Goal: Obtain resource: Download file/media

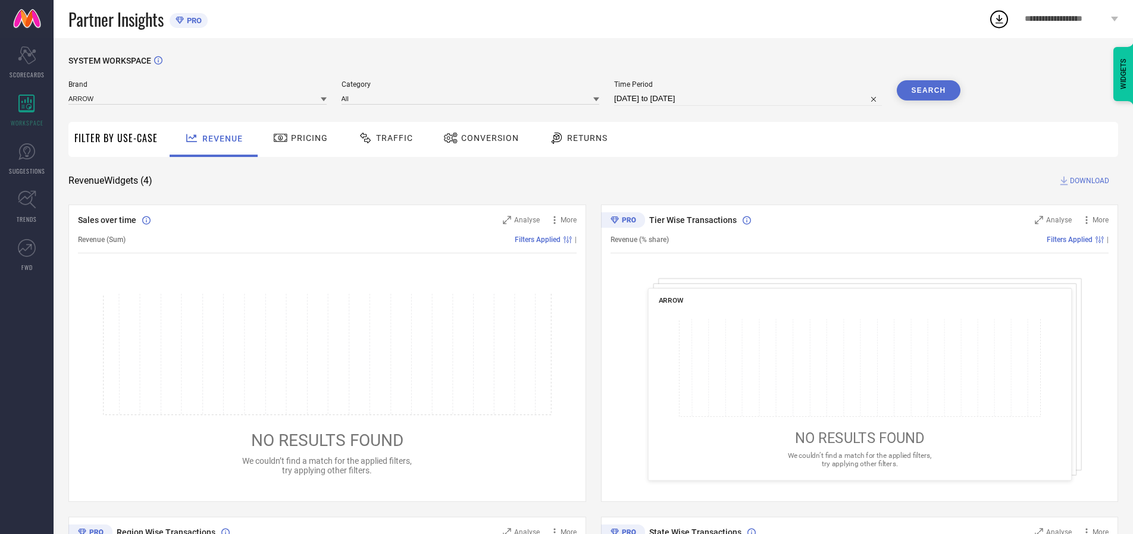
click at [383, 138] on span "Traffic" at bounding box center [394, 138] width 37 height 10
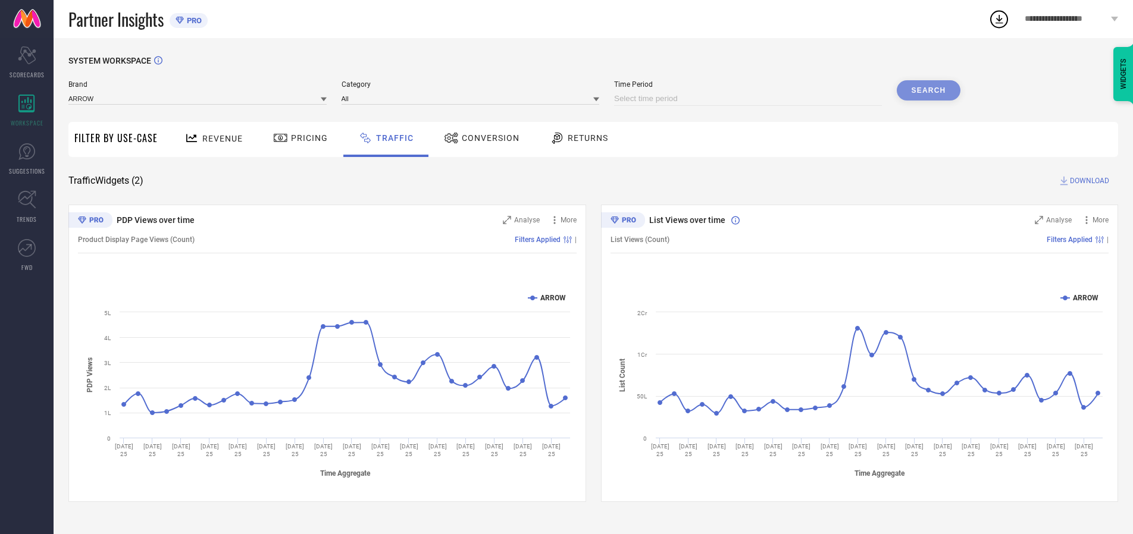
click at [750, 99] on input at bounding box center [748, 99] width 268 height 14
select select "9"
select select "2025"
select select "10"
select select "2025"
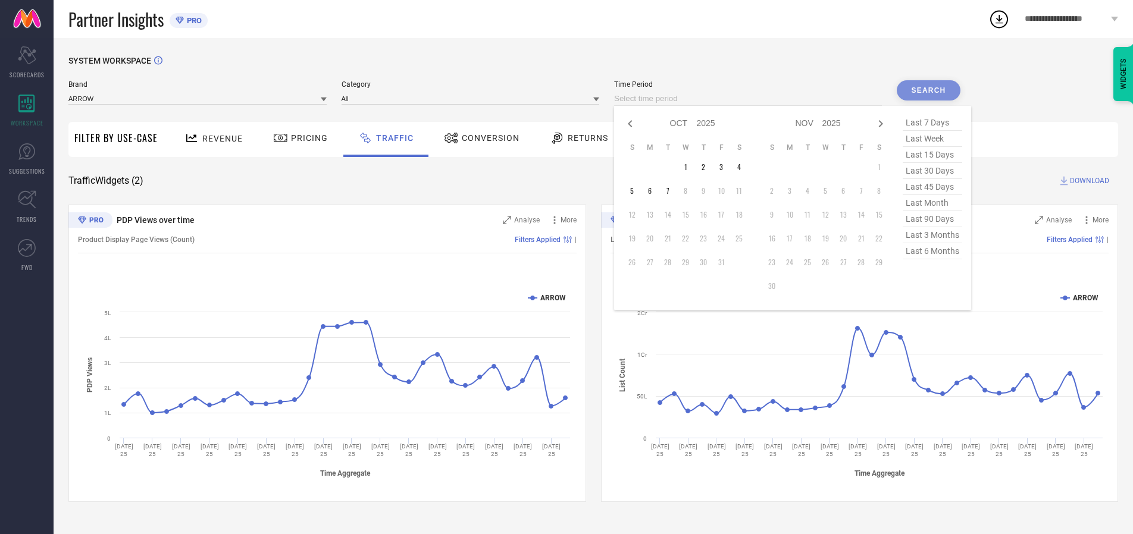
select select "8"
select select "2025"
select select "9"
select select "2025"
click at [743, 239] on td "27" at bounding box center [739, 239] width 18 height 18
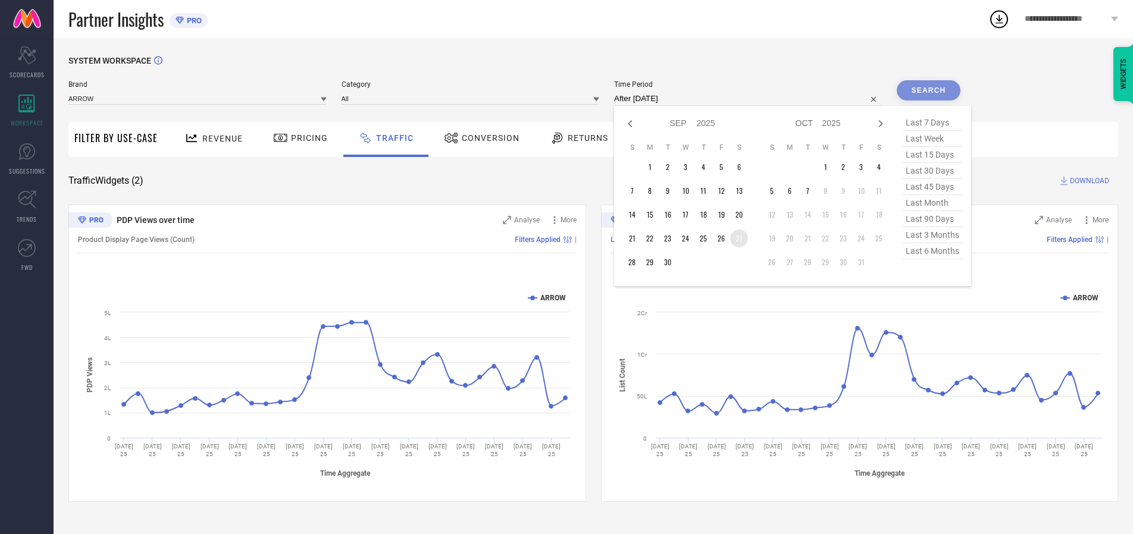
type input "[DATE] to [DATE]"
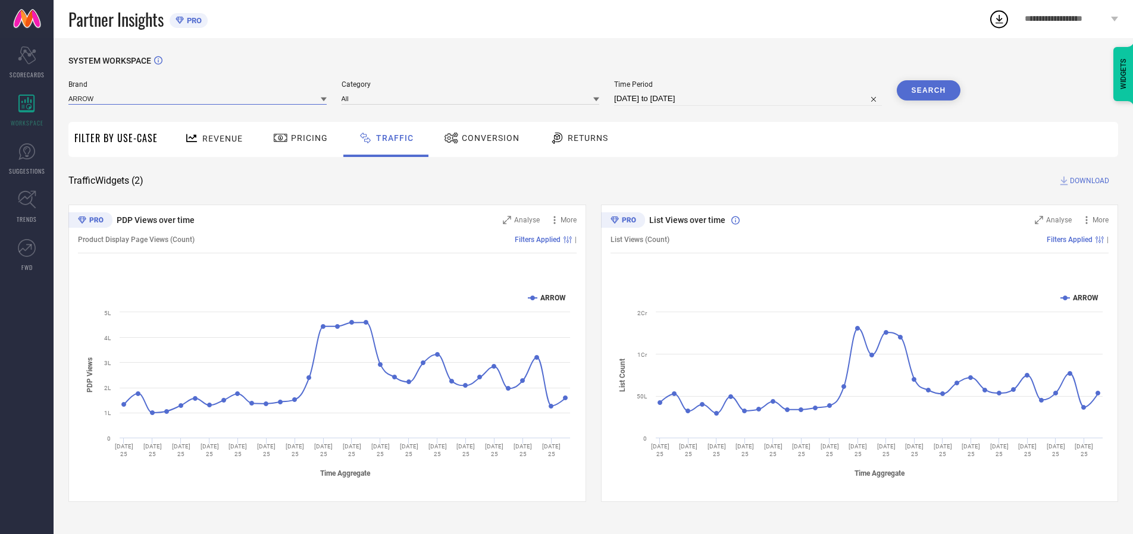
click at [198, 98] on input at bounding box center [197, 98] width 258 height 12
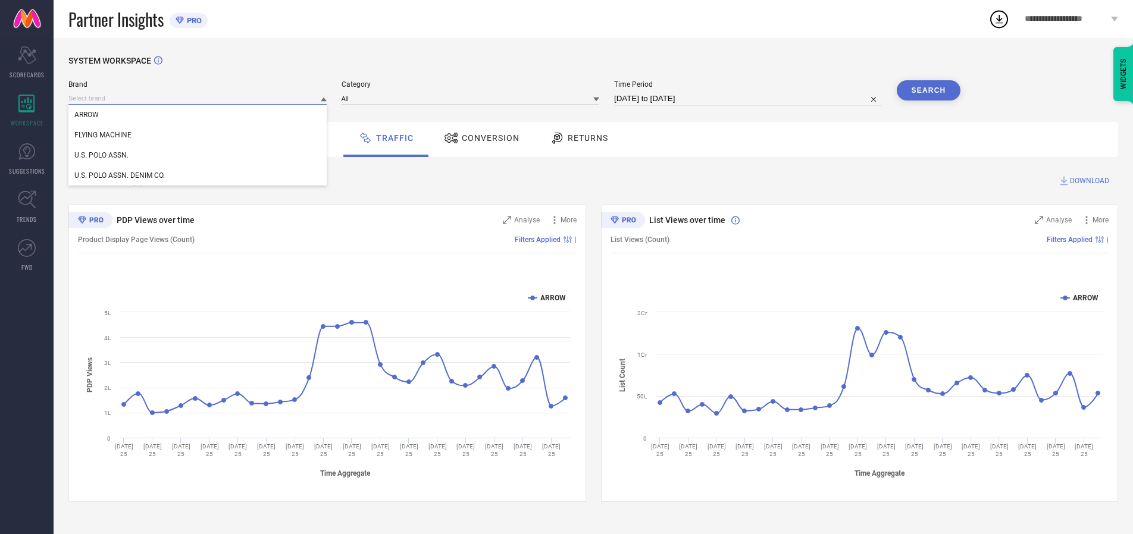
click at [198, 98] on input at bounding box center [197, 98] width 258 height 12
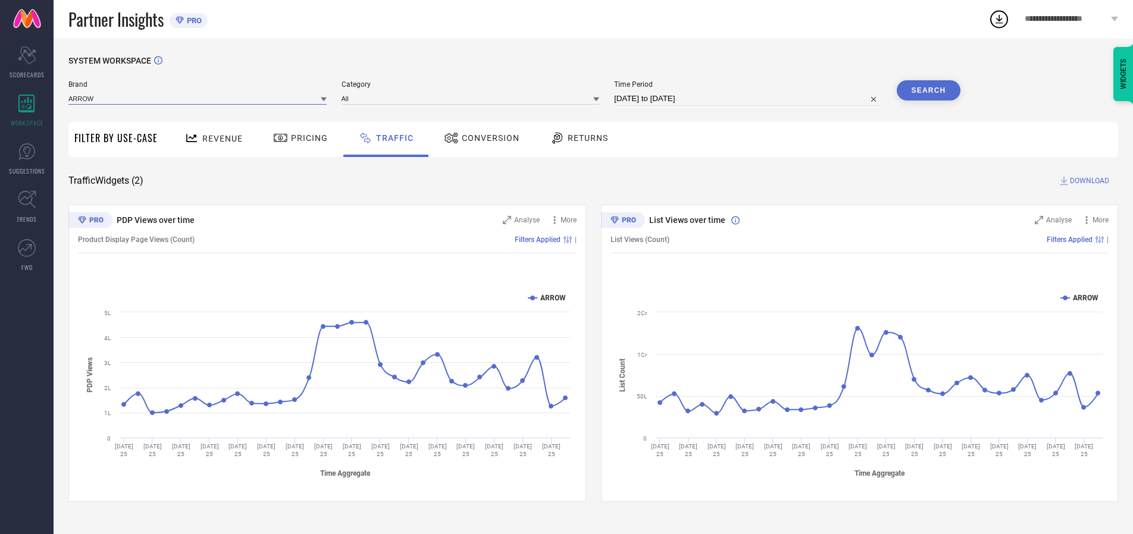
click at [198, 98] on input at bounding box center [197, 98] width 258 height 12
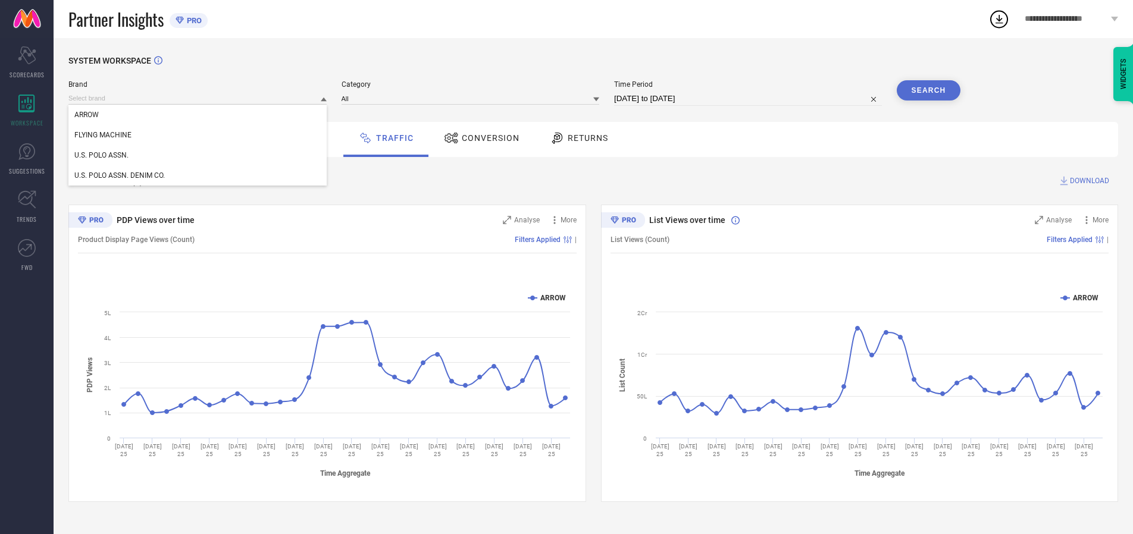
click at [198, 155] on div "U.S. POLO ASSN." at bounding box center [197, 155] width 258 height 20
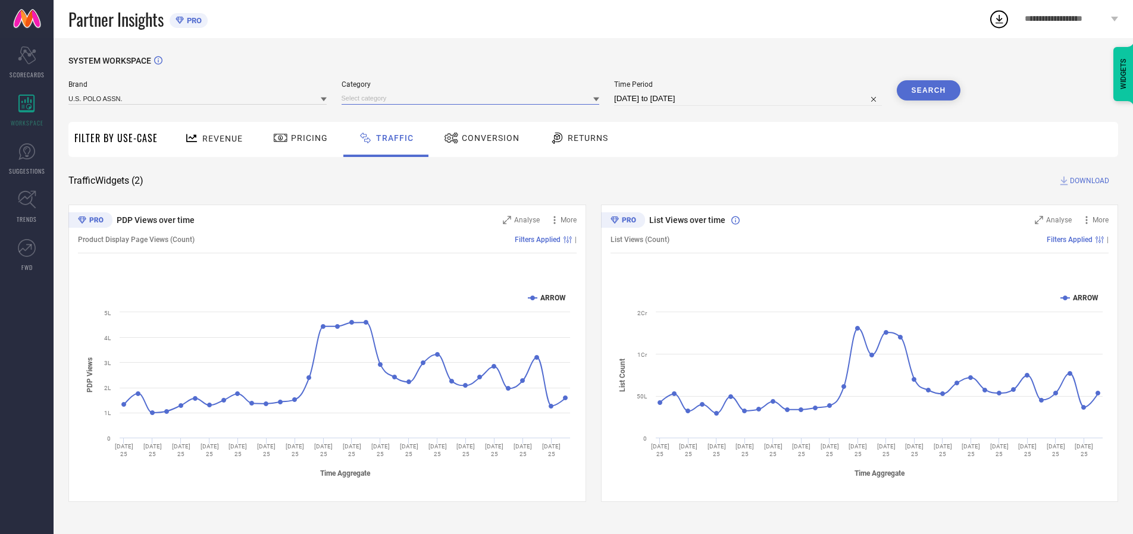
click at [473, 98] on input at bounding box center [471, 98] width 258 height 12
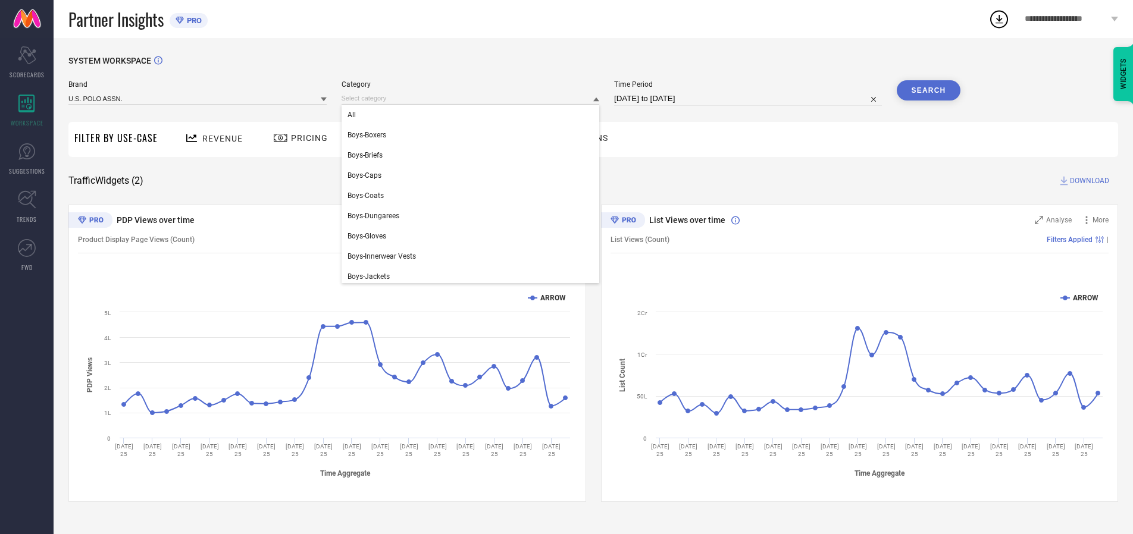
click at [473, 115] on div "All" at bounding box center [471, 115] width 258 height 20
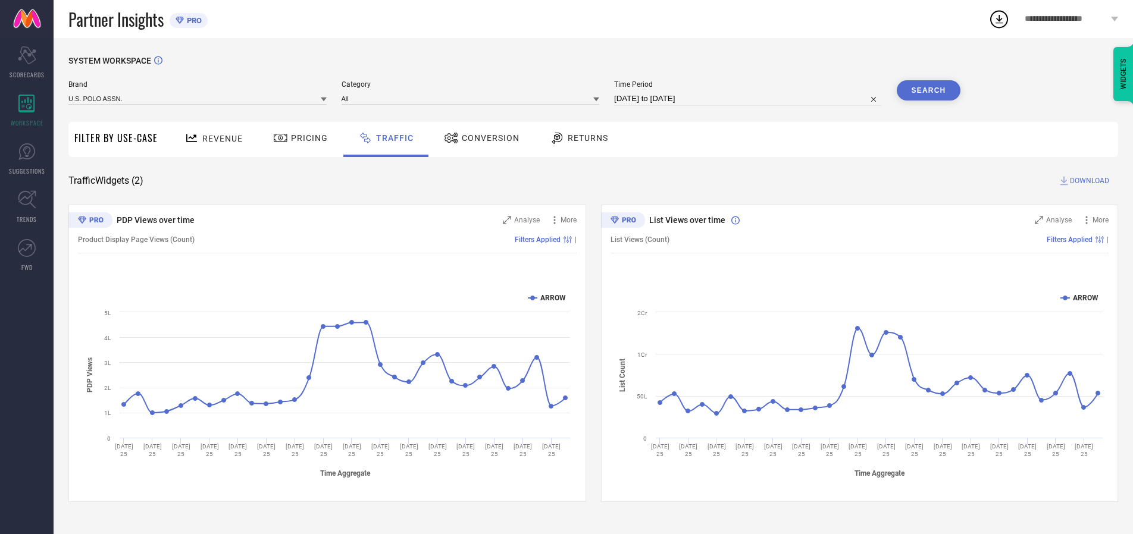
click at [928, 90] on button "Search" at bounding box center [929, 90] width 64 height 20
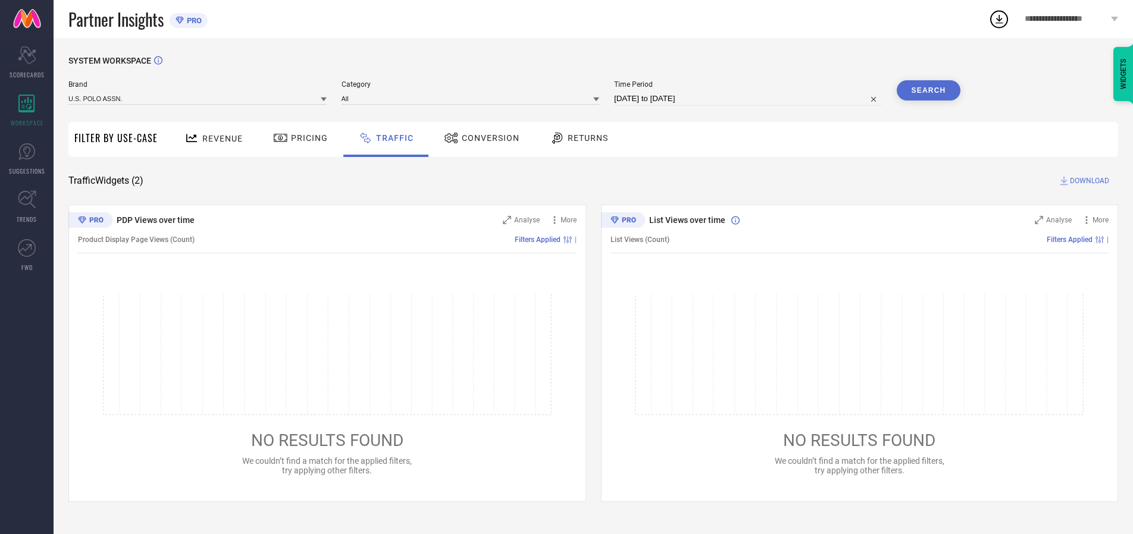
click at [1088, 181] on span "DOWNLOAD" at bounding box center [1089, 181] width 39 height 12
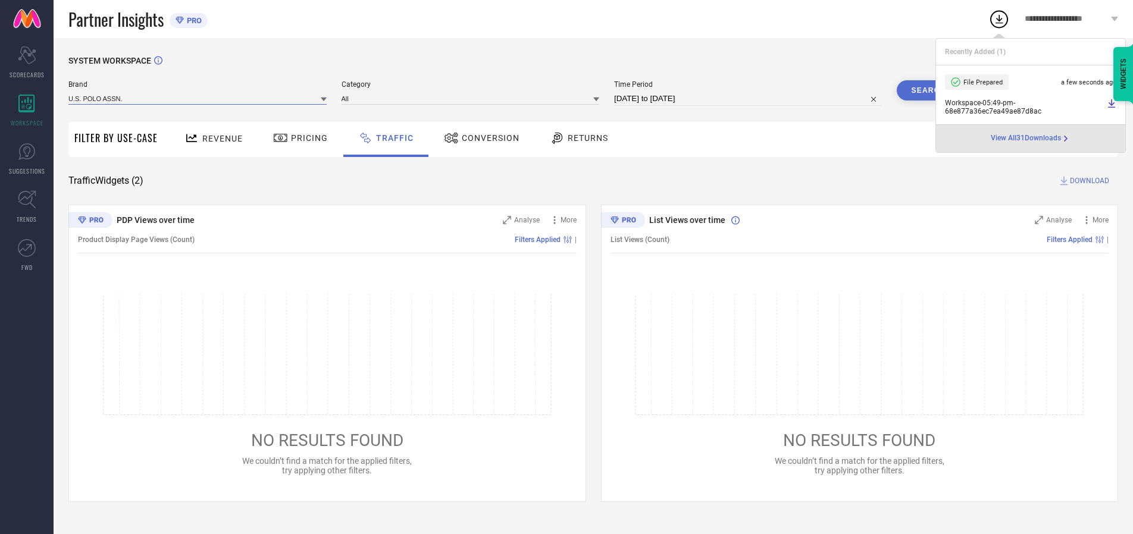
click at [198, 98] on input at bounding box center [197, 98] width 258 height 12
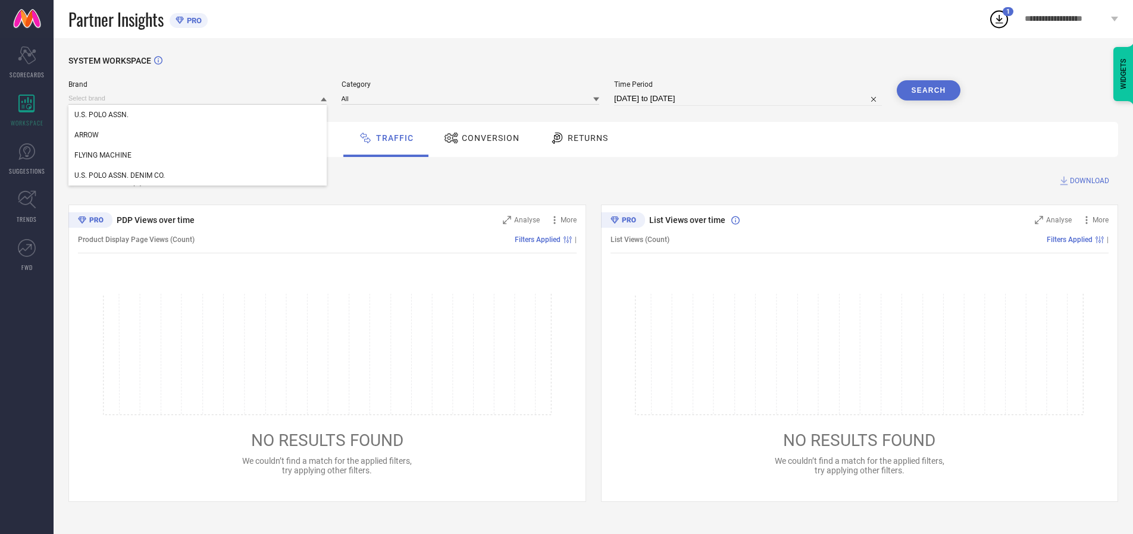
click at [198, 176] on div "U.S. POLO ASSN. DENIM CO." at bounding box center [197, 175] width 258 height 20
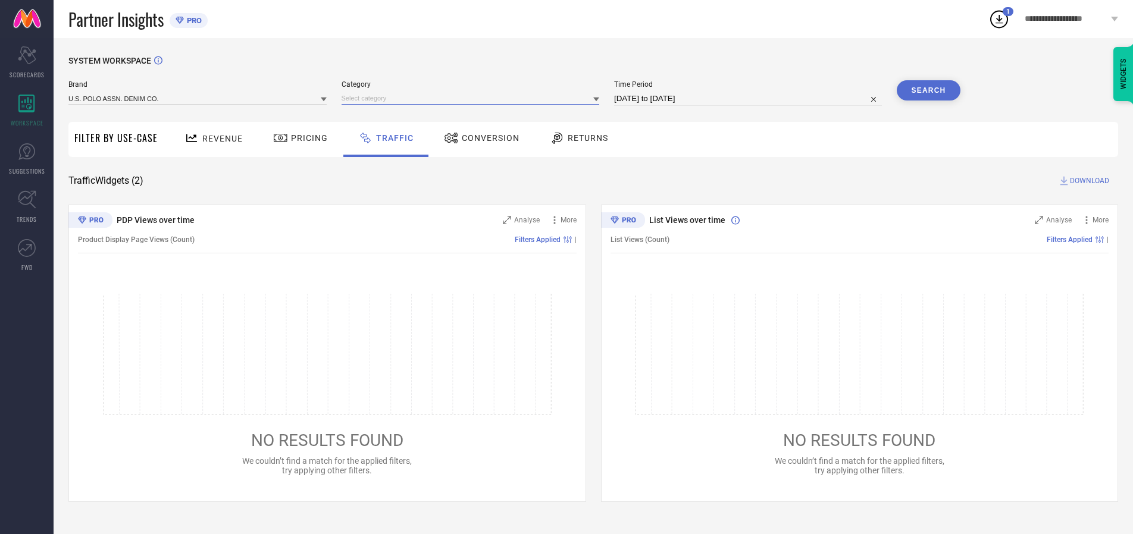
click at [473, 98] on input at bounding box center [471, 98] width 258 height 12
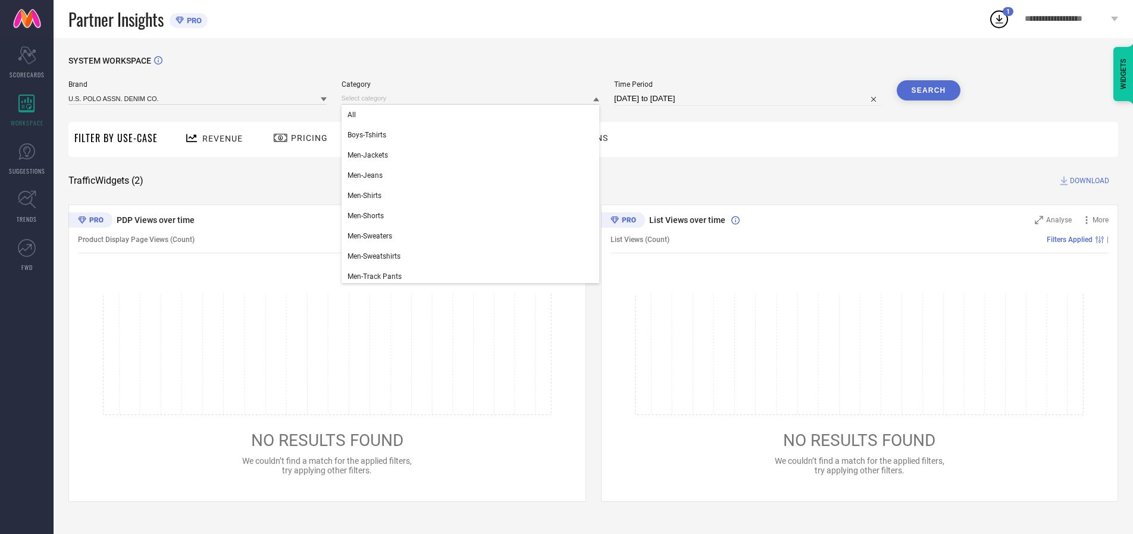
click at [473, 115] on div "All" at bounding box center [471, 115] width 258 height 20
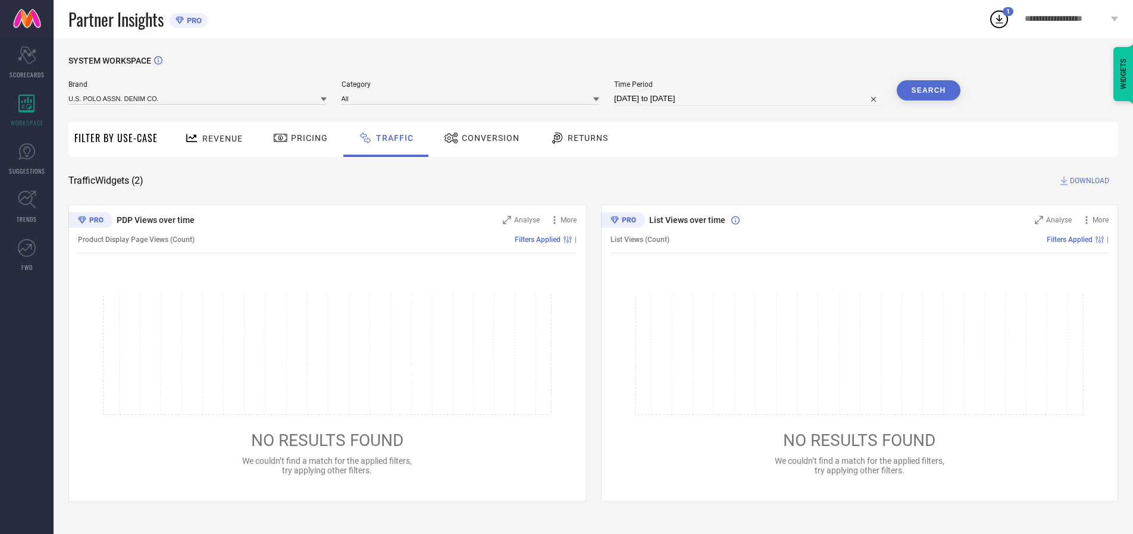
click at [928, 90] on button "Search" at bounding box center [929, 90] width 64 height 20
click at [1088, 181] on span "DOWNLOAD" at bounding box center [1089, 181] width 39 height 12
click at [750, 99] on input at bounding box center [748, 99] width 268 height 14
select select "9"
select select "2025"
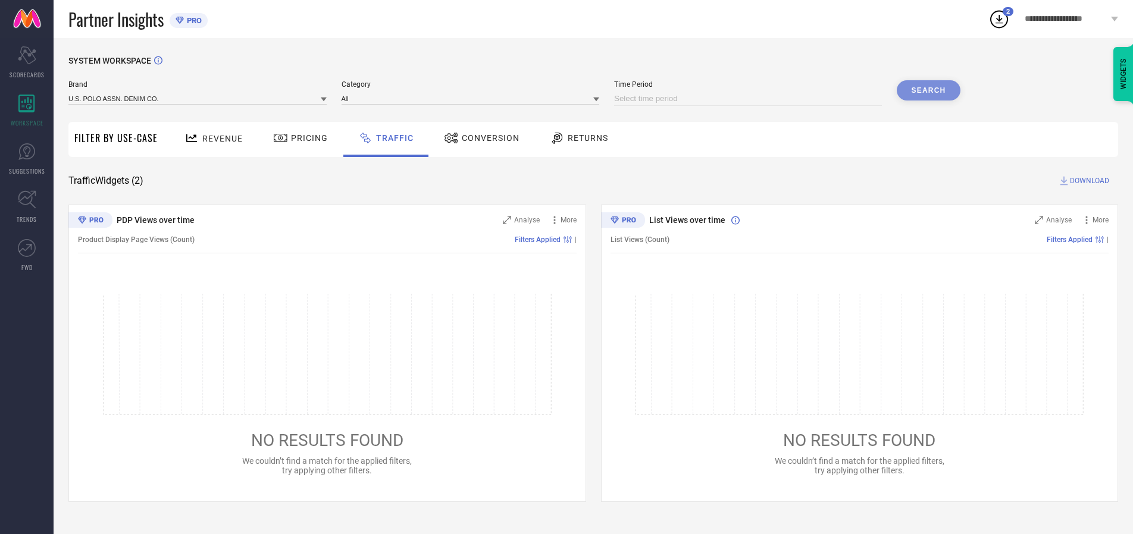
select select "10"
select select "2025"
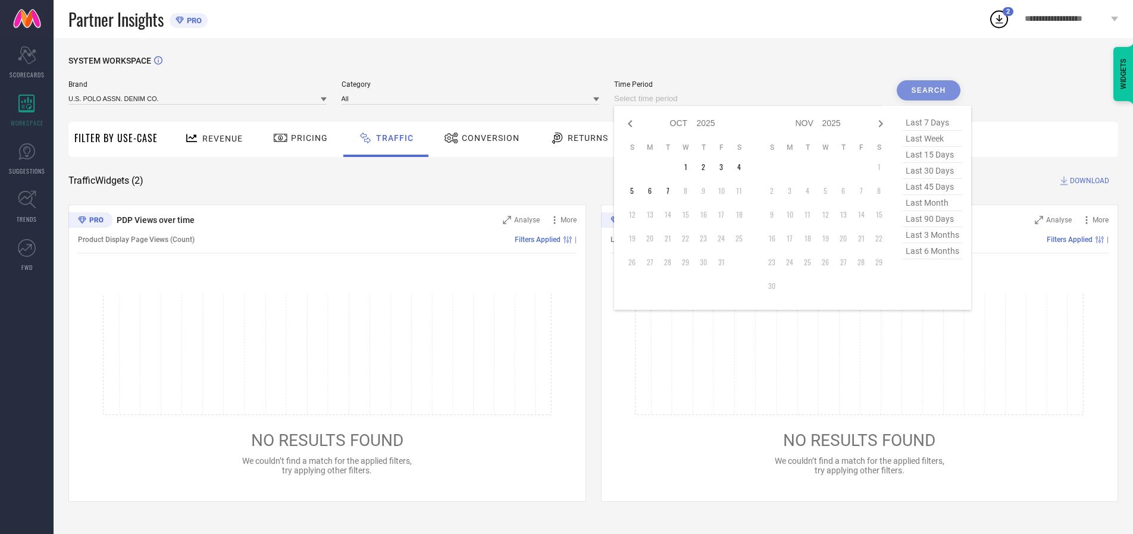
select select "8"
select select "2025"
select select "9"
select select "2025"
click at [636, 262] on td "28" at bounding box center [632, 262] width 18 height 18
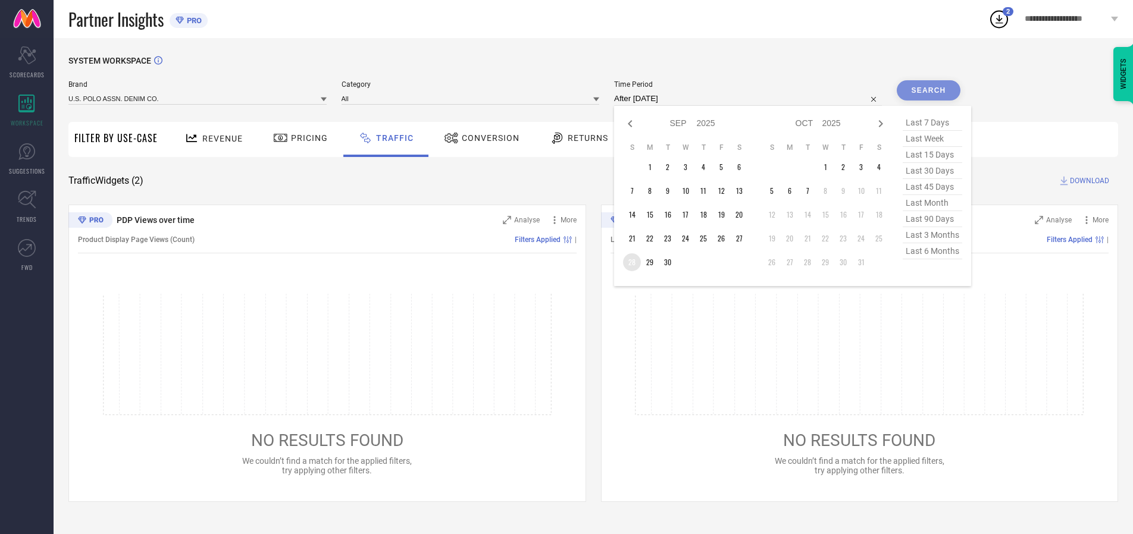
type input "[DATE] to [DATE]"
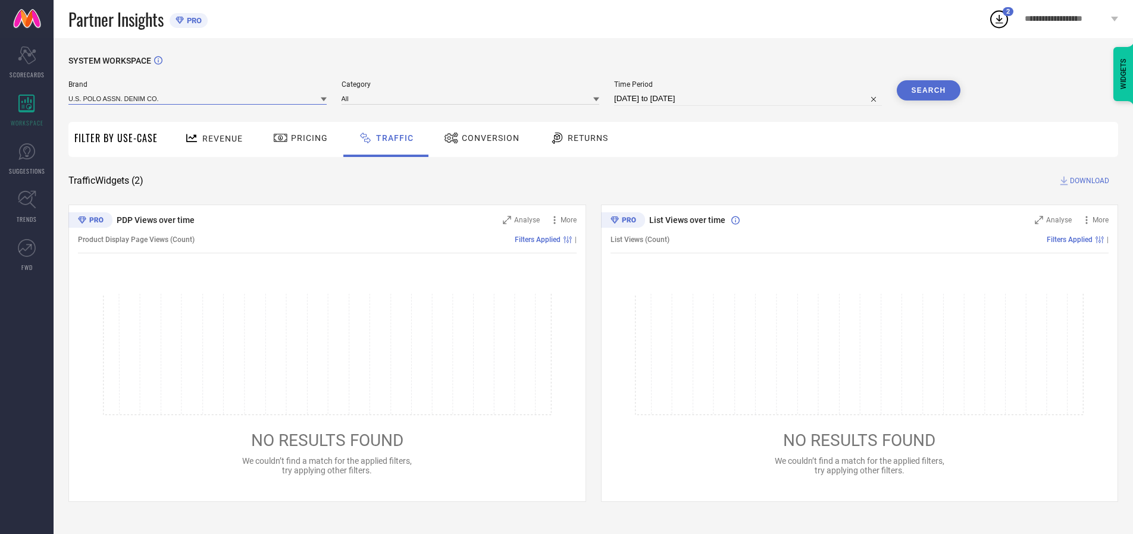
click at [198, 98] on input at bounding box center [197, 98] width 258 height 12
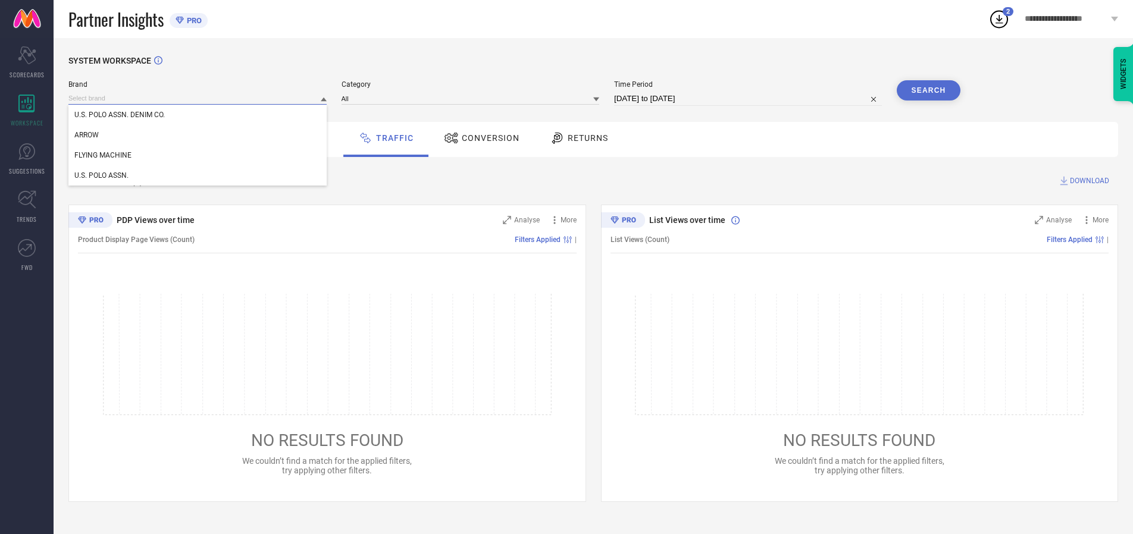
click at [198, 98] on input at bounding box center [197, 98] width 258 height 12
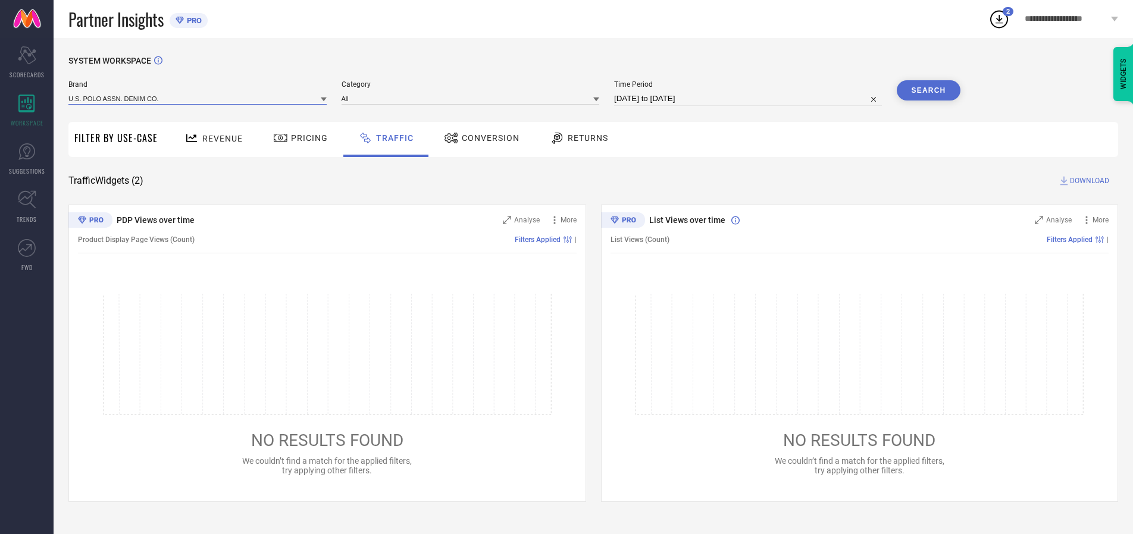
click at [198, 98] on input at bounding box center [197, 98] width 258 height 12
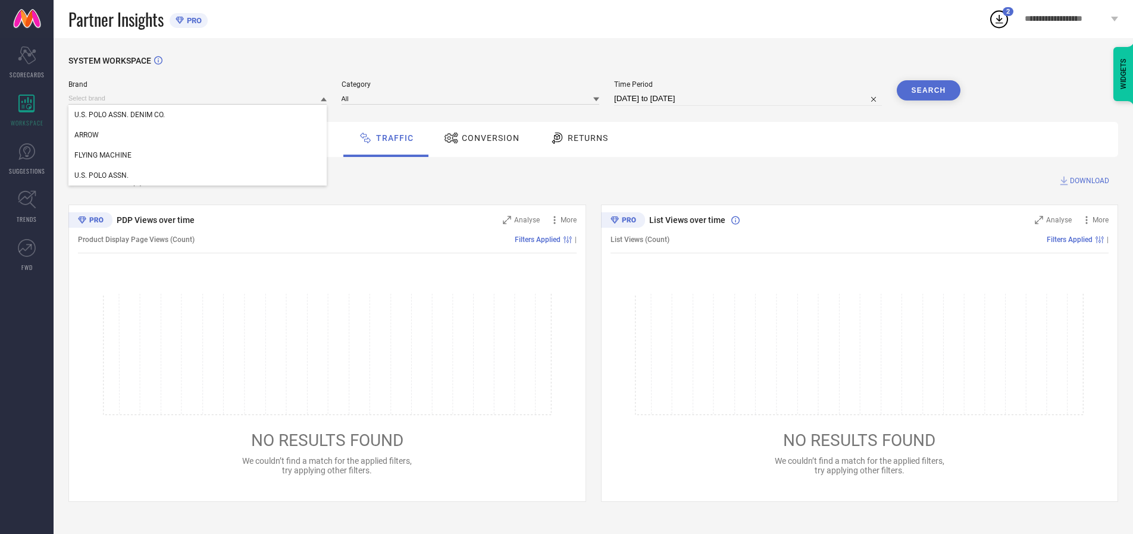
click at [198, 115] on div "U.S. POLO ASSN. DENIM CO." at bounding box center [197, 115] width 258 height 20
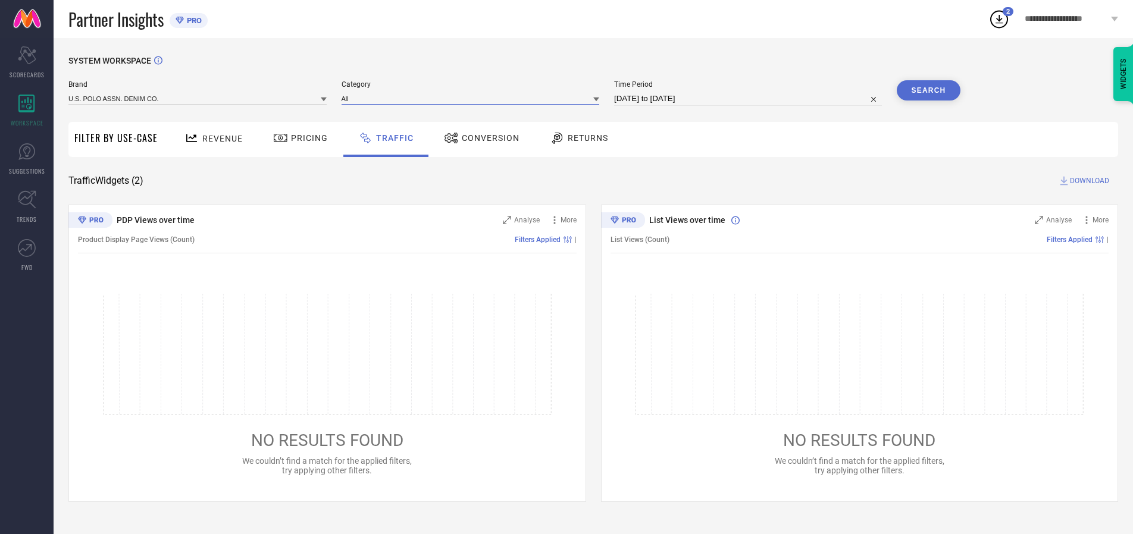
click at [473, 98] on input at bounding box center [471, 98] width 258 height 12
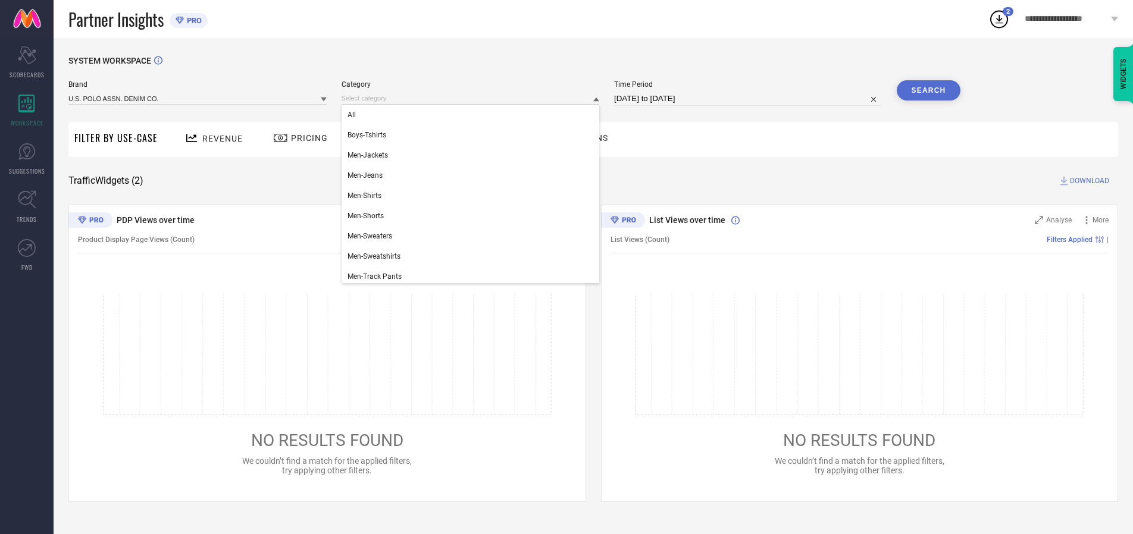
click at [473, 115] on div "All" at bounding box center [471, 115] width 258 height 20
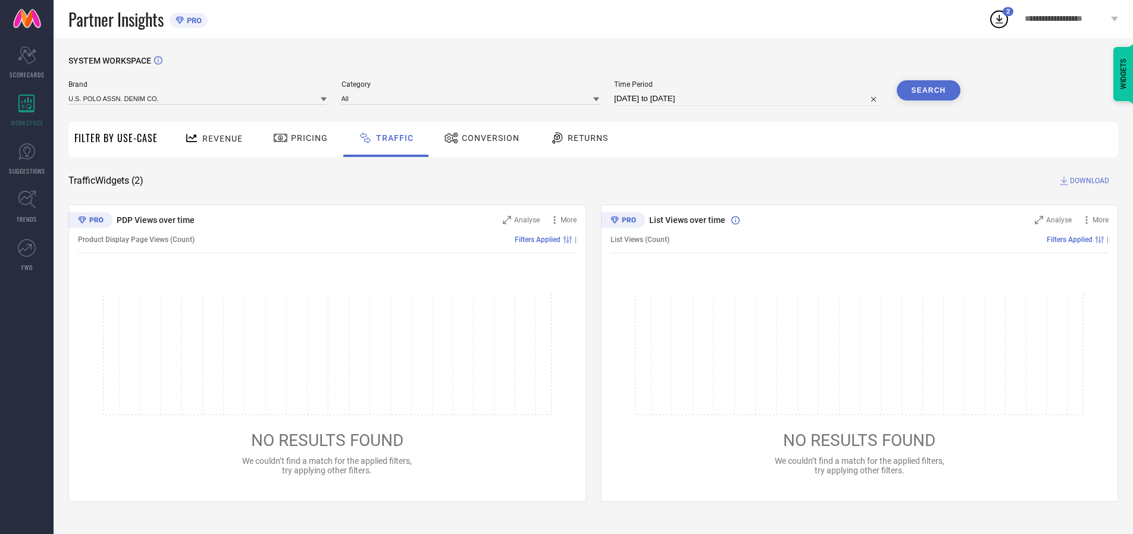
click at [928, 90] on button "Search" at bounding box center [929, 90] width 64 height 20
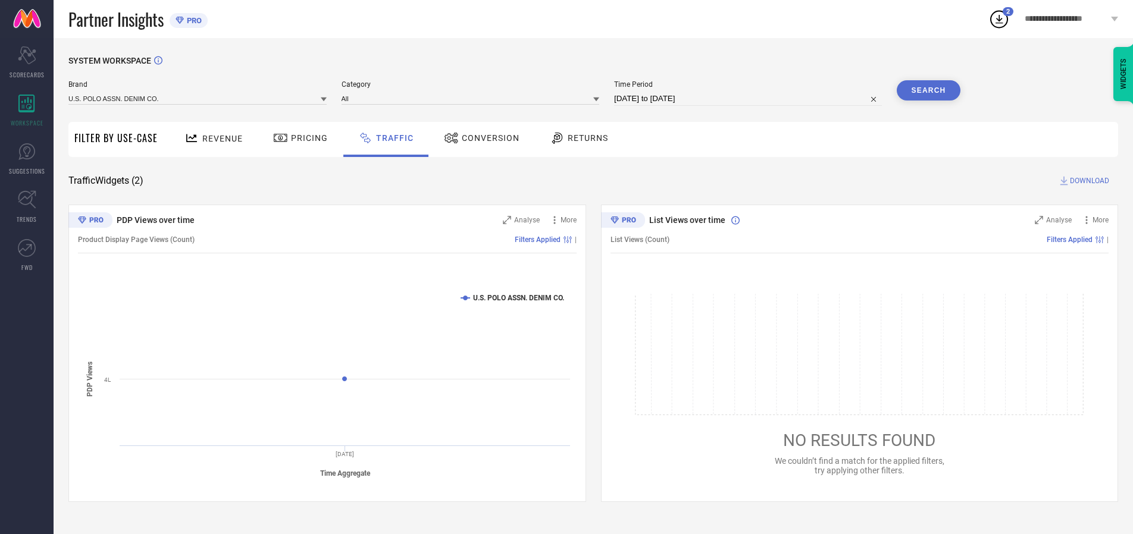
click at [1088, 181] on span "DOWNLOAD" at bounding box center [1089, 181] width 39 height 12
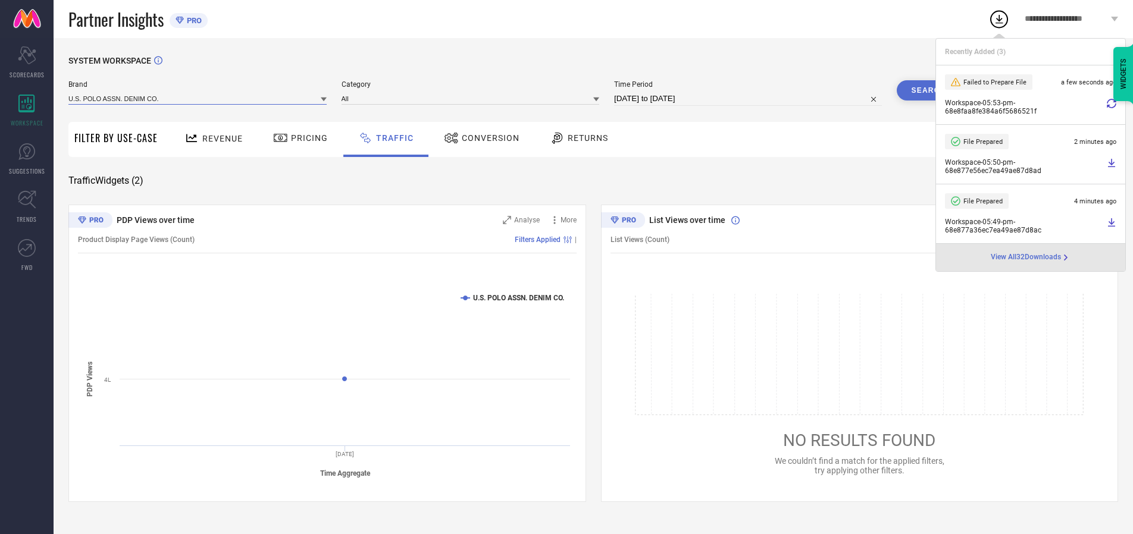
click at [198, 98] on input at bounding box center [197, 98] width 258 height 12
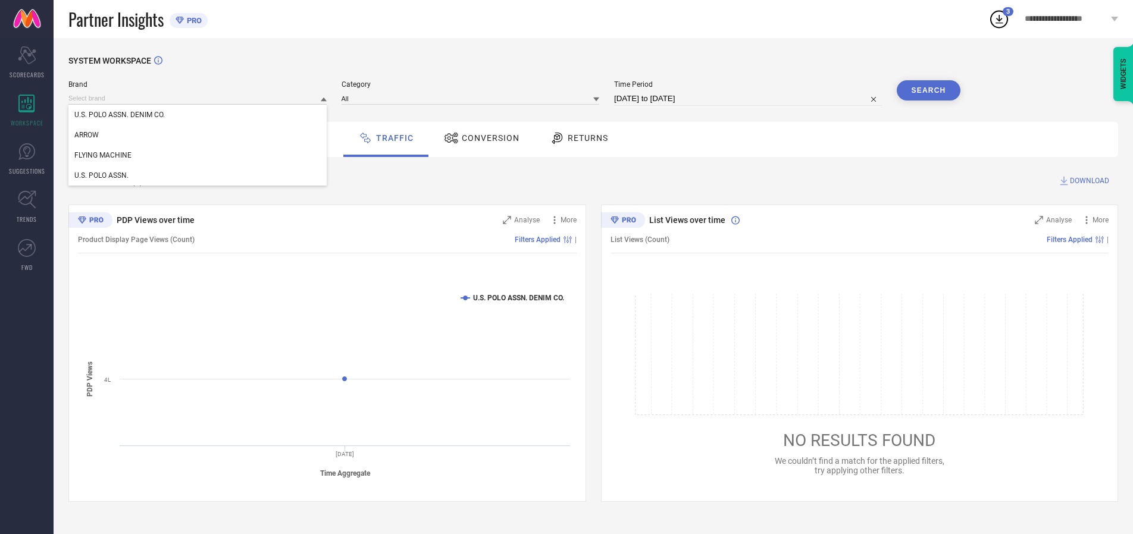
click at [198, 176] on div "U.S. POLO ASSN." at bounding box center [197, 175] width 258 height 20
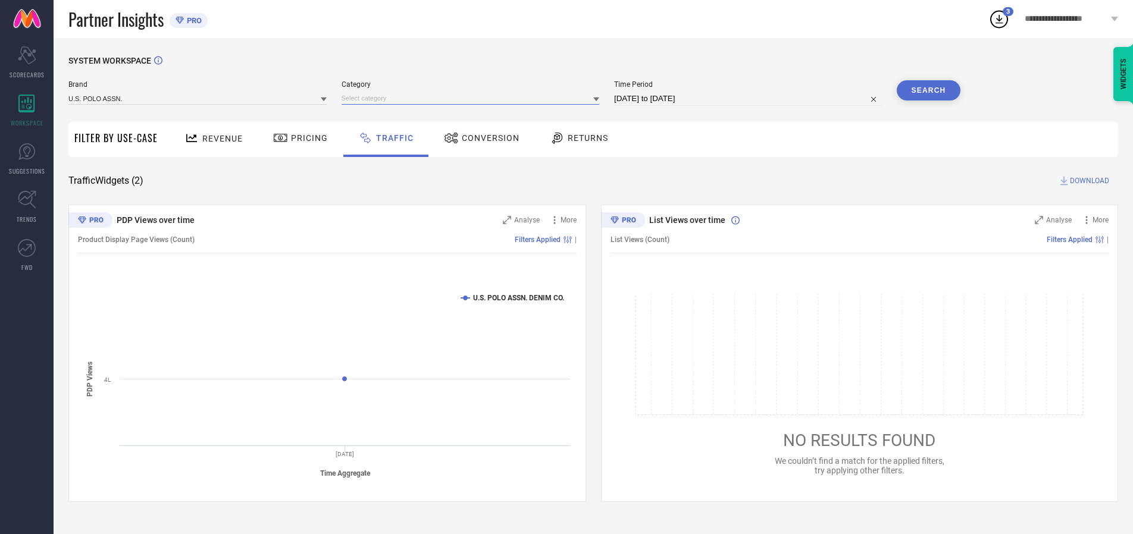
click at [473, 98] on input at bounding box center [471, 98] width 258 height 12
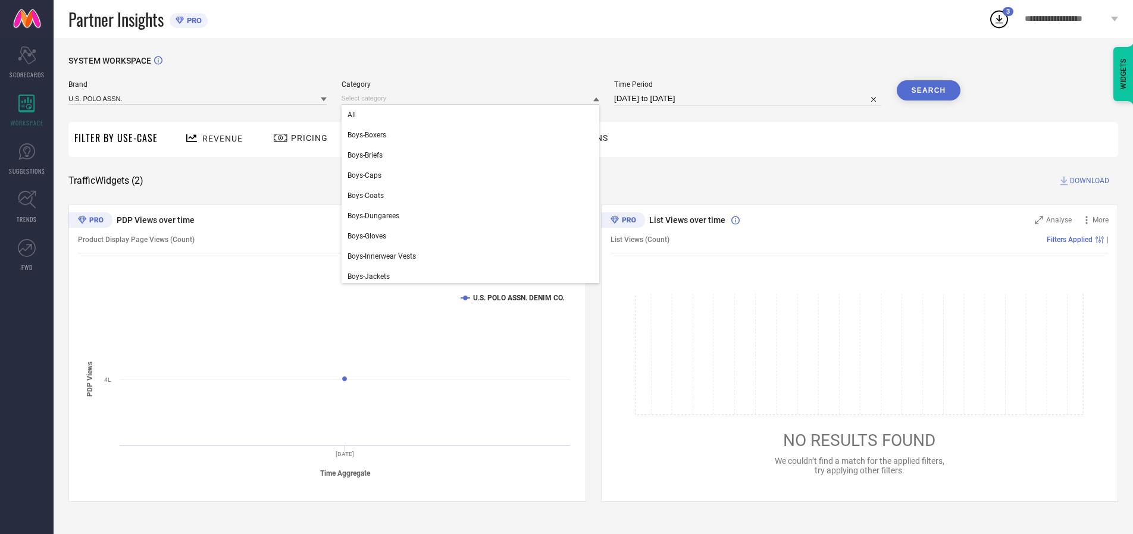
click at [473, 115] on div "All" at bounding box center [471, 115] width 258 height 20
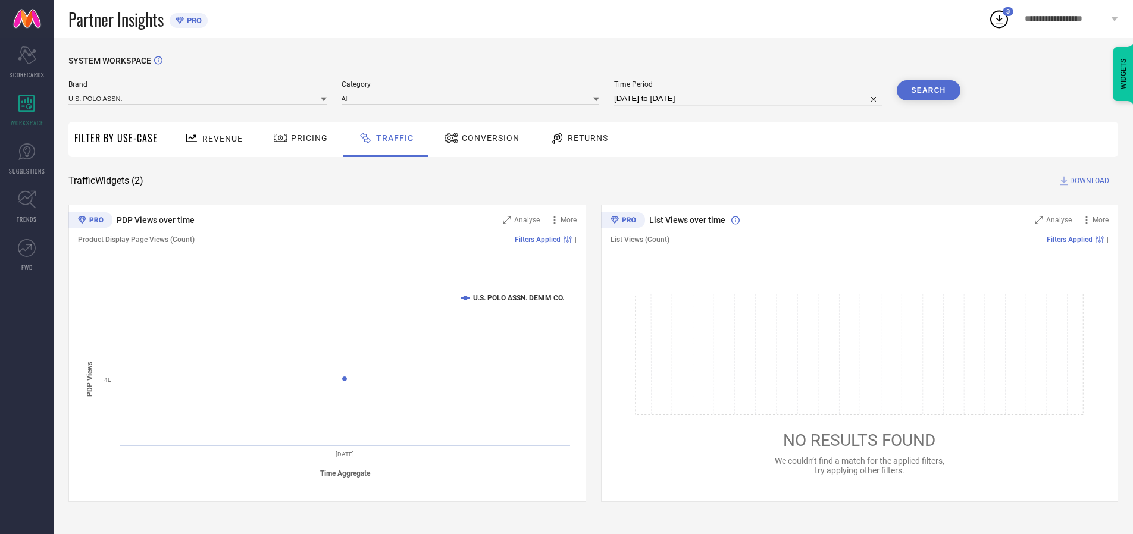
click at [928, 90] on button "Search" at bounding box center [929, 90] width 64 height 20
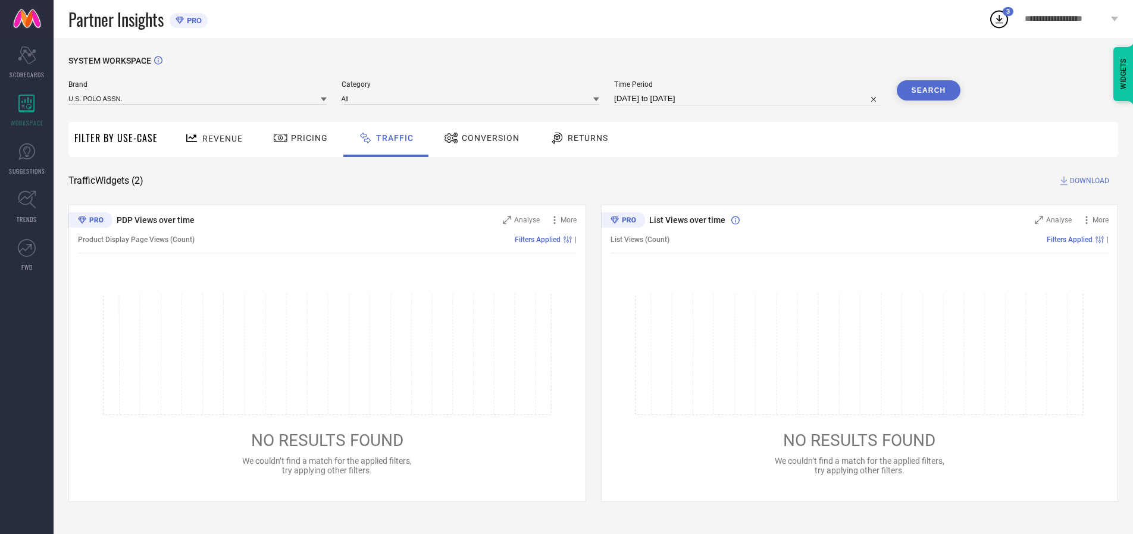
click at [1088, 181] on span "DOWNLOAD" at bounding box center [1089, 181] width 39 height 12
click at [750, 99] on input at bounding box center [748, 99] width 268 height 14
select select "9"
select select "2025"
select select "10"
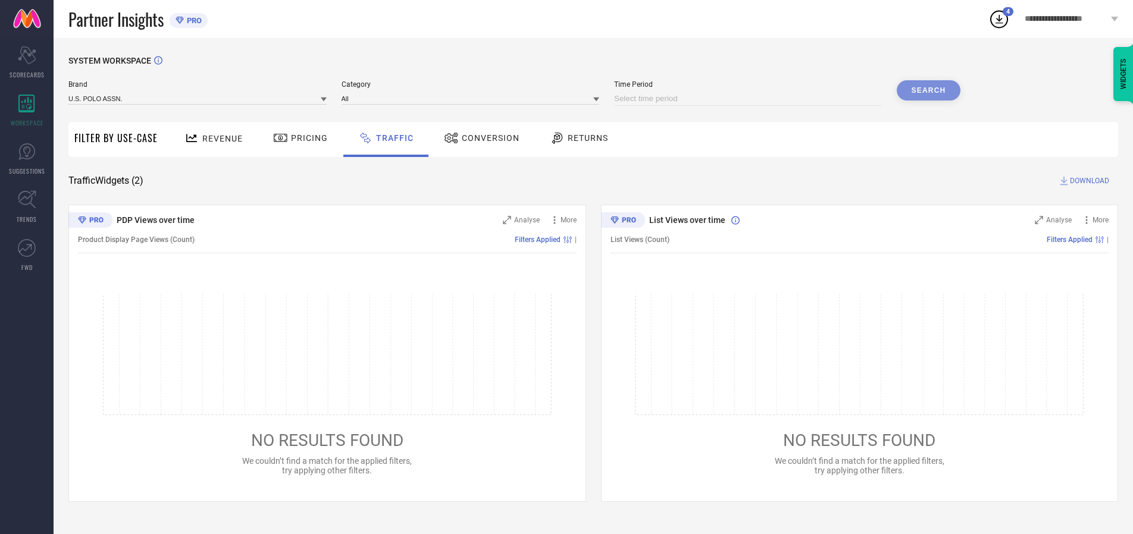
select select "2025"
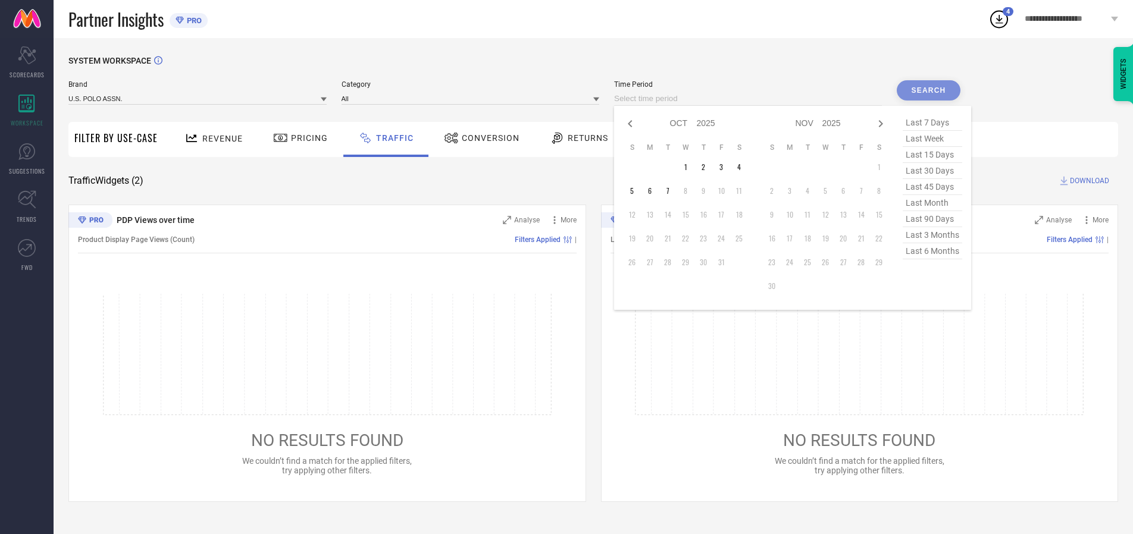
select select "8"
select select "2025"
select select "9"
select select "2025"
click at [653, 262] on td "29" at bounding box center [650, 262] width 18 height 18
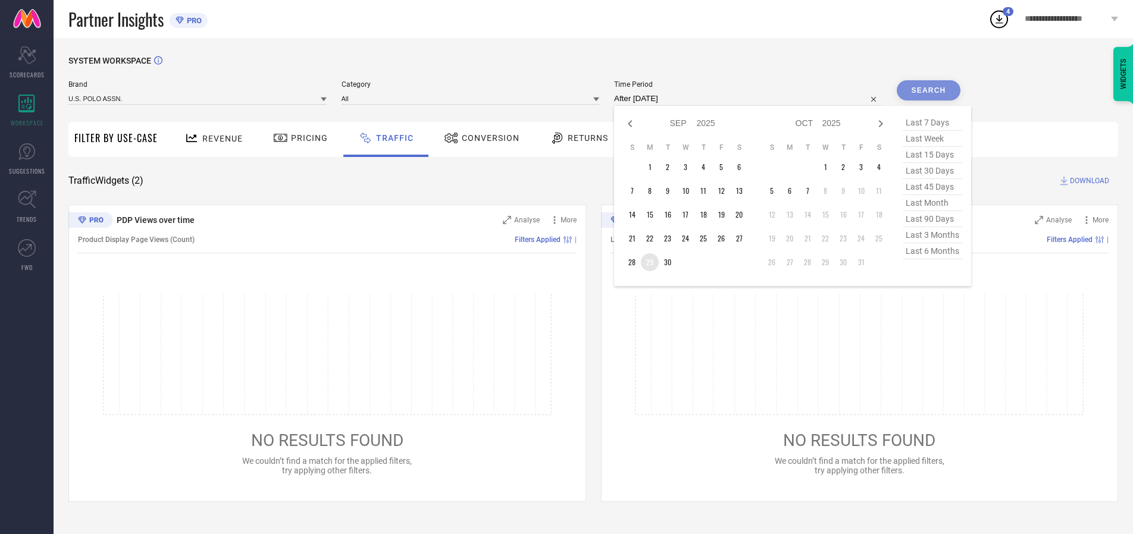
type input "[DATE] to [DATE]"
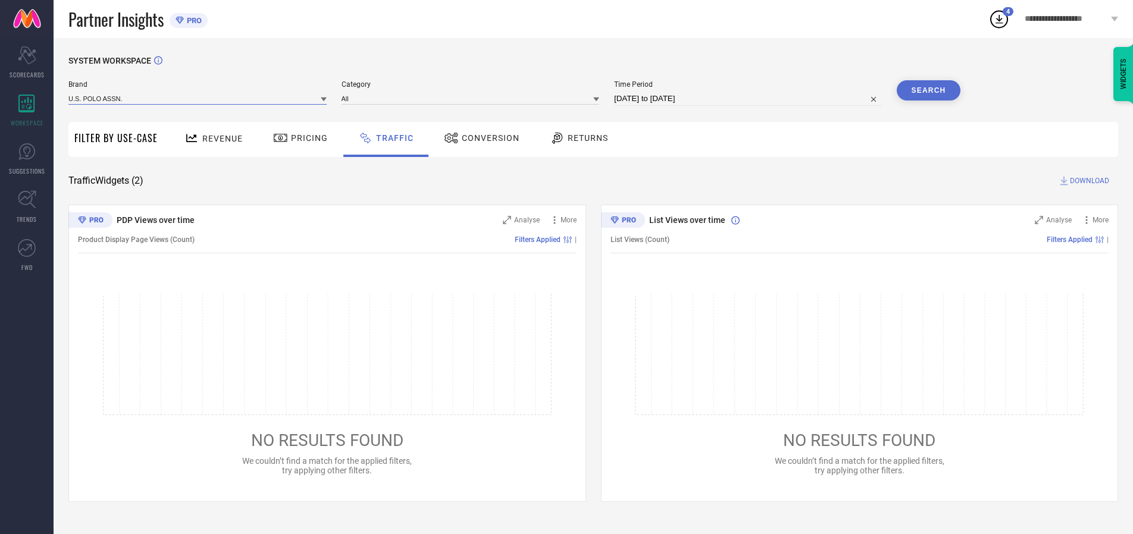
click at [198, 98] on input at bounding box center [197, 98] width 258 height 12
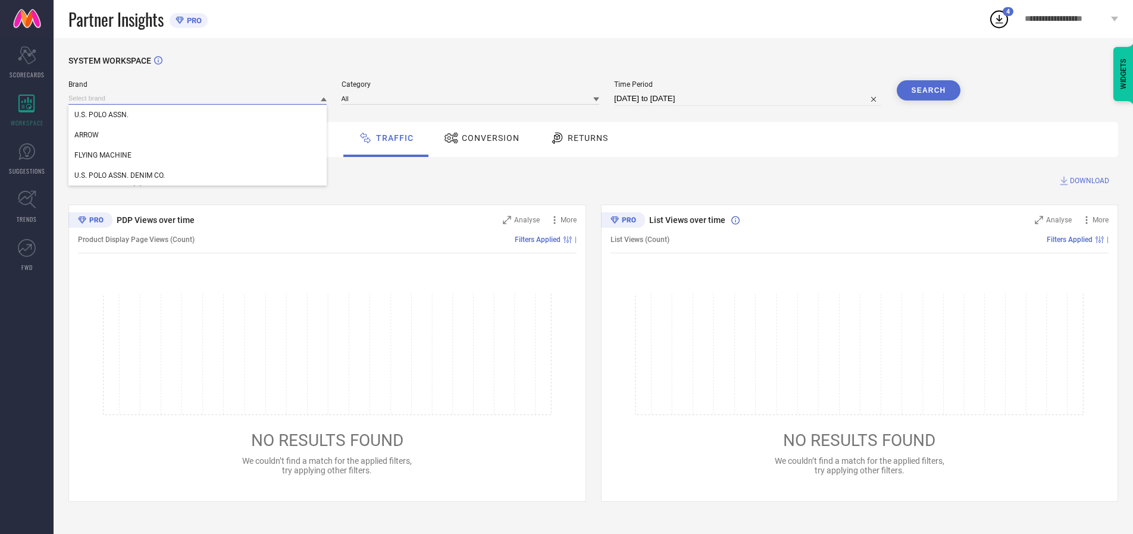
click at [198, 98] on input at bounding box center [197, 98] width 258 height 12
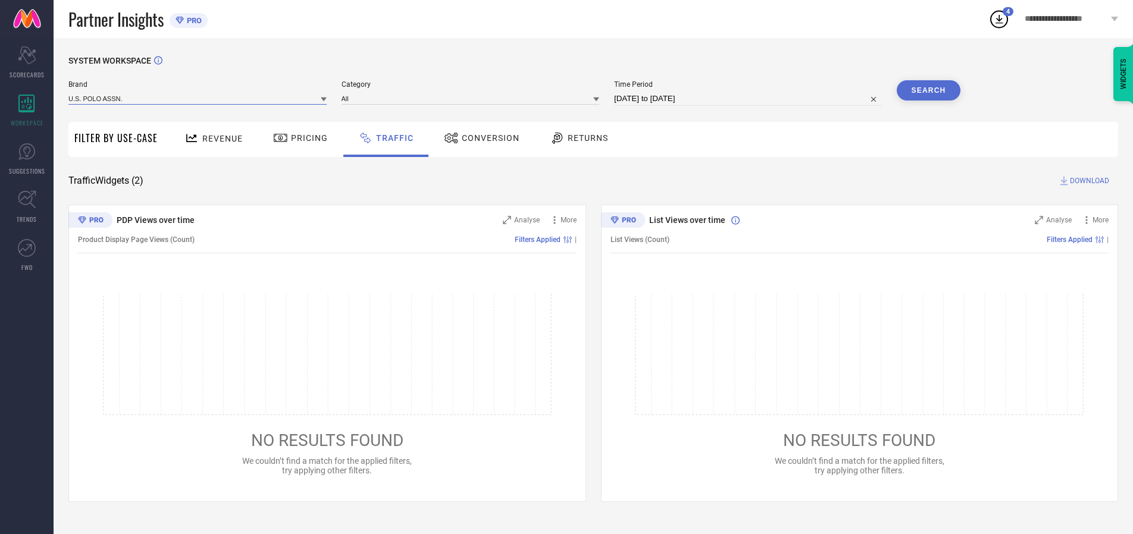
click at [198, 98] on input at bounding box center [197, 98] width 258 height 12
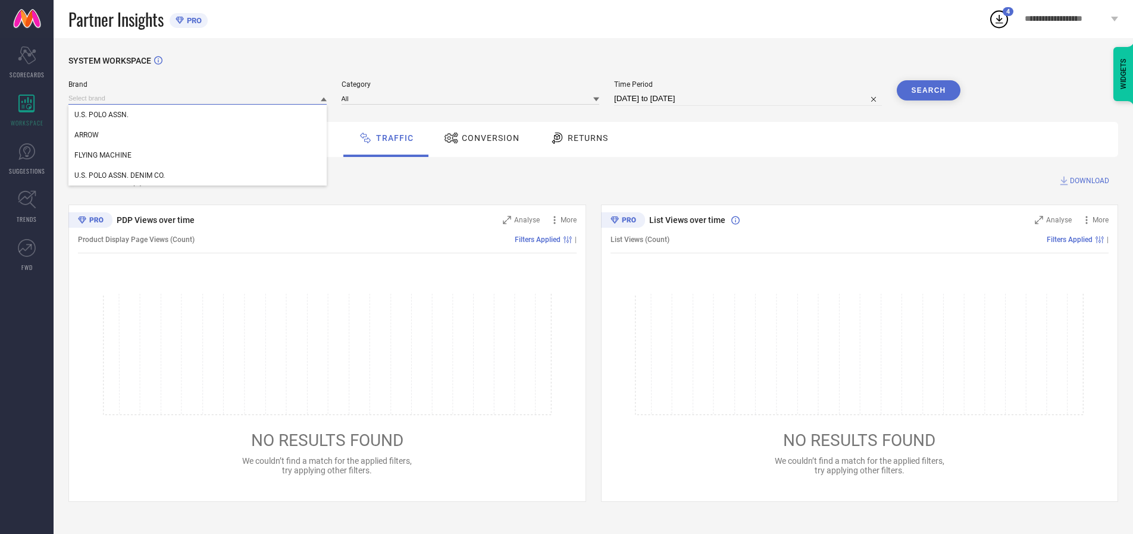
click at [198, 115] on div "U.S. POLO ASSN." at bounding box center [197, 115] width 258 height 20
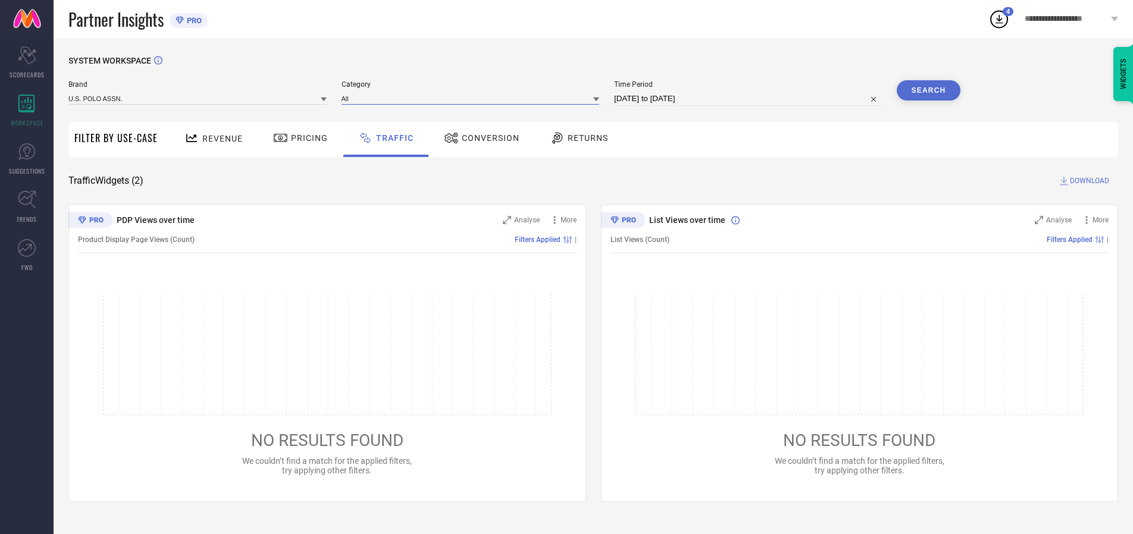
click at [473, 98] on input at bounding box center [471, 98] width 258 height 12
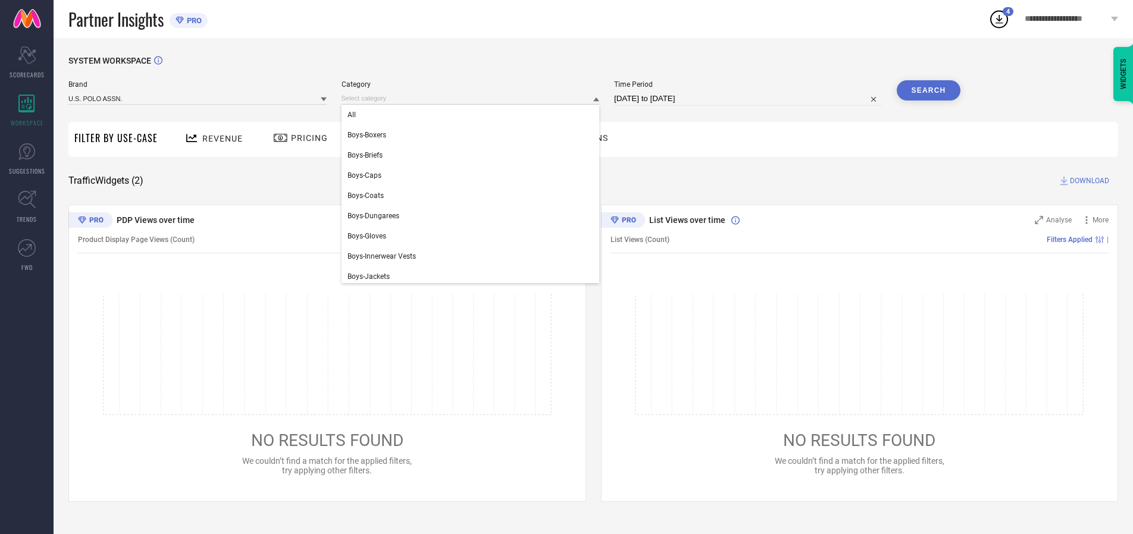
click at [473, 115] on div "All" at bounding box center [471, 115] width 258 height 20
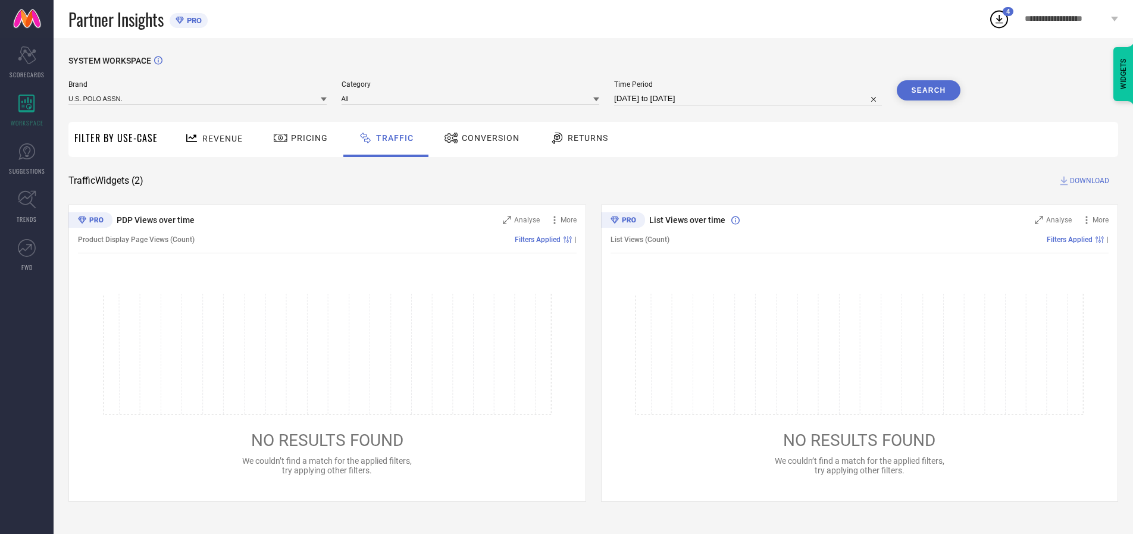
click at [928, 90] on button "Search" at bounding box center [929, 90] width 64 height 20
click at [1088, 181] on span "DOWNLOAD" at bounding box center [1089, 181] width 39 height 12
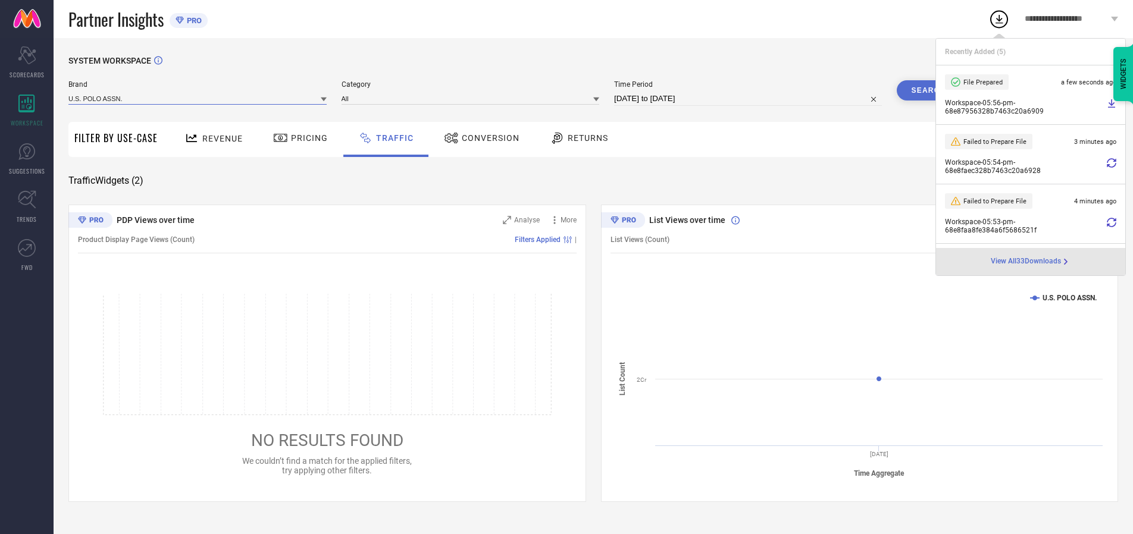
click at [198, 98] on input at bounding box center [197, 98] width 258 height 12
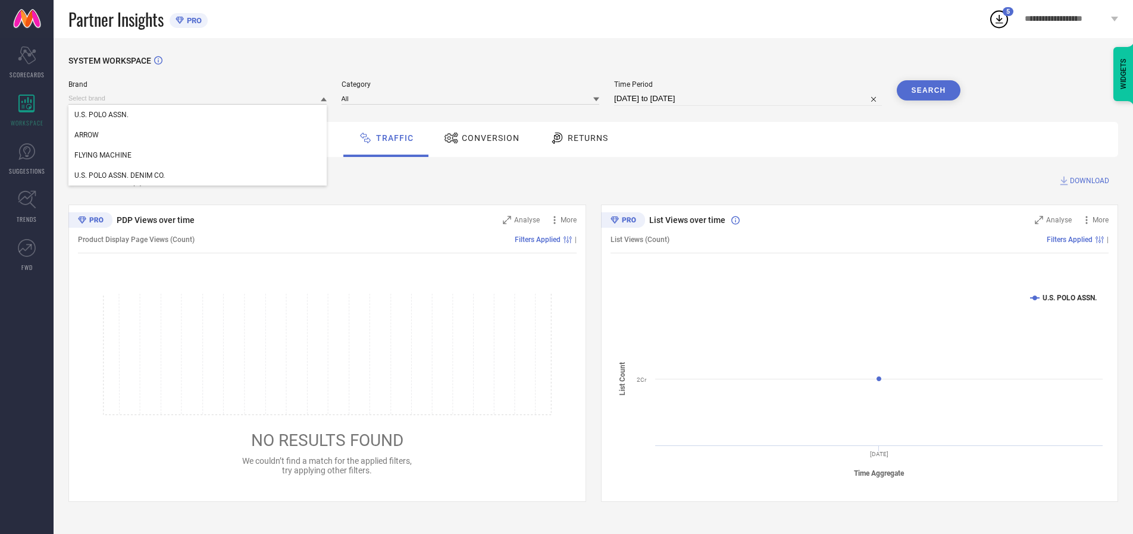
click at [198, 176] on div "U.S. POLO ASSN. DENIM CO." at bounding box center [197, 175] width 258 height 20
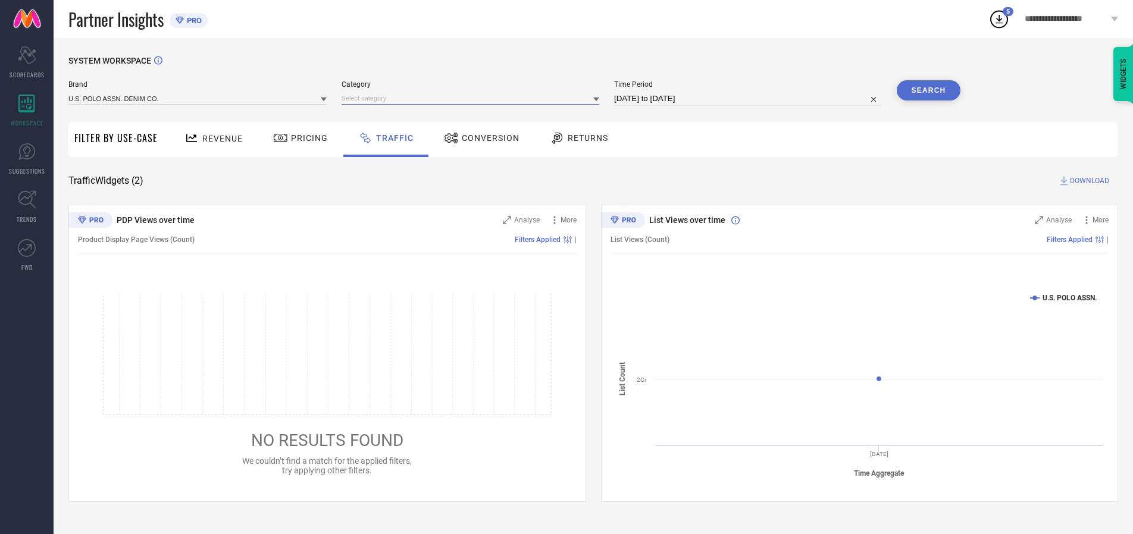
click at [473, 98] on input at bounding box center [471, 98] width 258 height 12
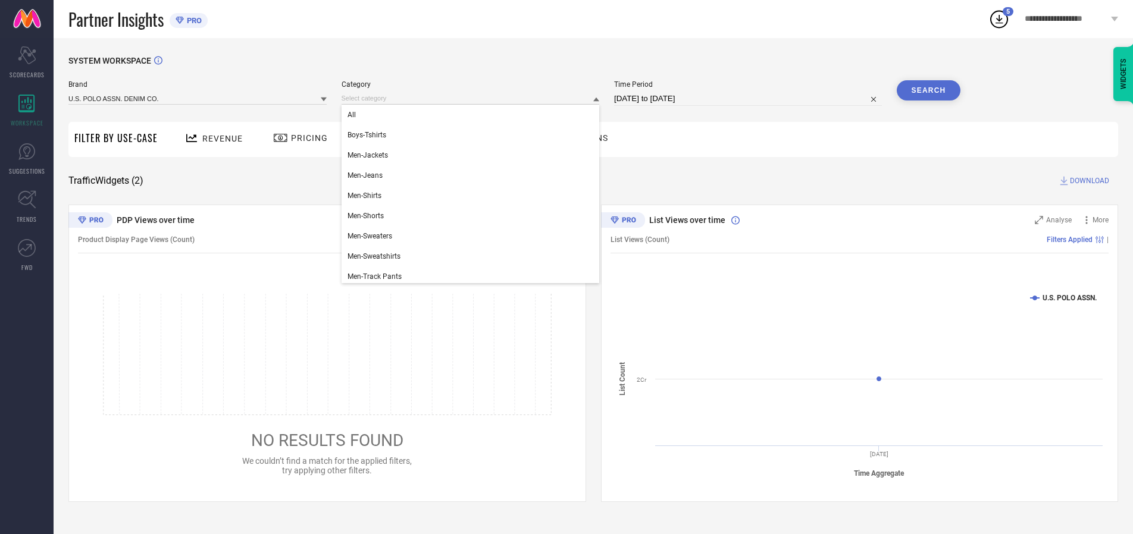
click at [473, 115] on div "All" at bounding box center [471, 115] width 258 height 20
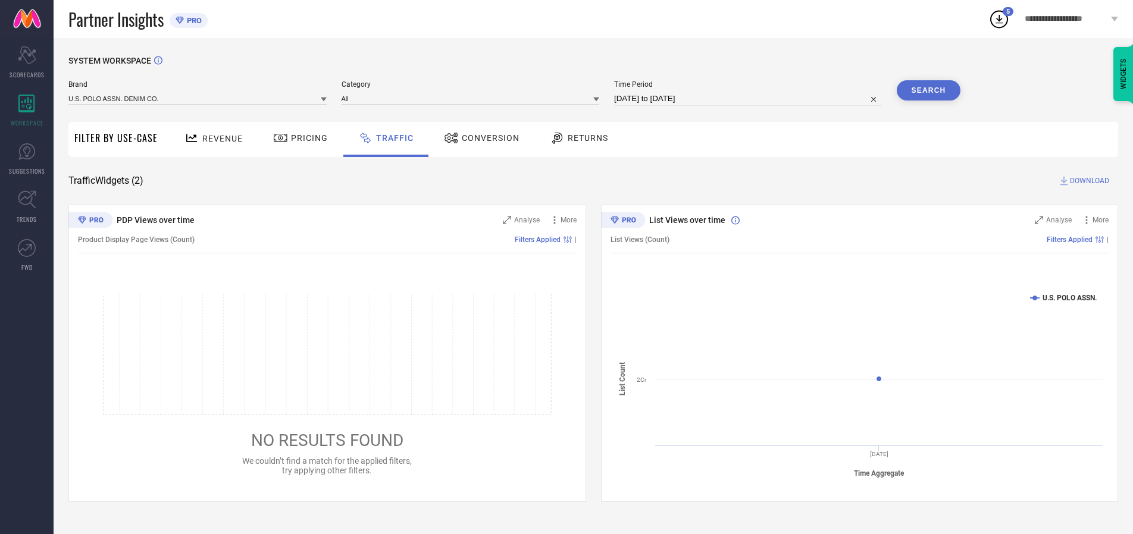
click at [928, 90] on button "Search" at bounding box center [929, 90] width 64 height 20
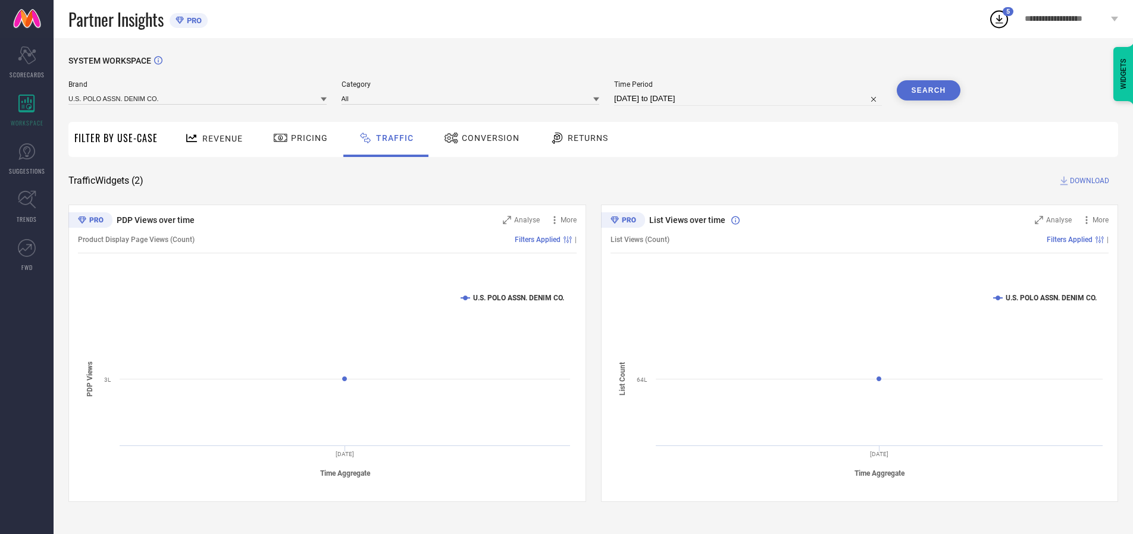
click at [1088, 181] on span "DOWNLOAD" at bounding box center [1089, 181] width 39 height 12
click at [750, 99] on input at bounding box center [748, 99] width 268 height 14
select select "9"
select select "2025"
select select "10"
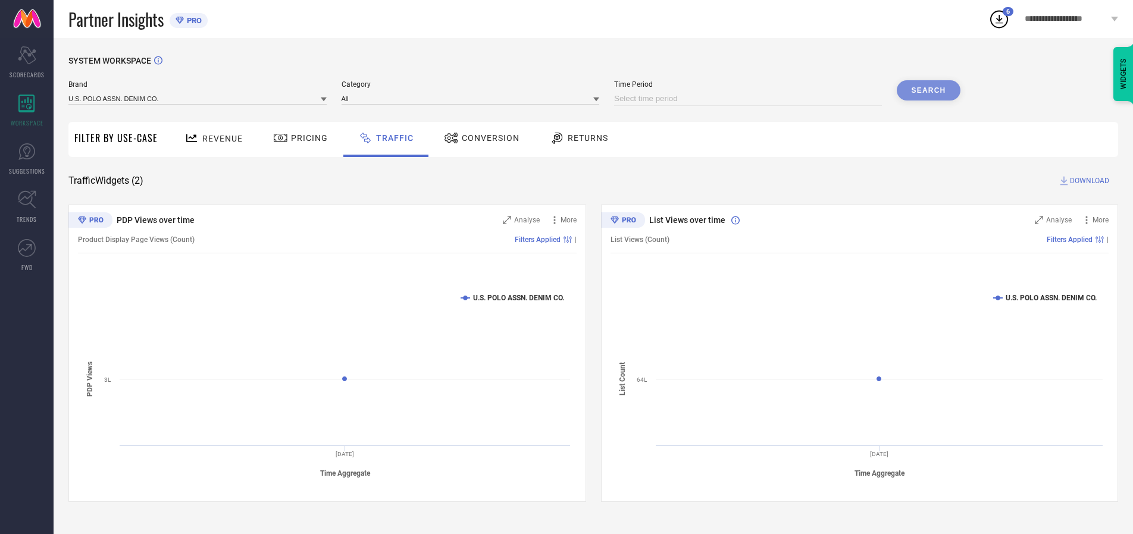
select select "2025"
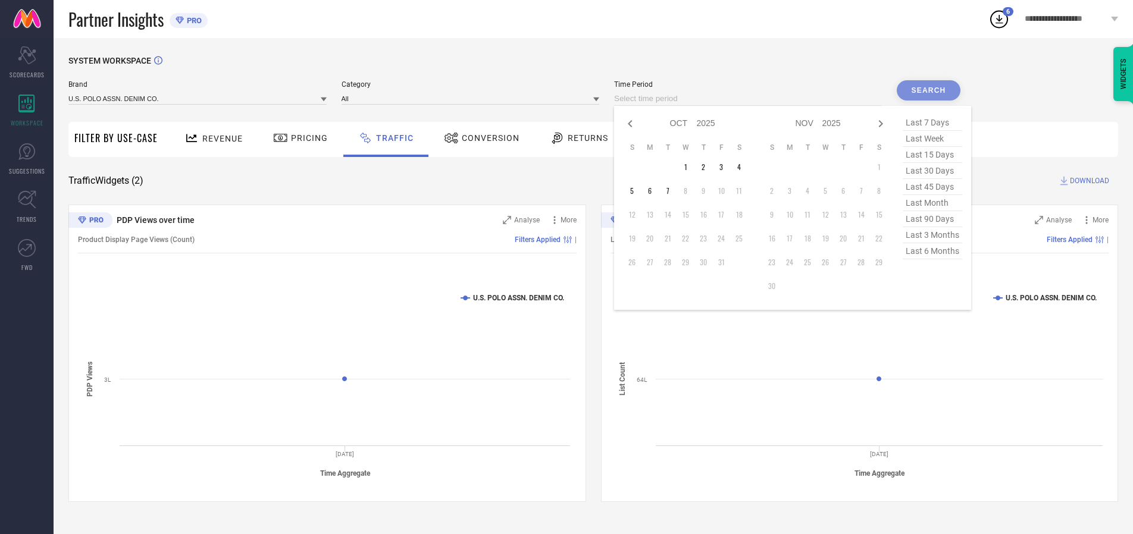
select select "8"
select select "2025"
select select "9"
select select "2025"
click at [671, 262] on td "30" at bounding box center [668, 262] width 18 height 18
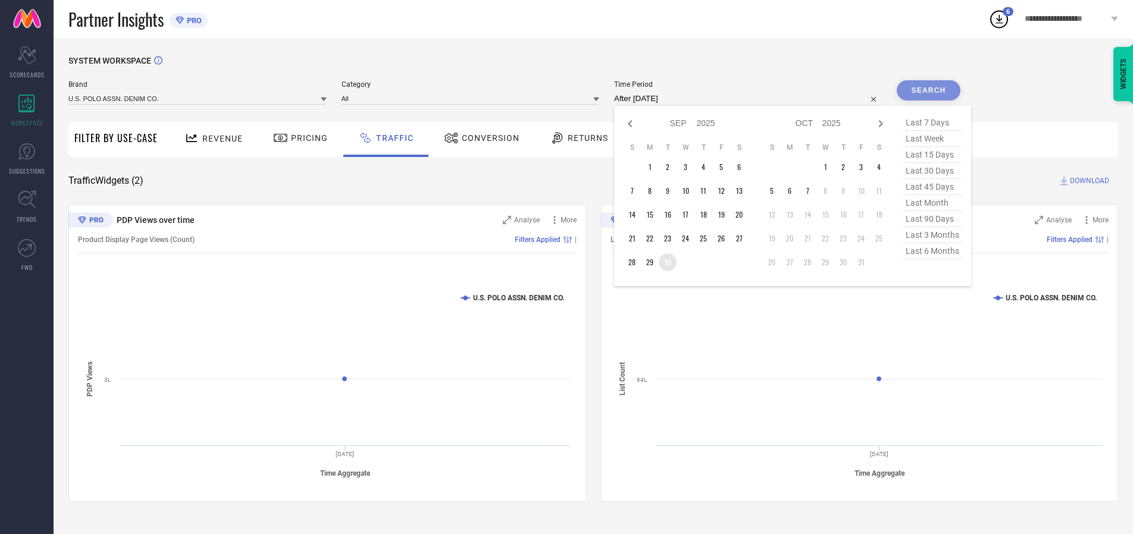
type input "[DATE] to [DATE]"
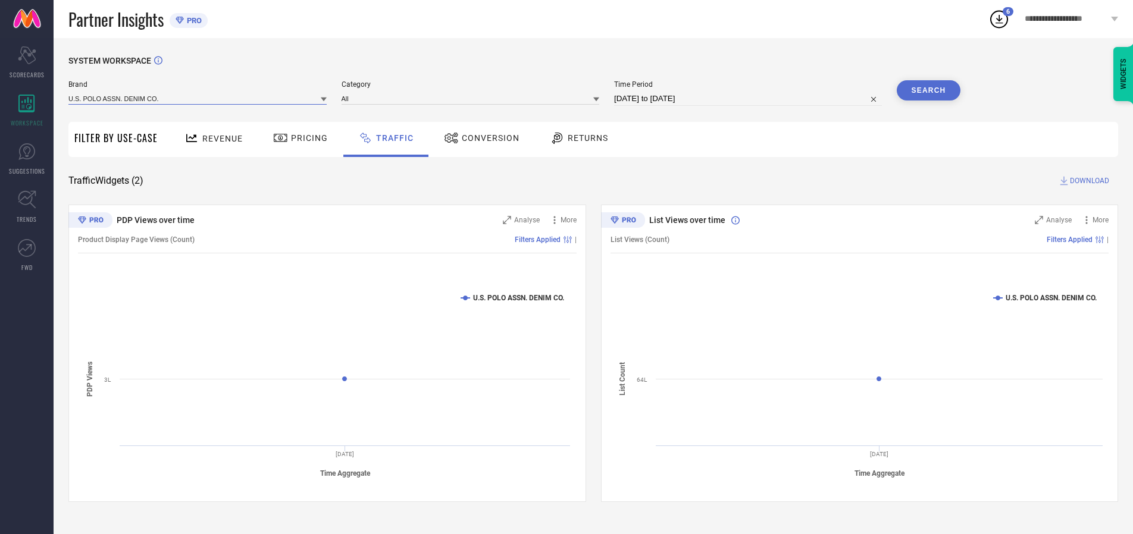
click at [198, 98] on input at bounding box center [197, 98] width 258 height 12
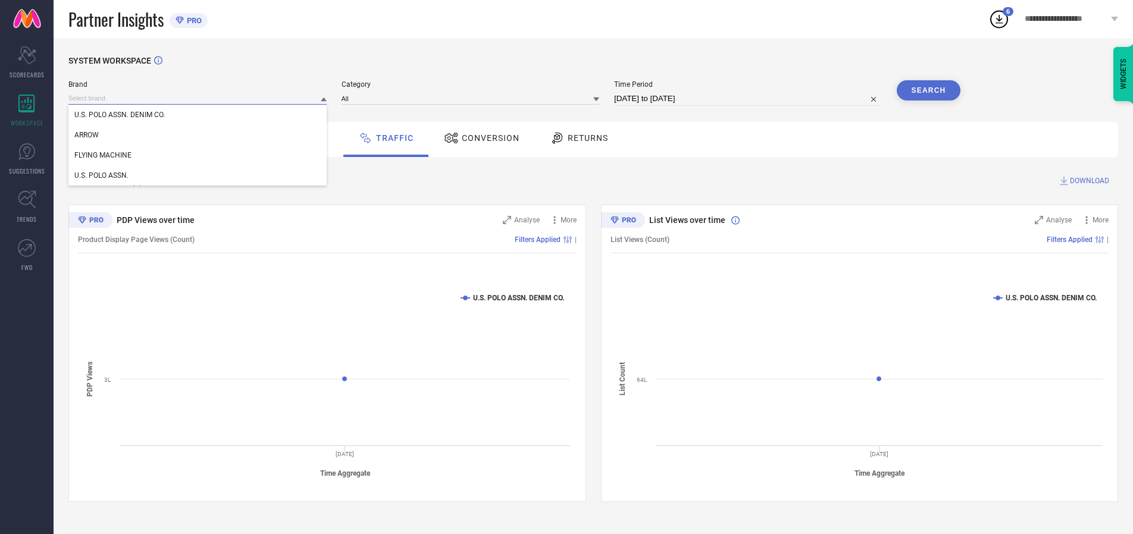
click at [198, 98] on input at bounding box center [197, 98] width 258 height 12
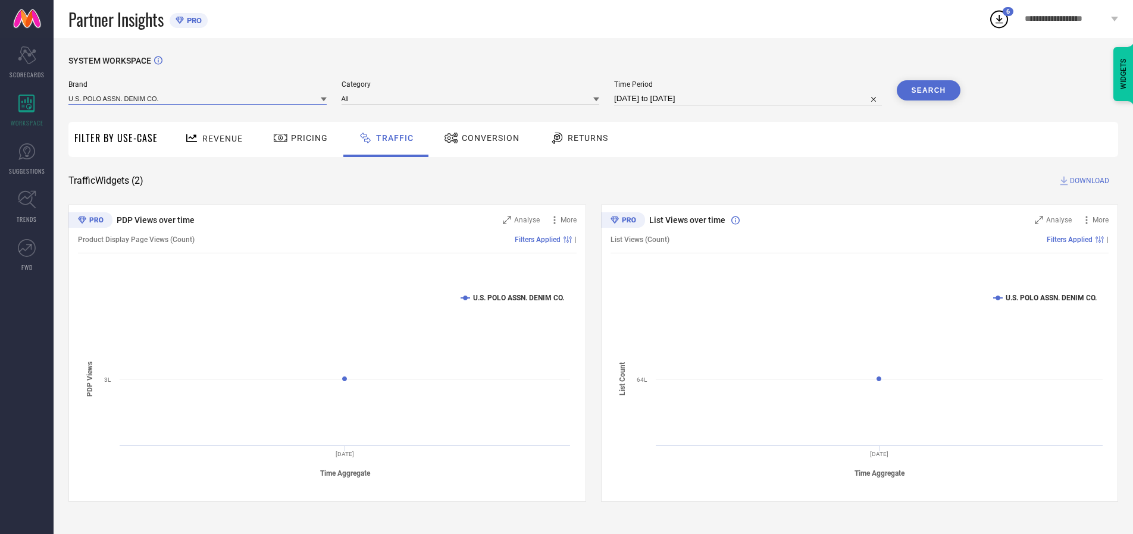
click at [198, 98] on input at bounding box center [197, 98] width 258 height 12
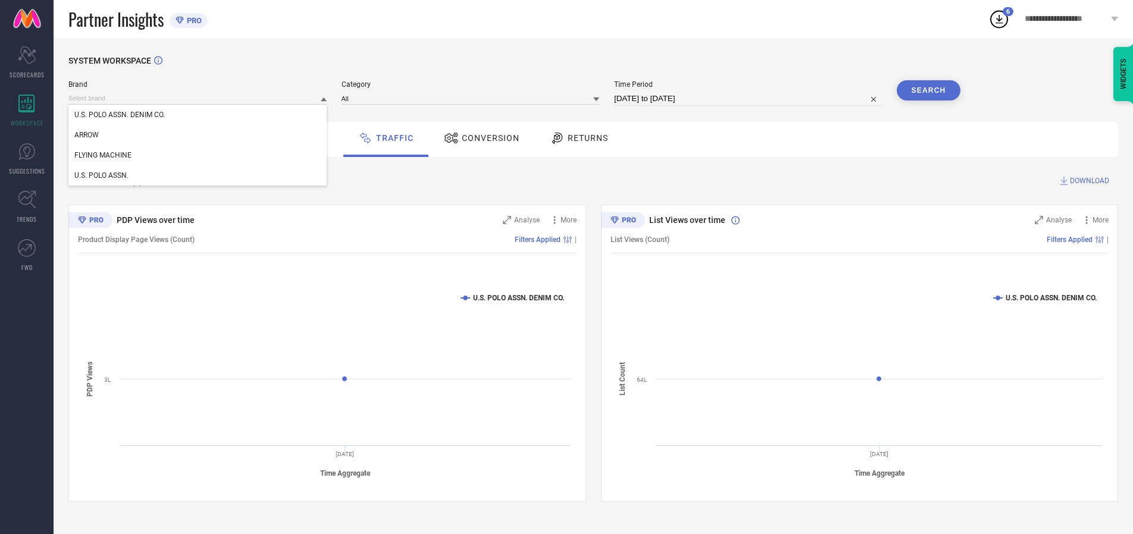
click at [198, 115] on div "U.S. POLO ASSN. DENIM CO." at bounding box center [197, 115] width 258 height 20
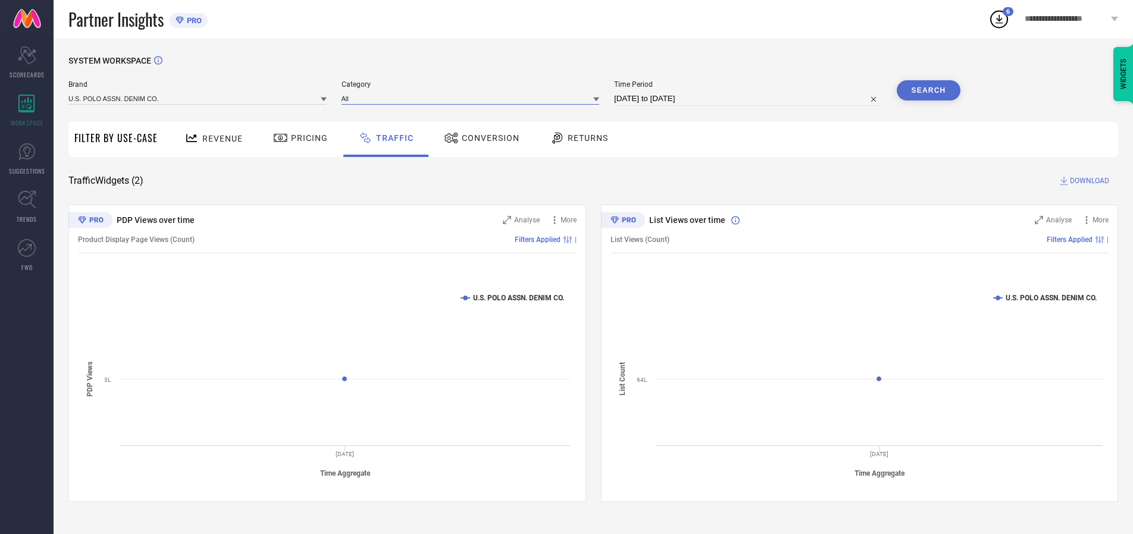
click at [473, 98] on input at bounding box center [471, 98] width 258 height 12
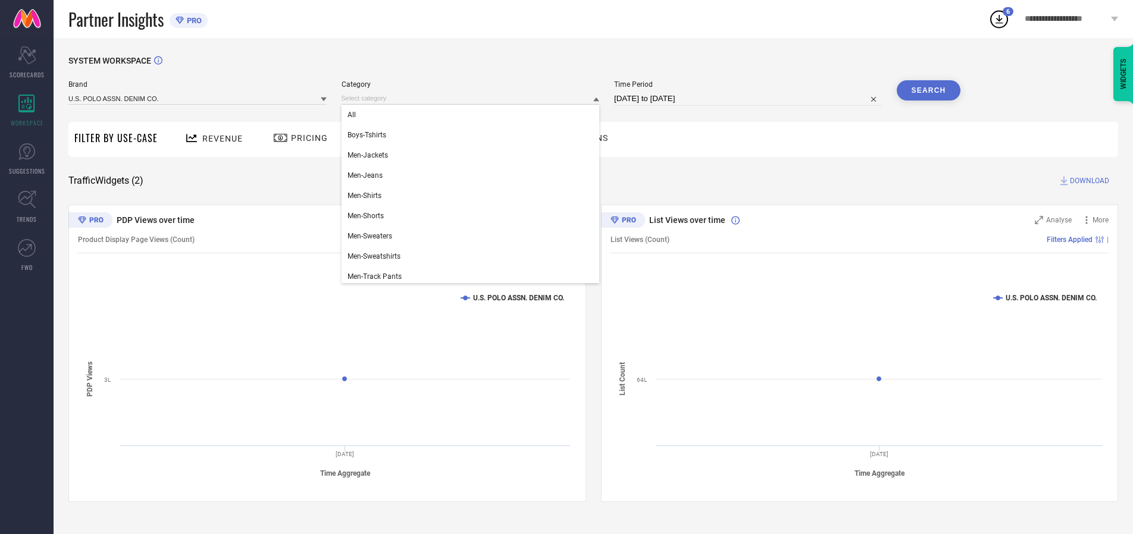
click at [473, 115] on div "All" at bounding box center [471, 115] width 258 height 20
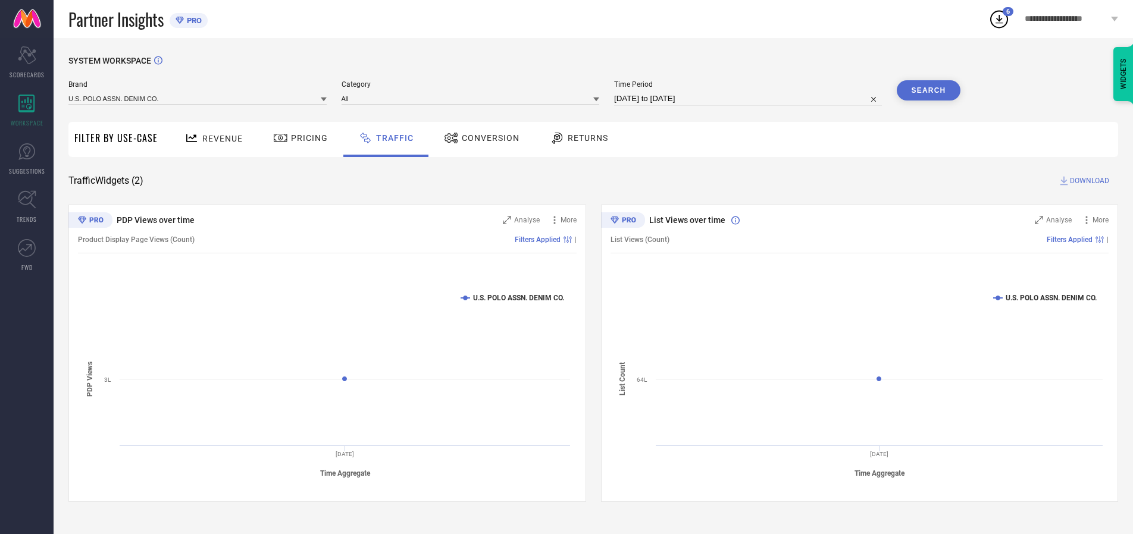
click at [928, 90] on button "Search" at bounding box center [929, 90] width 64 height 20
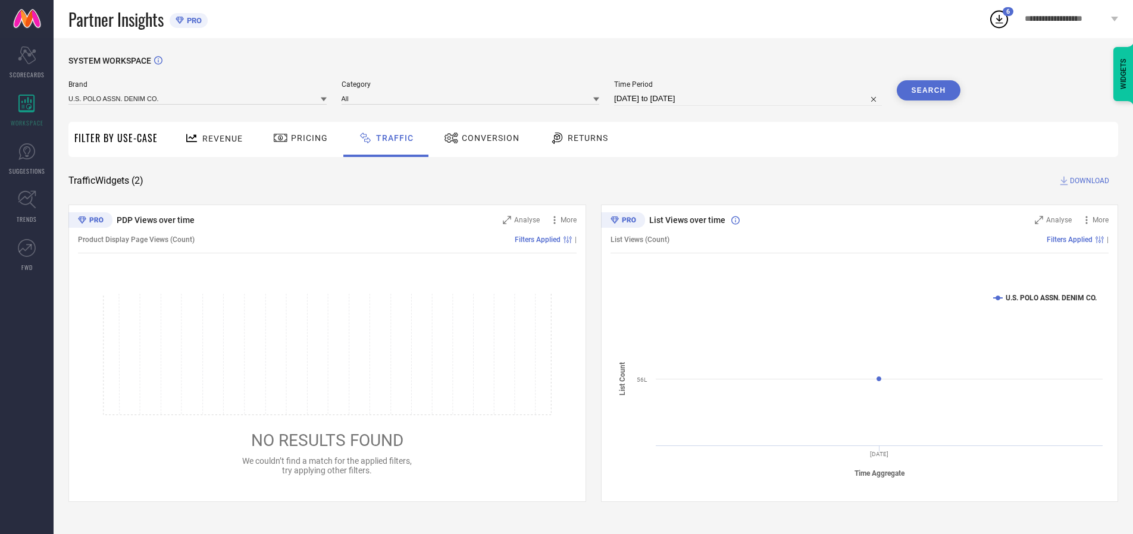
click at [1088, 181] on span "DOWNLOAD" at bounding box center [1089, 181] width 39 height 12
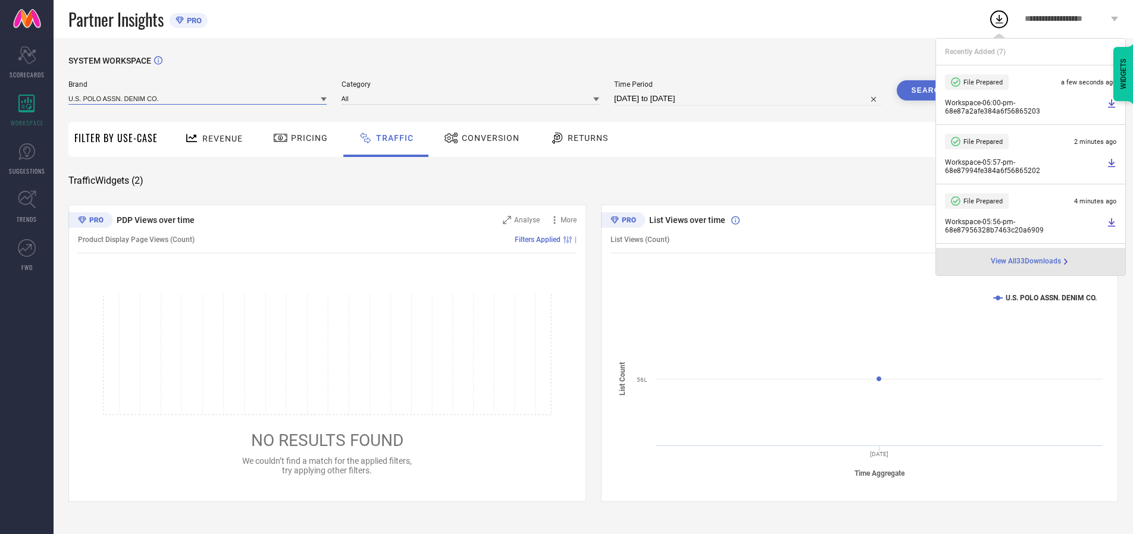
click at [198, 98] on input at bounding box center [197, 98] width 258 height 12
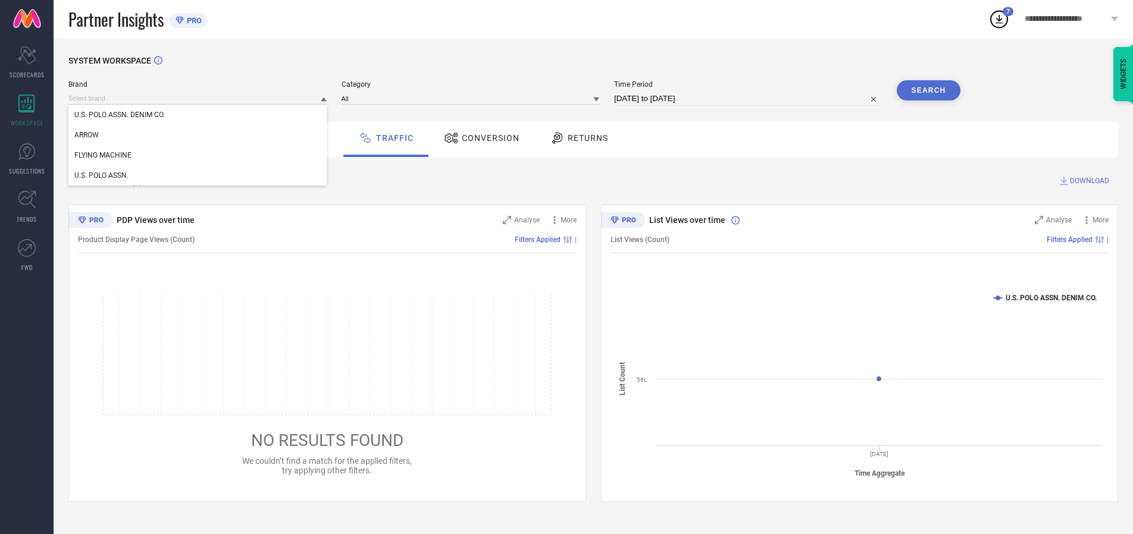
click at [198, 176] on div "U.S. POLO ASSN." at bounding box center [197, 175] width 258 height 20
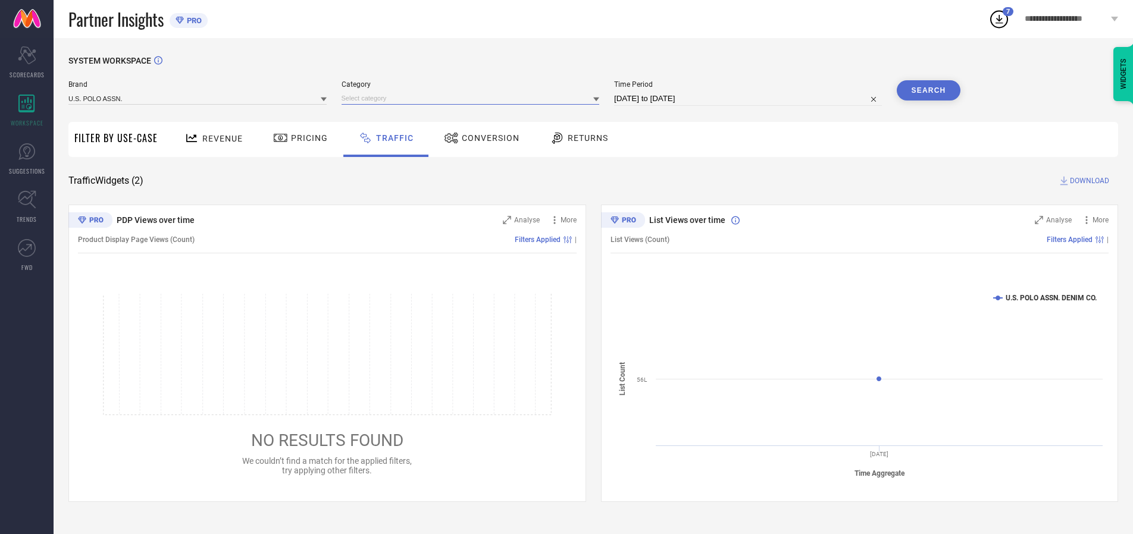
click at [473, 98] on input at bounding box center [471, 98] width 258 height 12
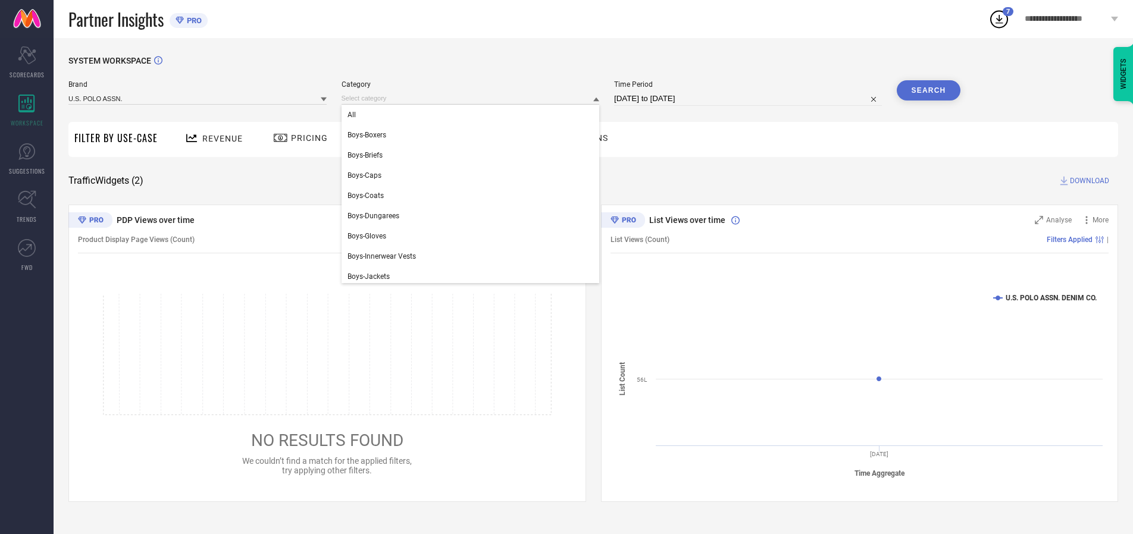
click at [473, 115] on div "All" at bounding box center [471, 115] width 258 height 20
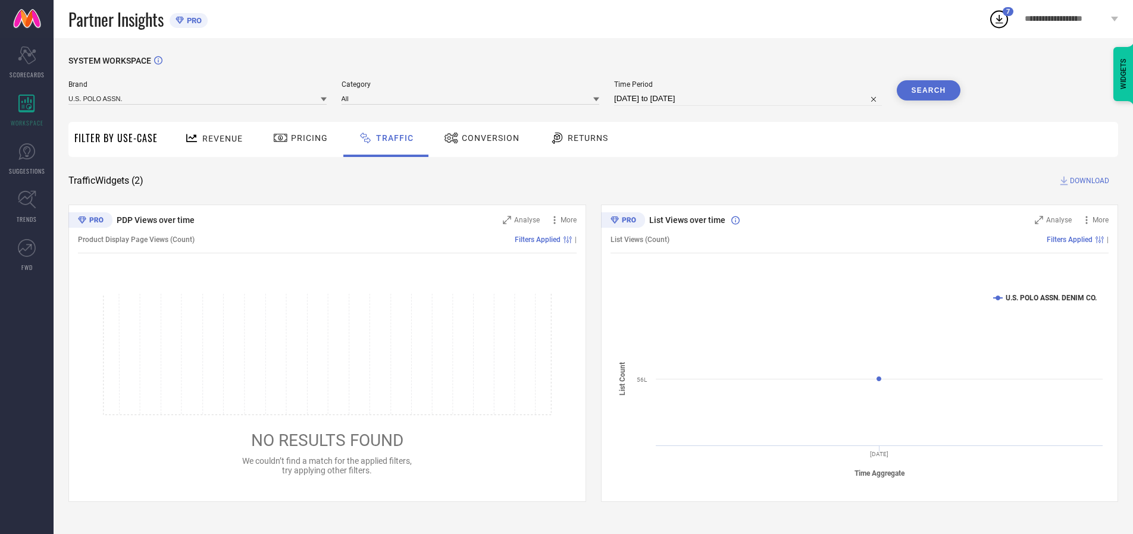
click at [928, 90] on button "Search" at bounding box center [929, 90] width 64 height 20
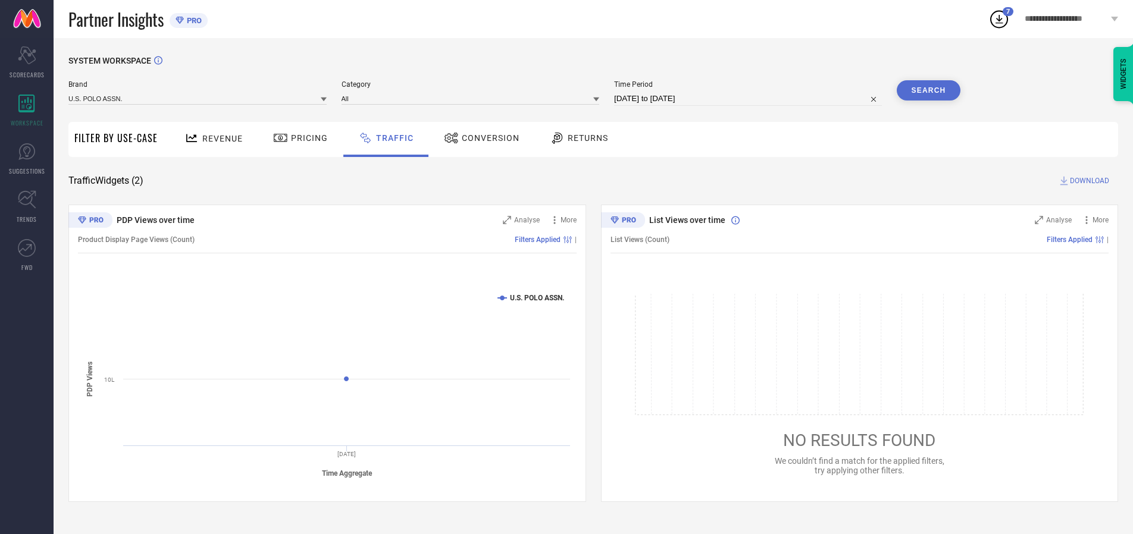
click at [1088, 181] on span "DOWNLOAD" at bounding box center [1089, 181] width 39 height 12
click at [750, 99] on input at bounding box center [748, 99] width 268 height 14
select select "9"
select select "2025"
select select "10"
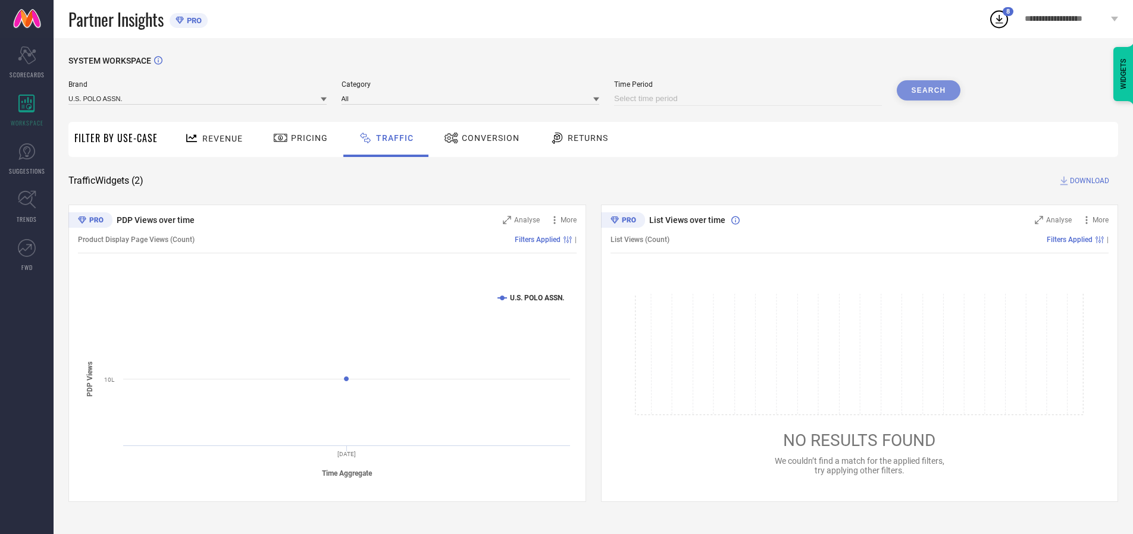
select select "2025"
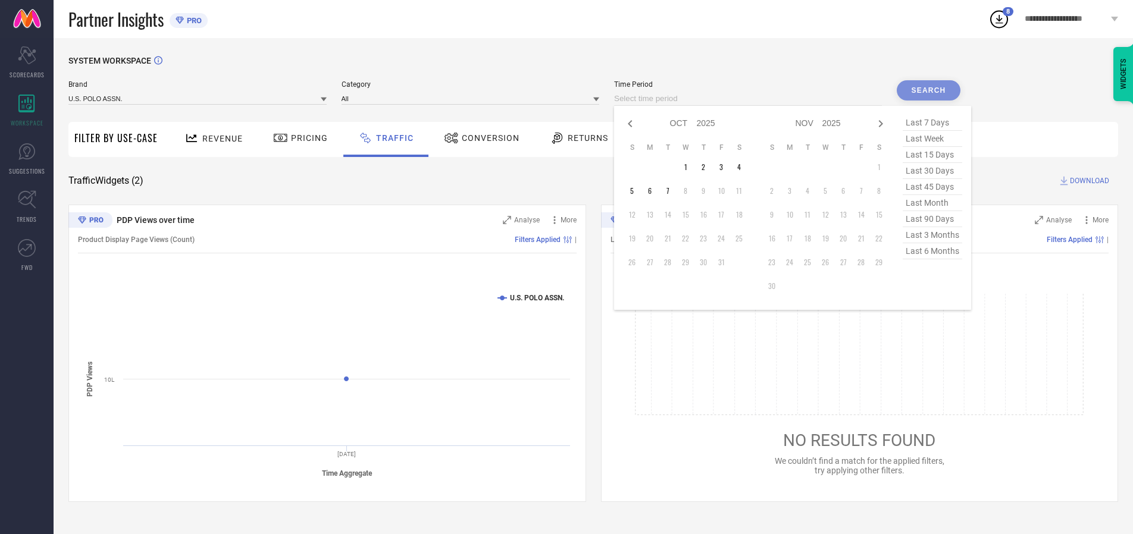
click at [689, 167] on td "1" at bounding box center [686, 167] width 18 height 18
type input "[DATE] to [DATE]"
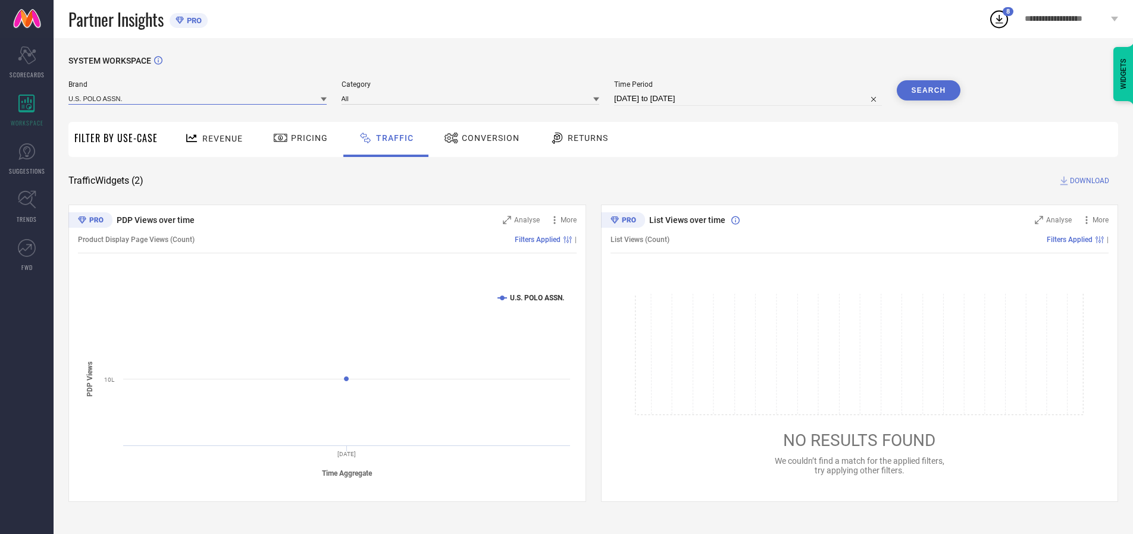
click at [198, 98] on input at bounding box center [197, 98] width 258 height 12
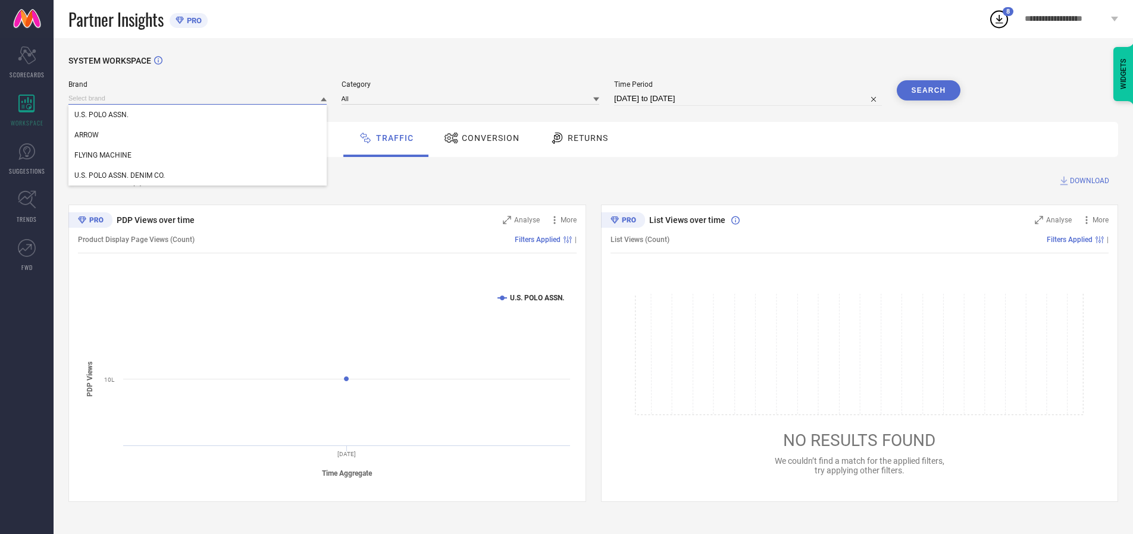
click at [198, 98] on input at bounding box center [197, 98] width 258 height 12
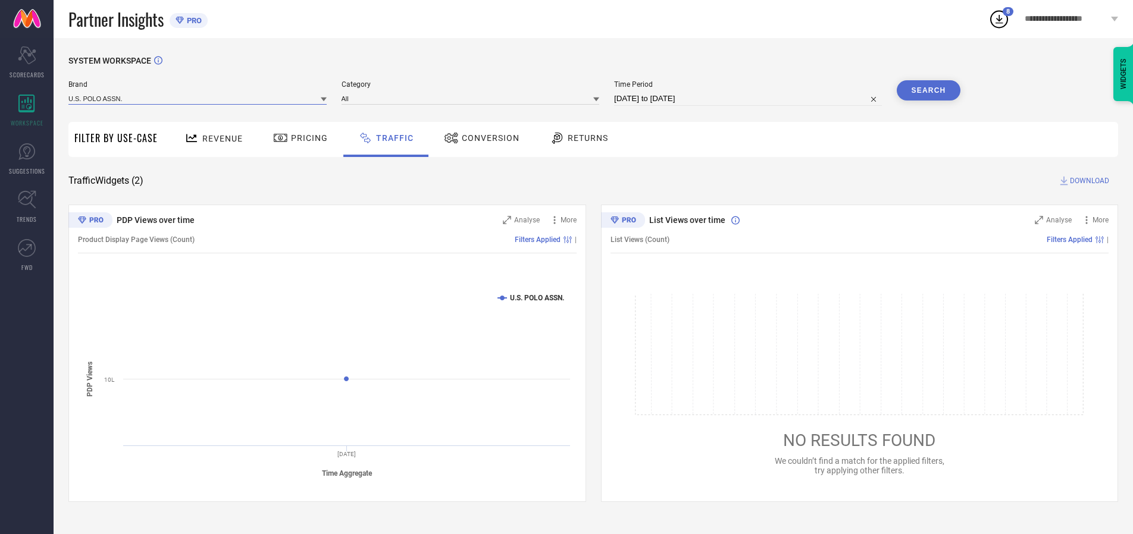
click at [198, 98] on input at bounding box center [197, 98] width 258 height 12
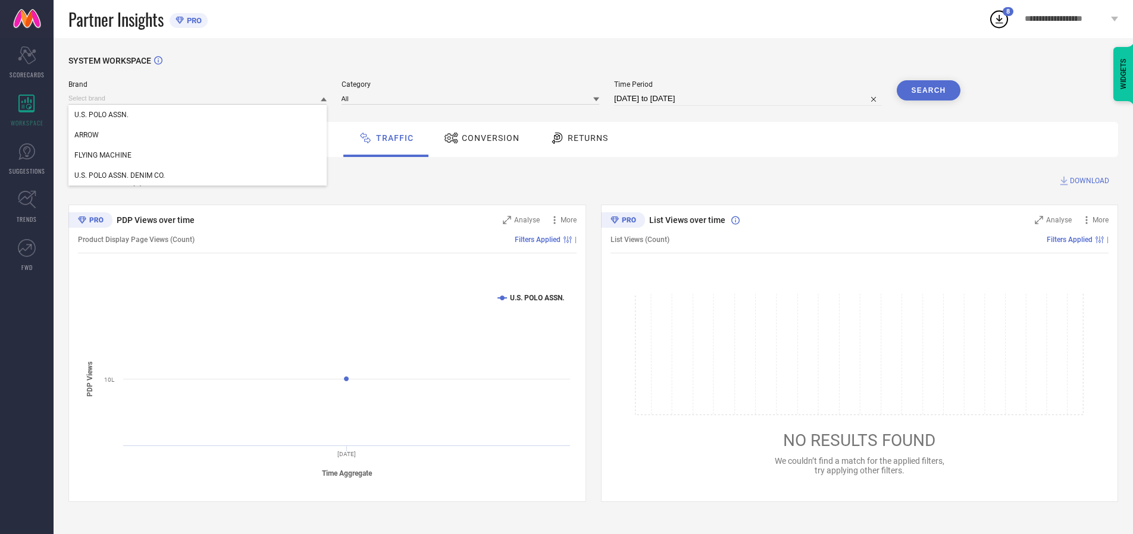
click at [198, 115] on div "U.S. POLO ASSN." at bounding box center [197, 115] width 258 height 20
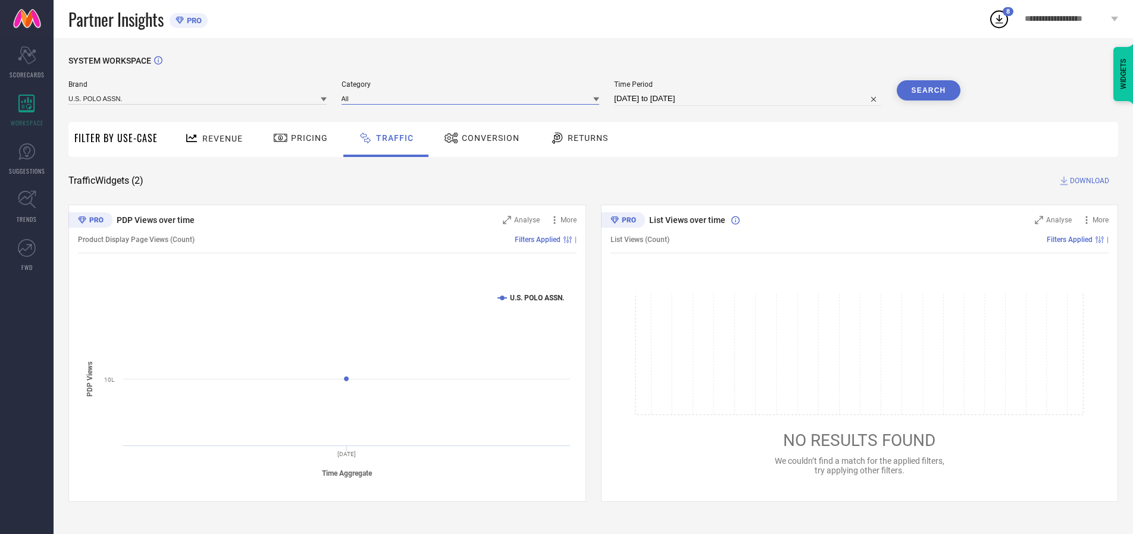
click at [473, 98] on input at bounding box center [471, 98] width 258 height 12
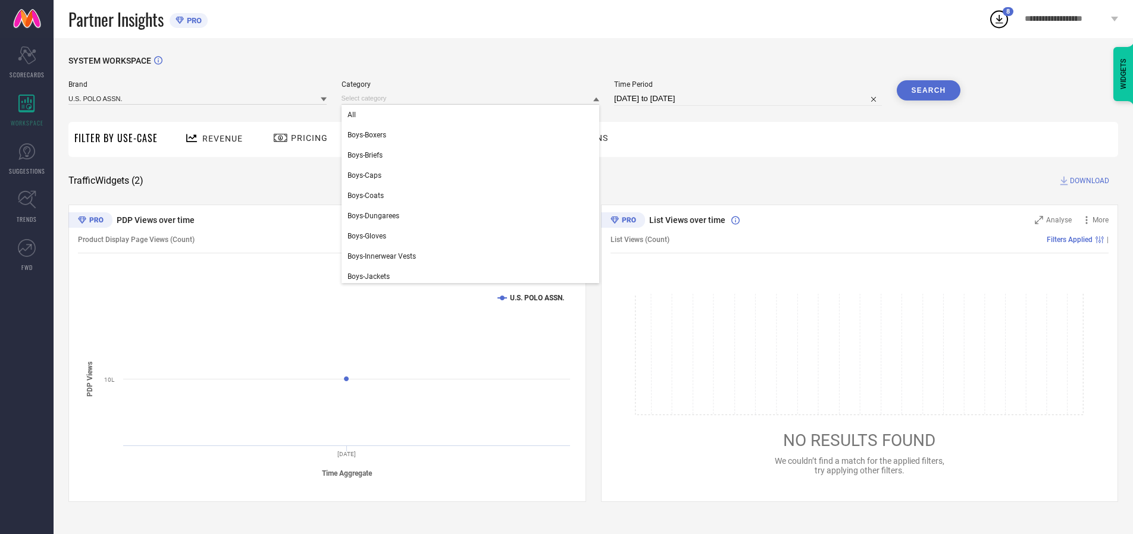
click at [473, 115] on div "All" at bounding box center [471, 115] width 258 height 20
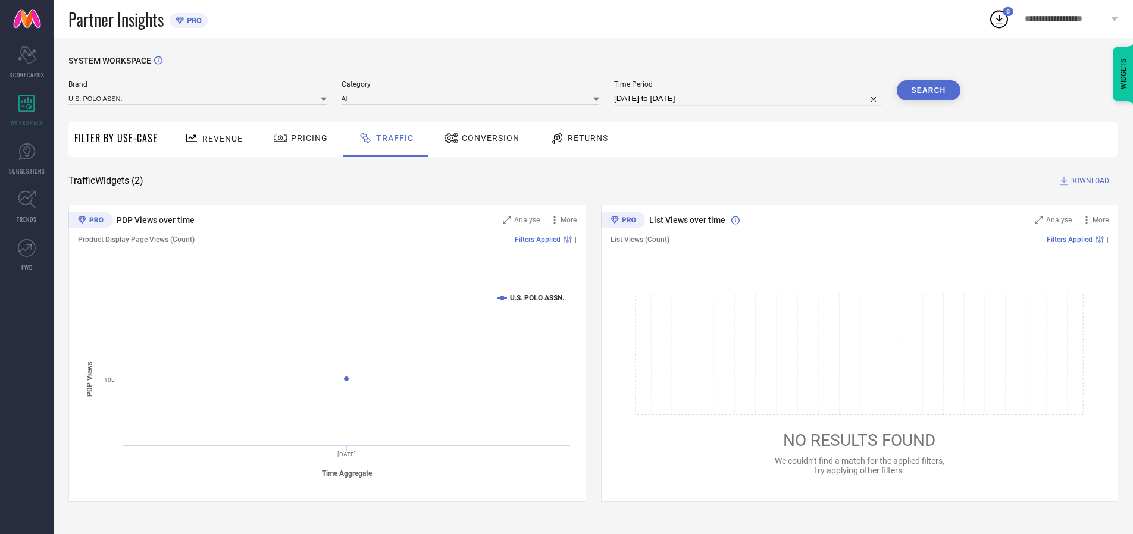
click at [928, 90] on button "Search" at bounding box center [929, 90] width 64 height 20
click at [1088, 181] on span "DOWNLOAD" at bounding box center [1089, 181] width 39 height 12
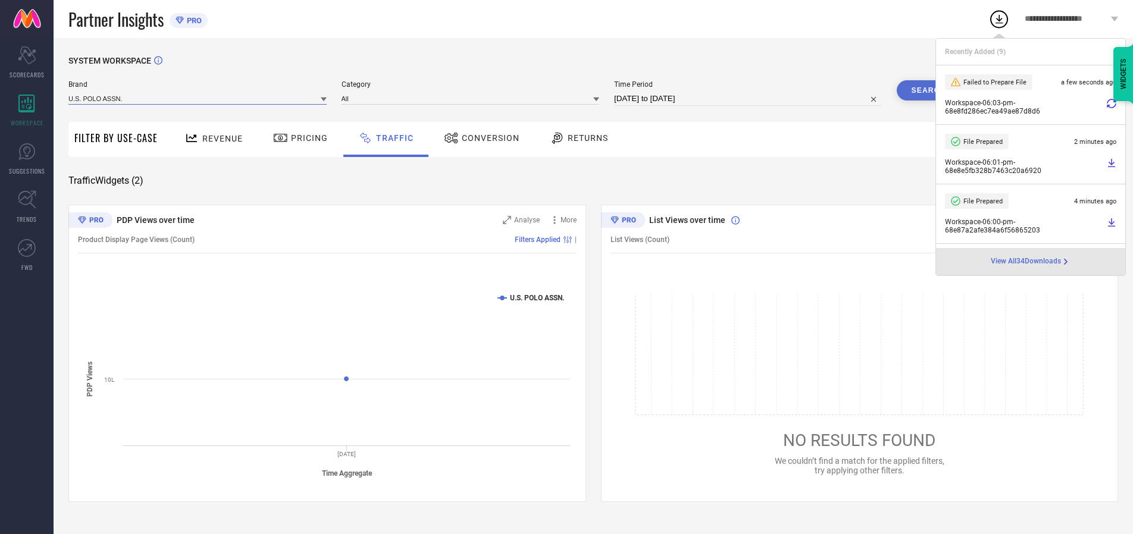
click at [198, 98] on input at bounding box center [197, 98] width 258 height 12
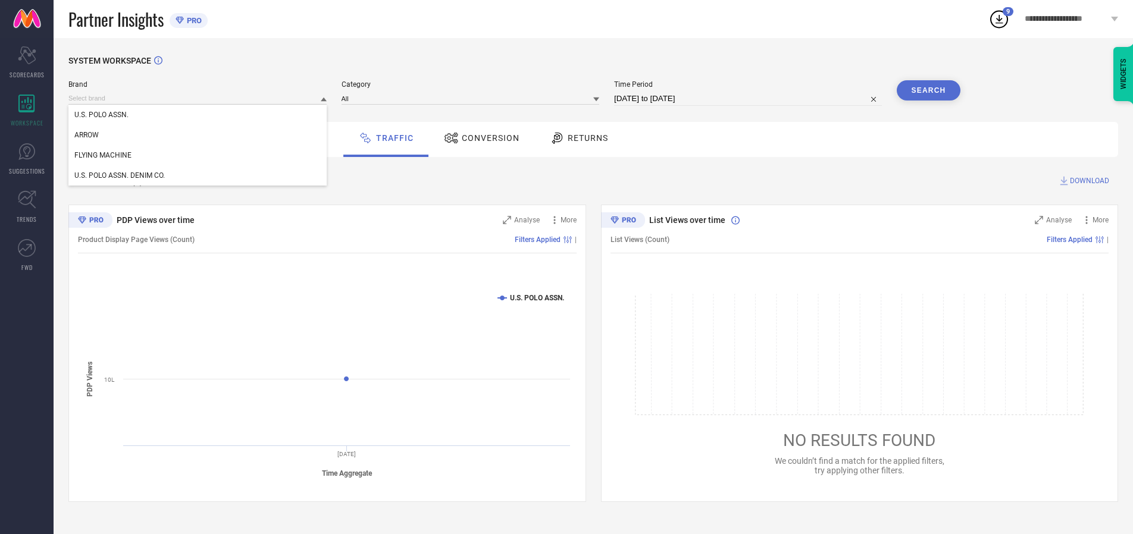
click at [198, 176] on div "U.S. POLO ASSN. DENIM CO." at bounding box center [197, 175] width 258 height 20
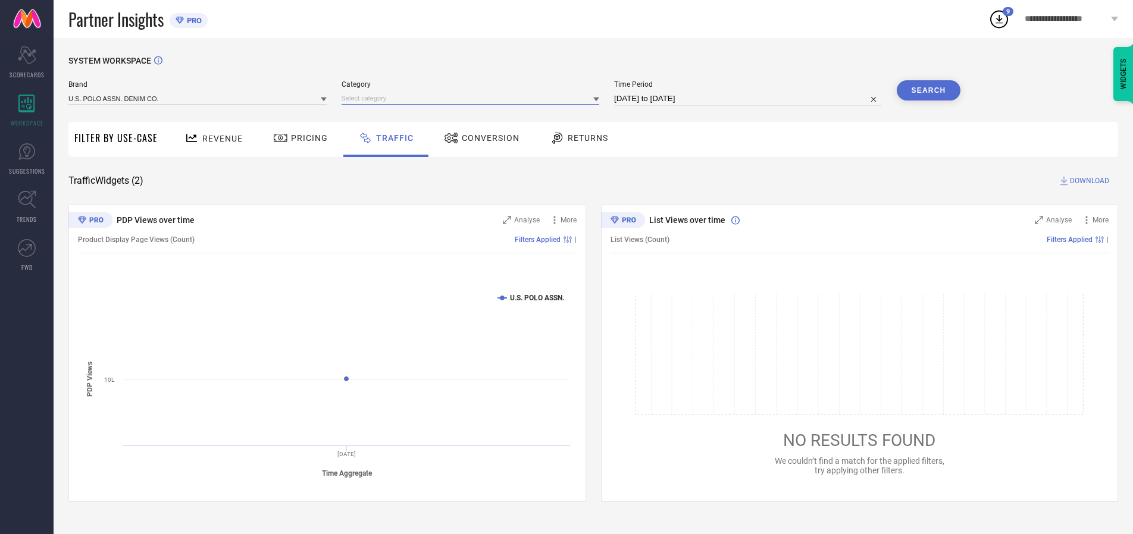
click at [473, 98] on input at bounding box center [471, 98] width 258 height 12
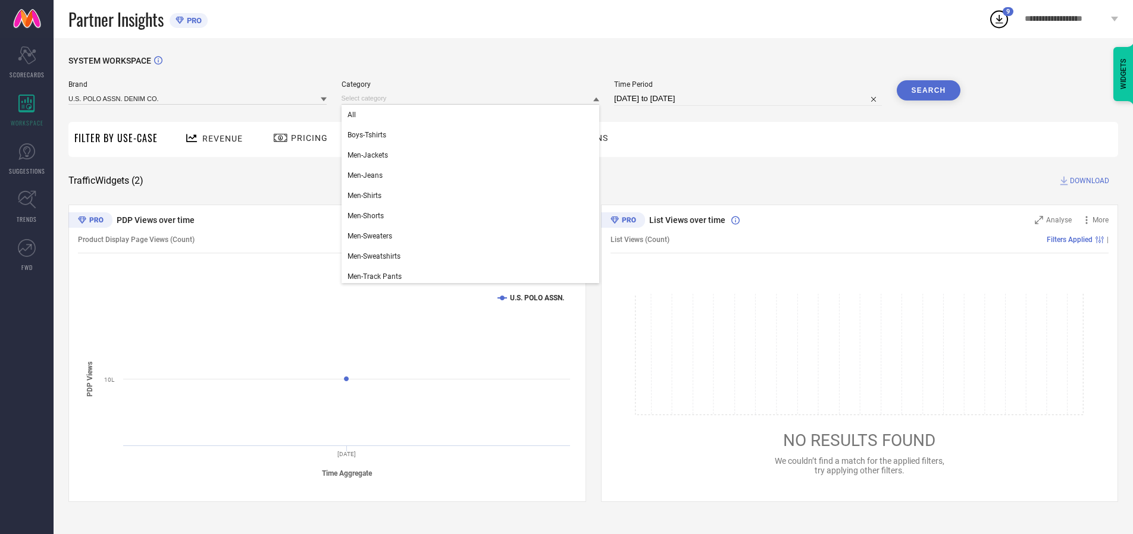
click at [473, 115] on div "All" at bounding box center [471, 115] width 258 height 20
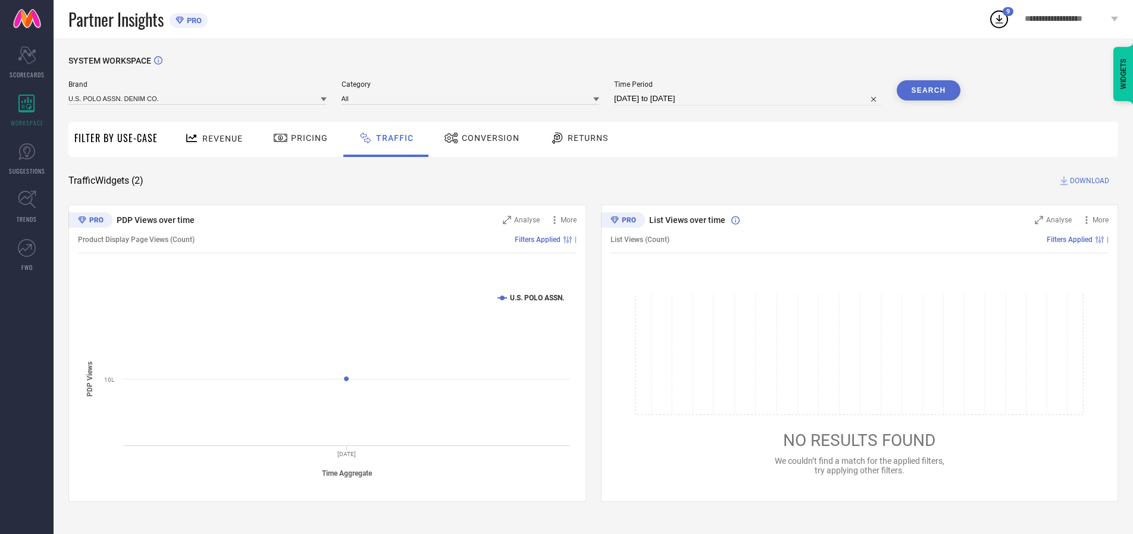
click at [928, 90] on button "Search" at bounding box center [929, 90] width 64 height 20
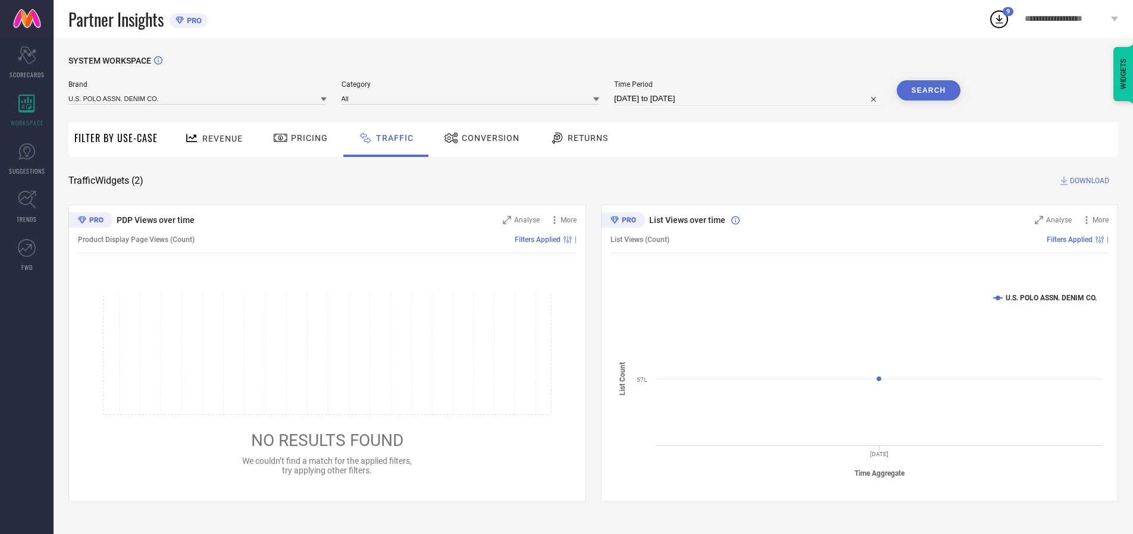
click at [1088, 181] on span "DOWNLOAD" at bounding box center [1089, 181] width 39 height 12
click at [750, 99] on input at bounding box center [748, 99] width 268 height 14
select select "9"
select select "2025"
select select "10"
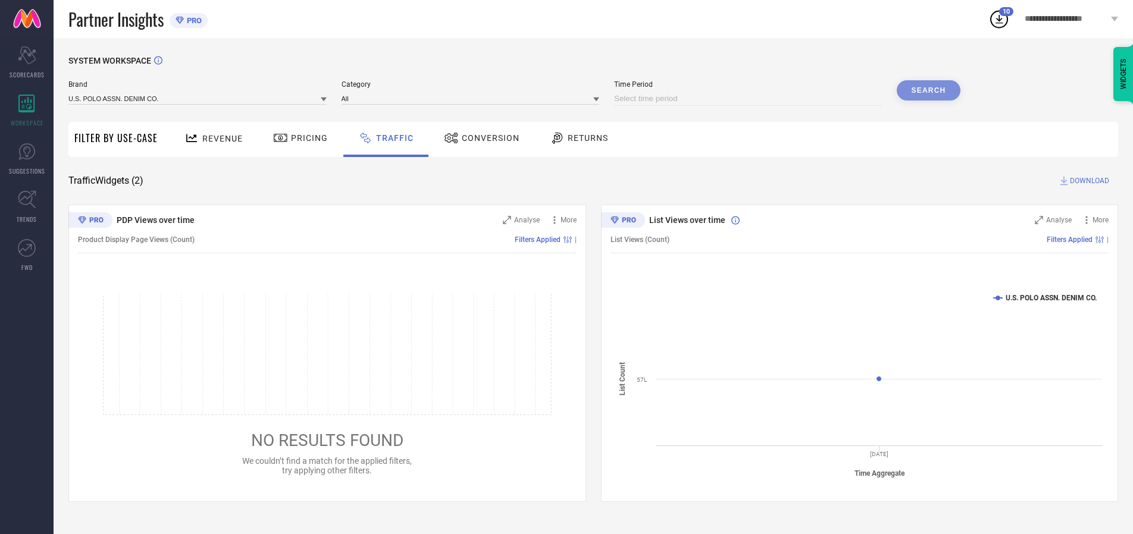
select select "2025"
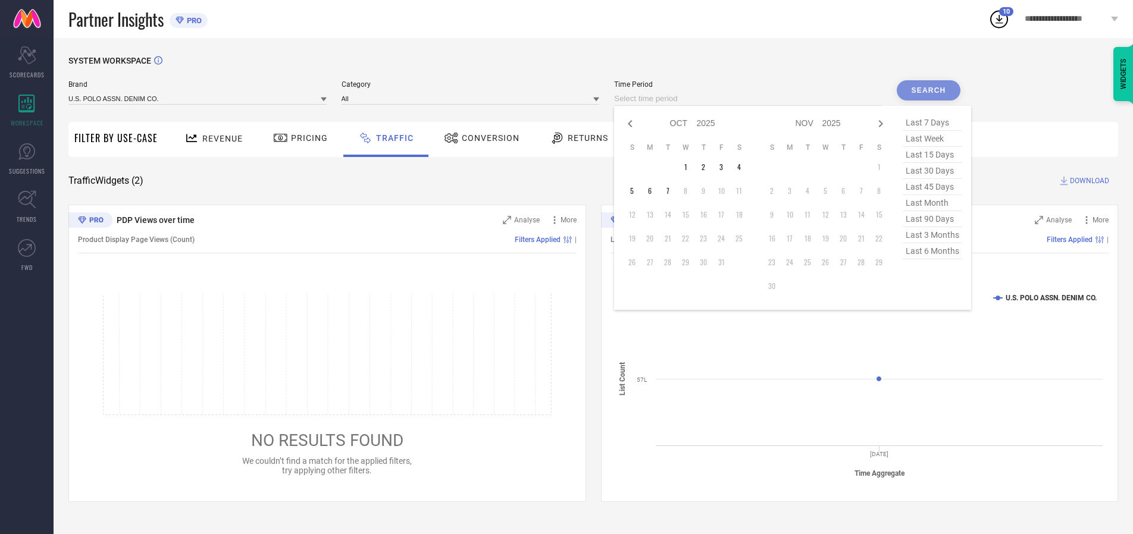
click at [707, 167] on td "2" at bounding box center [703, 167] width 18 height 18
type input "[DATE] to [DATE]"
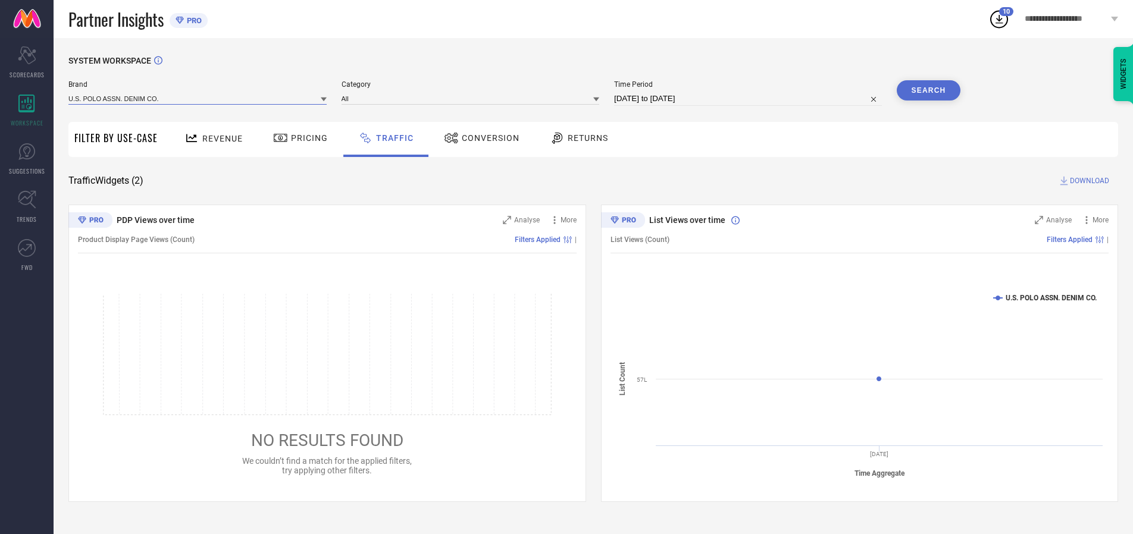
click at [198, 98] on input at bounding box center [197, 98] width 258 height 12
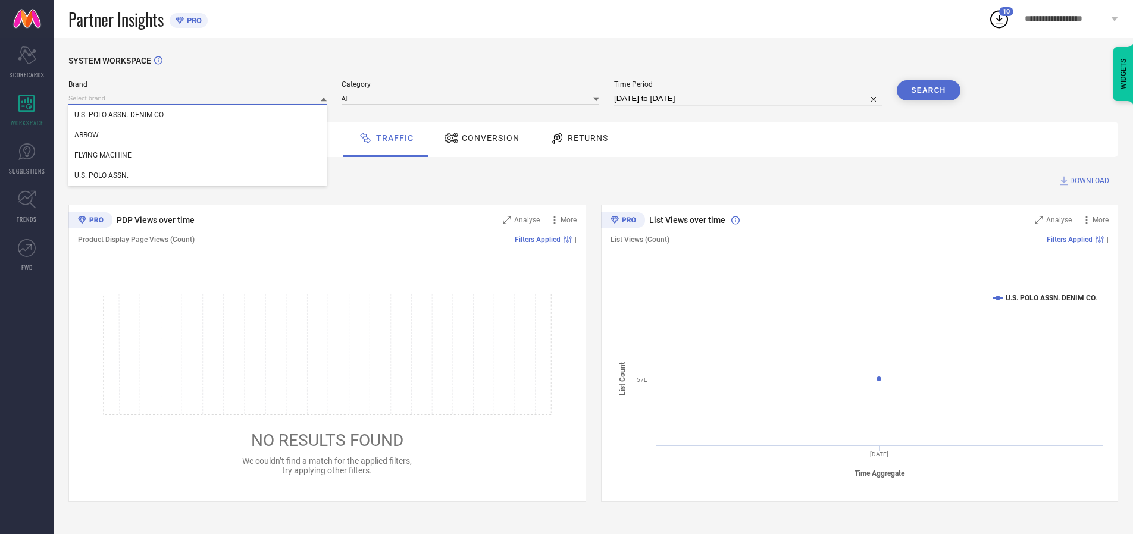
click at [198, 98] on input at bounding box center [197, 98] width 258 height 12
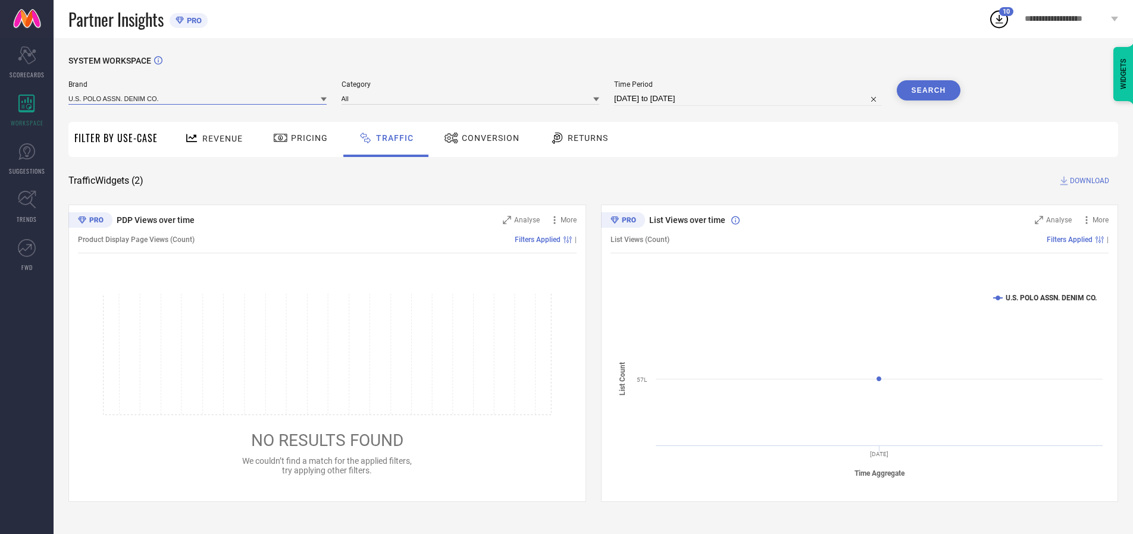
click at [198, 98] on input at bounding box center [197, 98] width 258 height 12
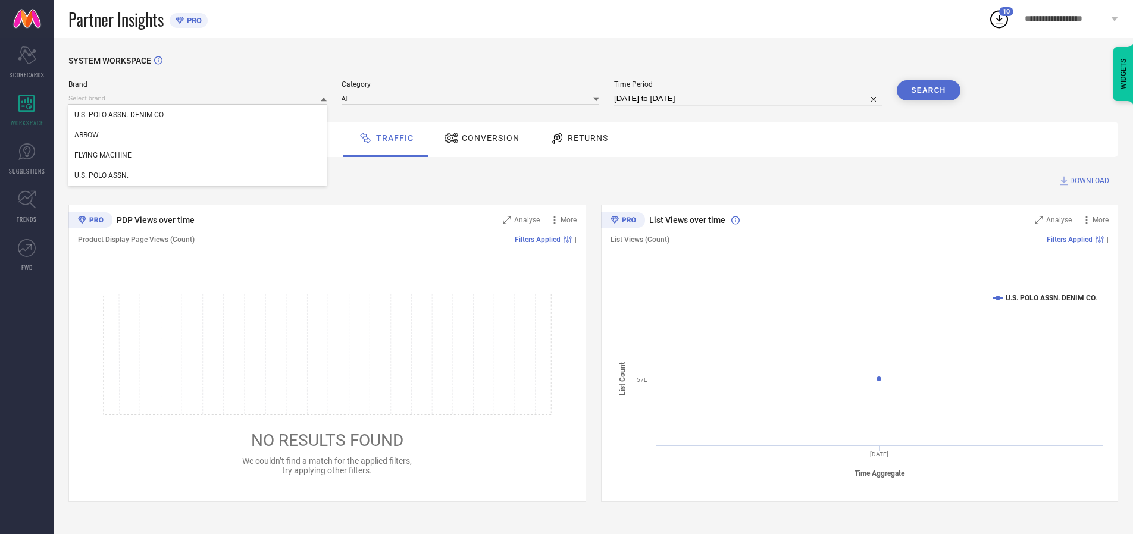
click at [198, 115] on div "U.S. POLO ASSN. DENIM CO." at bounding box center [197, 115] width 258 height 20
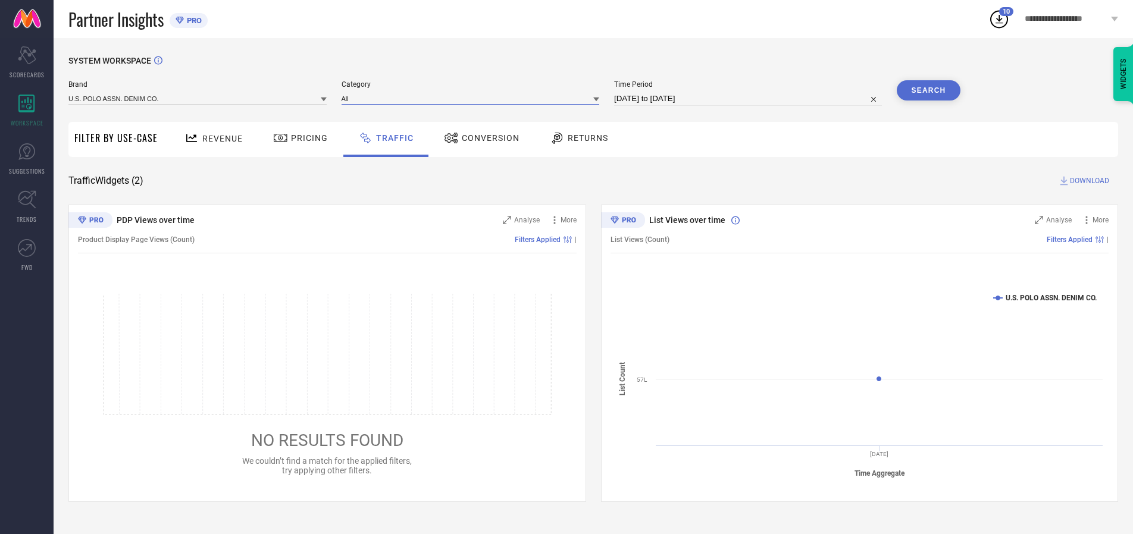
click at [473, 98] on input at bounding box center [471, 98] width 258 height 12
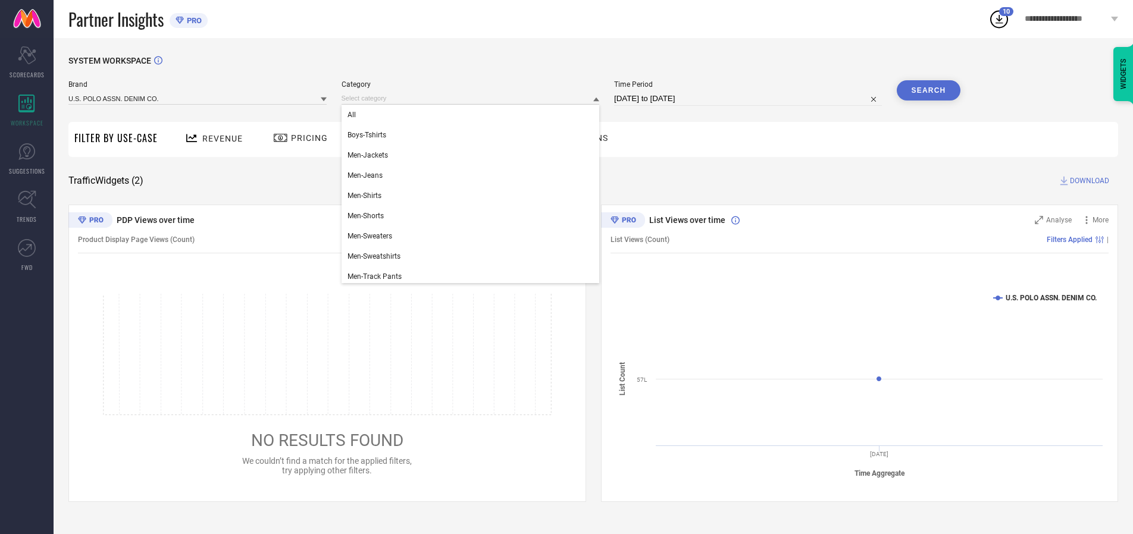
click at [473, 115] on div "All" at bounding box center [471, 115] width 258 height 20
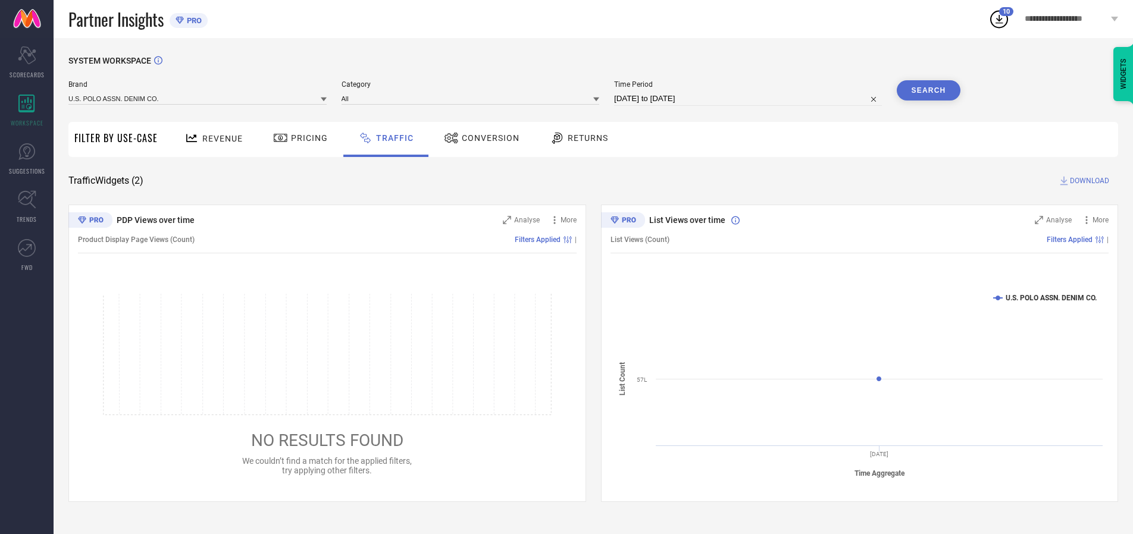
click at [928, 90] on button "Search" at bounding box center [929, 90] width 64 height 20
click at [1088, 181] on span "DOWNLOAD" at bounding box center [1089, 181] width 39 height 12
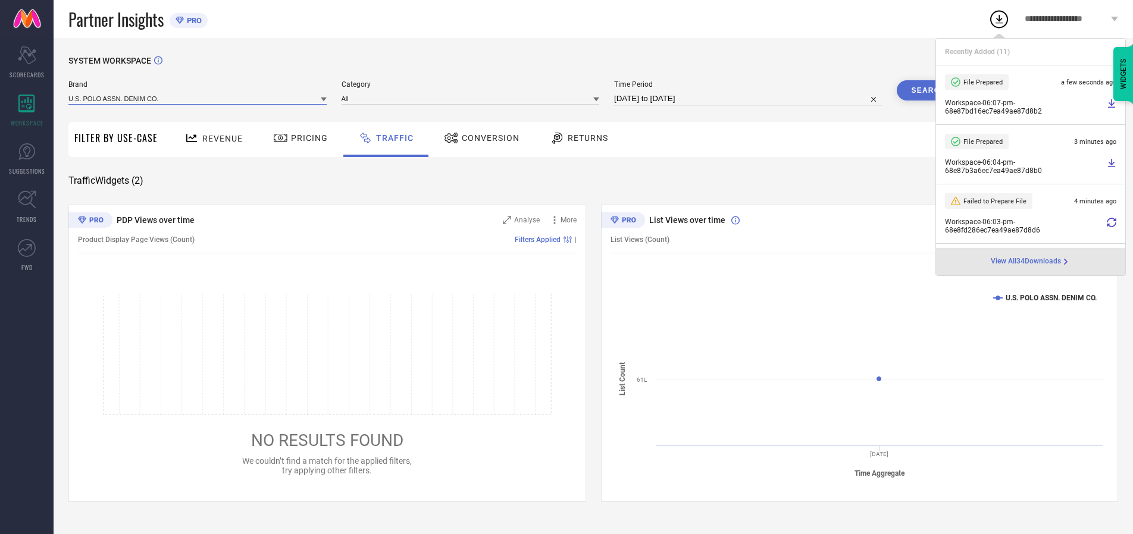
click at [198, 98] on input at bounding box center [197, 98] width 258 height 12
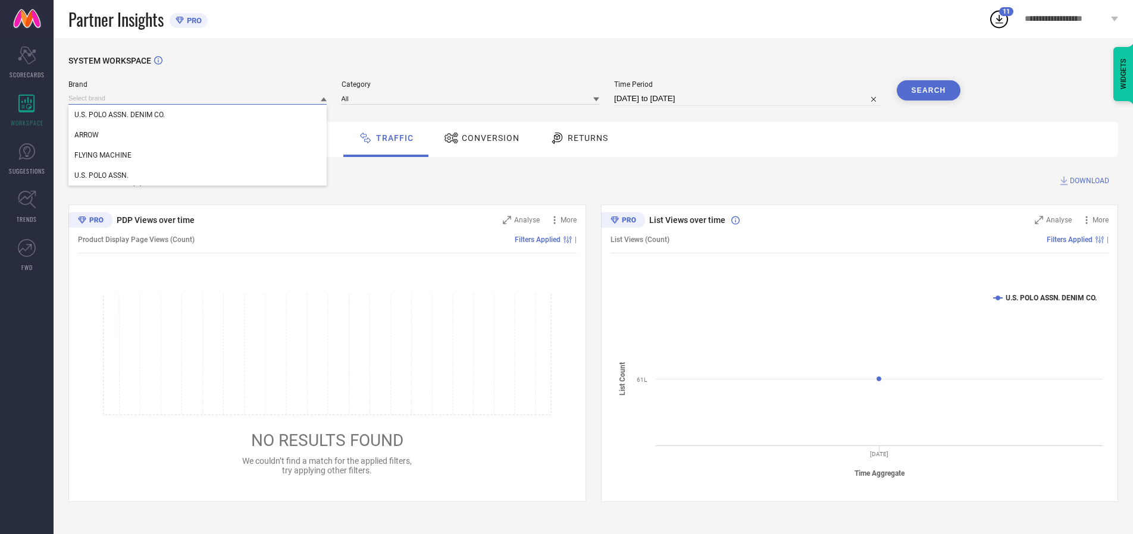
click at [198, 176] on div "U.S. POLO ASSN." at bounding box center [197, 175] width 258 height 20
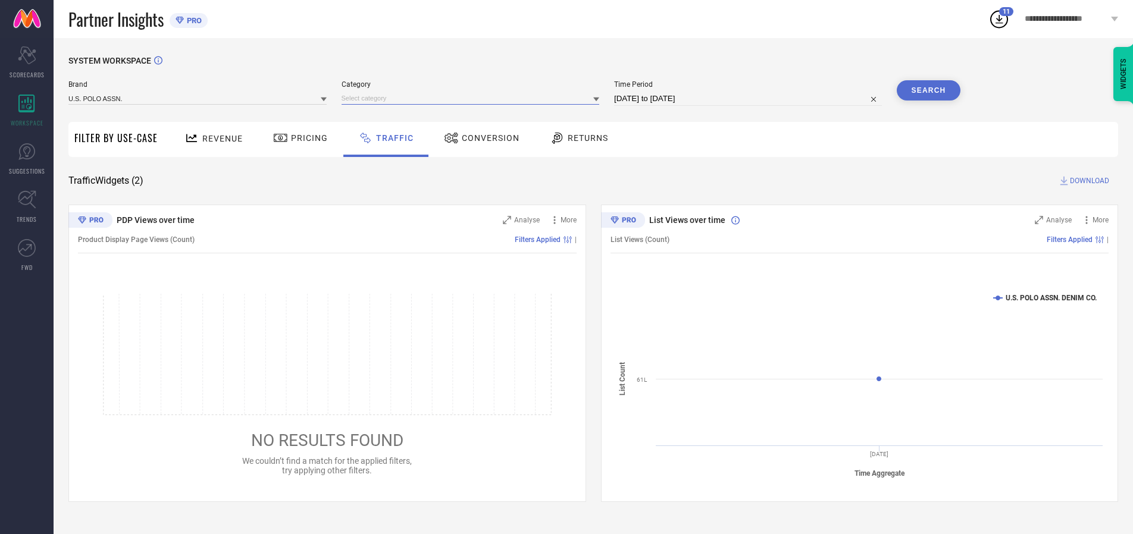
click at [473, 98] on input at bounding box center [471, 98] width 258 height 12
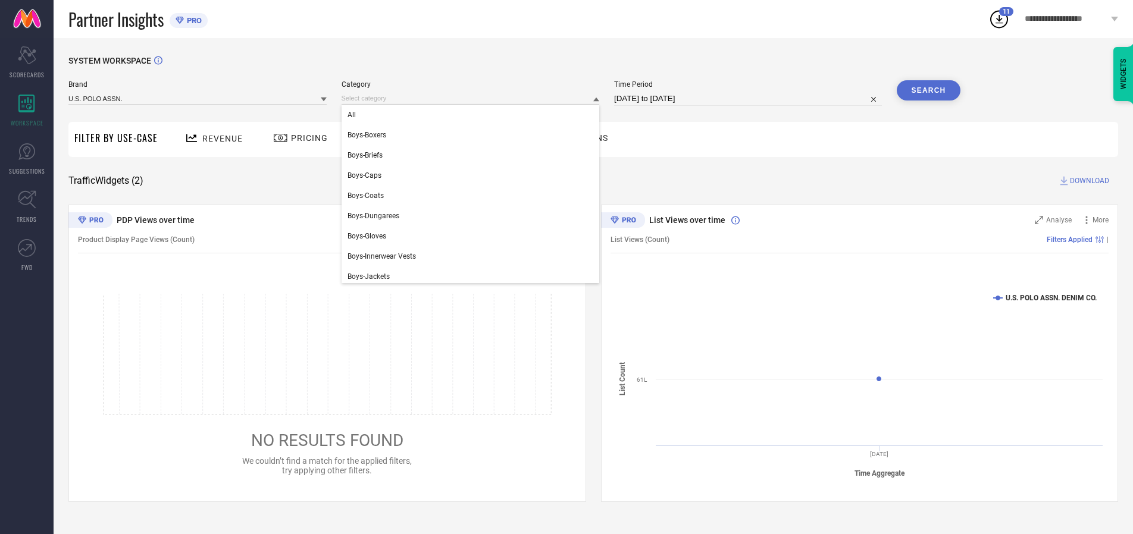
click at [473, 115] on div "All" at bounding box center [471, 115] width 258 height 20
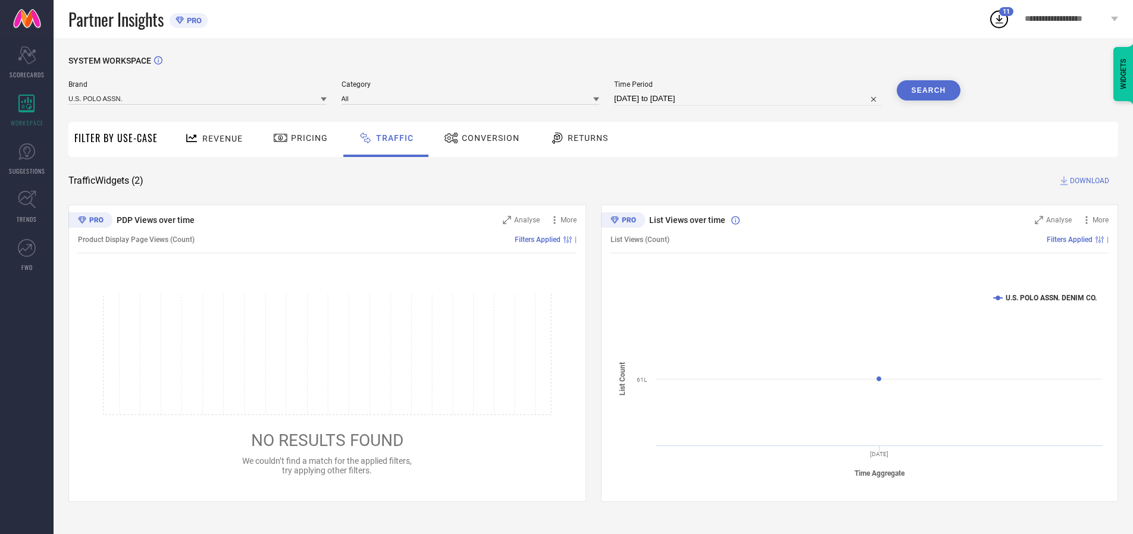
click at [928, 90] on button "Search" at bounding box center [929, 90] width 64 height 20
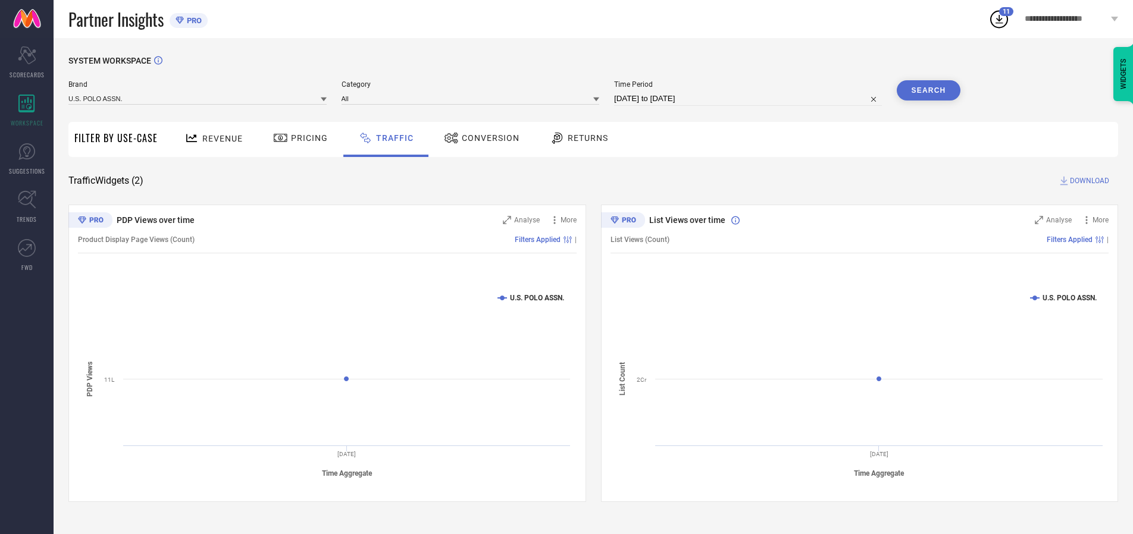
click at [1088, 181] on span "DOWNLOAD" at bounding box center [1089, 181] width 39 height 12
click at [750, 99] on input at bounding box center [748, 99] width 268 height 14
select select "9"
select select "2025"
select select "10"
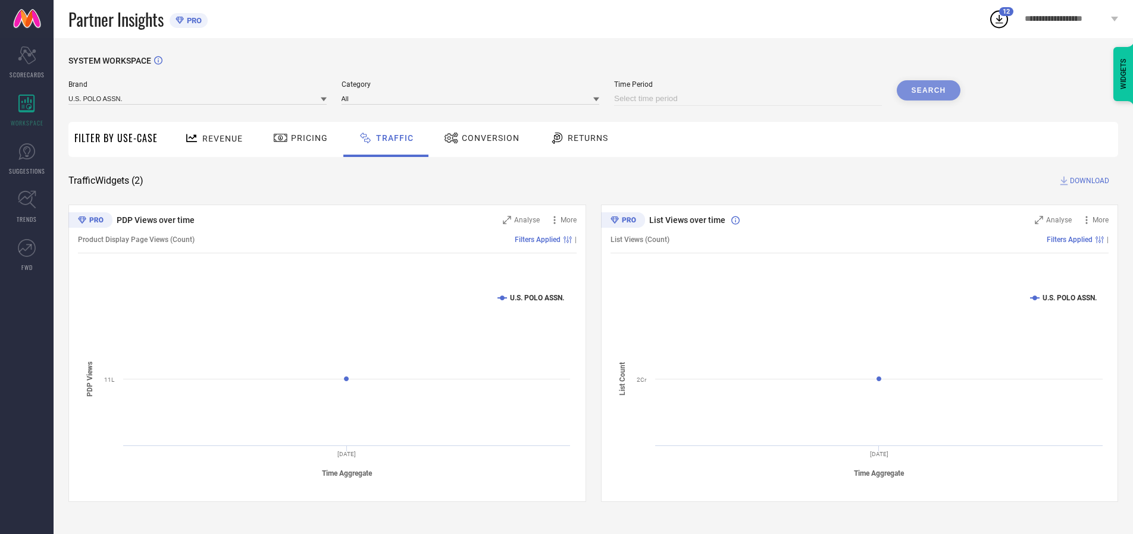
select select "2025"
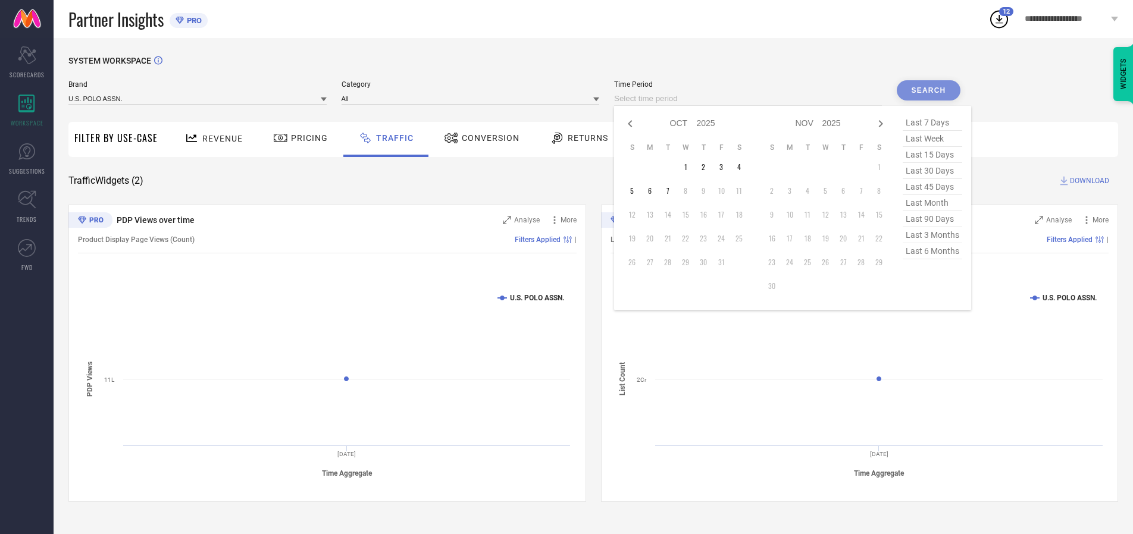
click at [725, 167] on td "3" at bounding box center [721, 167] width 18 height 18
type input "[DATE] to [DATE]"
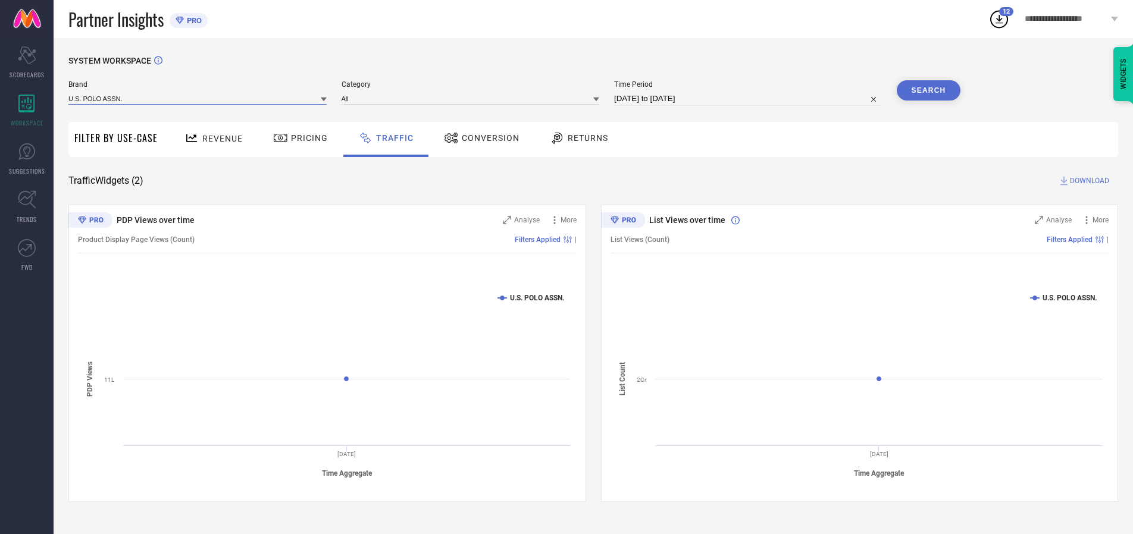
click at [198, 98] on input at bounding box center [197, 98] width 258 height 12
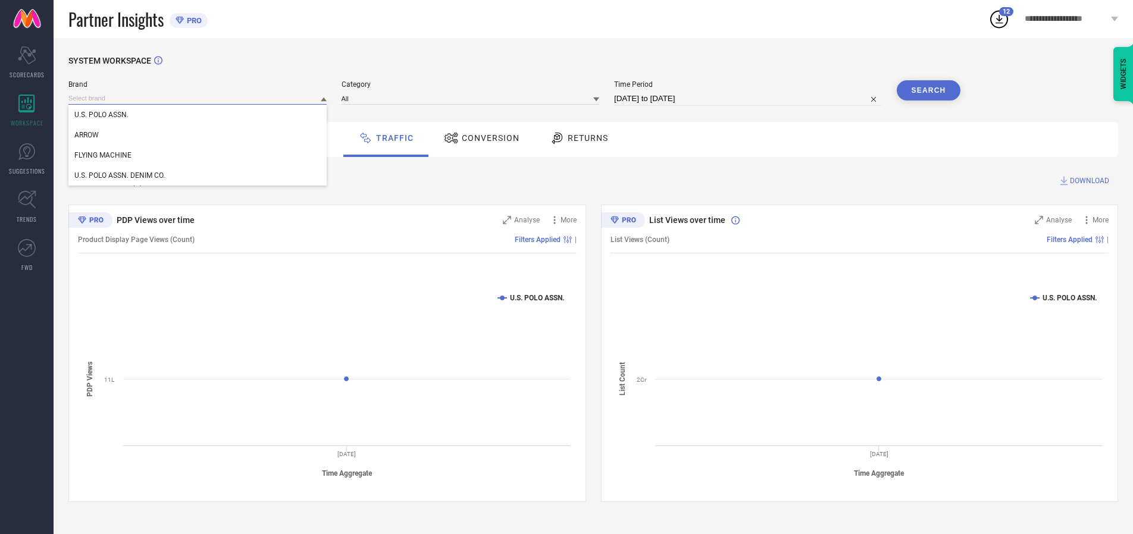
click at [198, 98] on input at bounding box center [197, 98] width 258 height 12
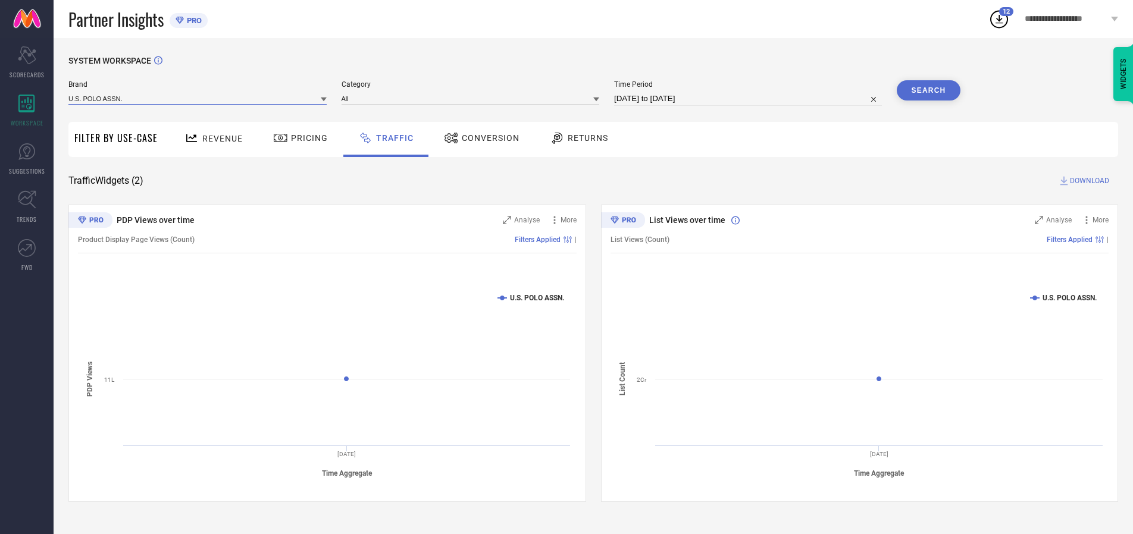
click at [198, 98] on input at bounding box center [197, 98] width 258 height 12
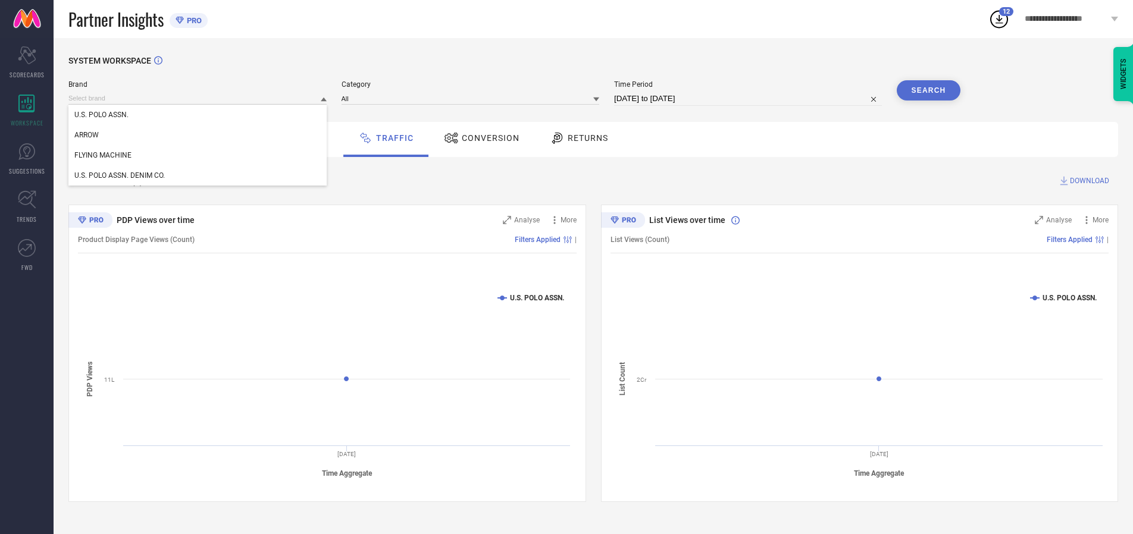
click at [198, 115] on div "U.S. POLO ASSN." at bounding box center [197, 115] width 258 height 20
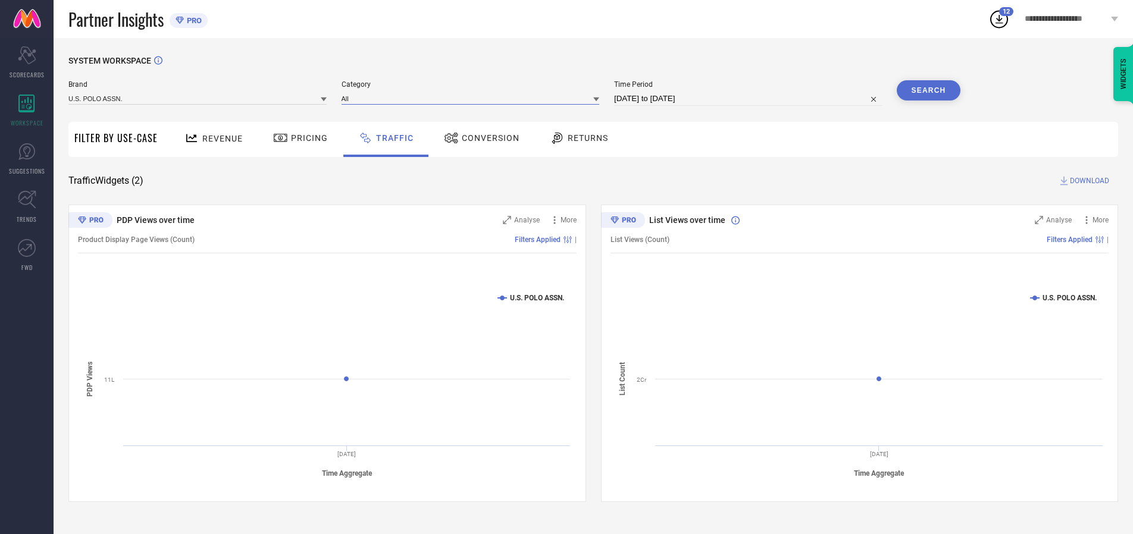
click at [473, 98] on input at bounding box center [471, 98] width 258 height 12
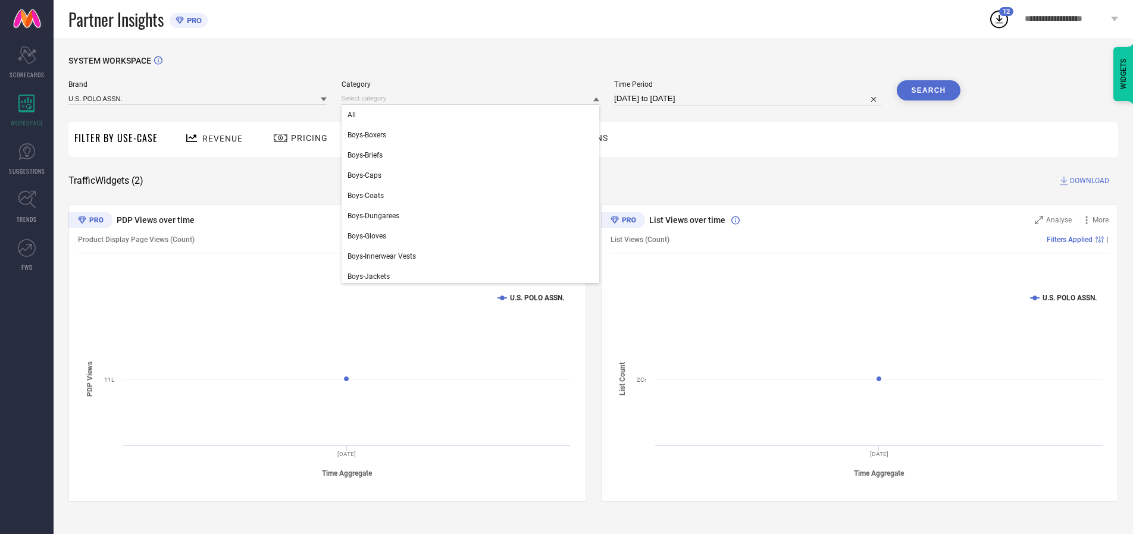
click at [473, 115] on div "All" at bounding box center [471, 115] width 258 height 20
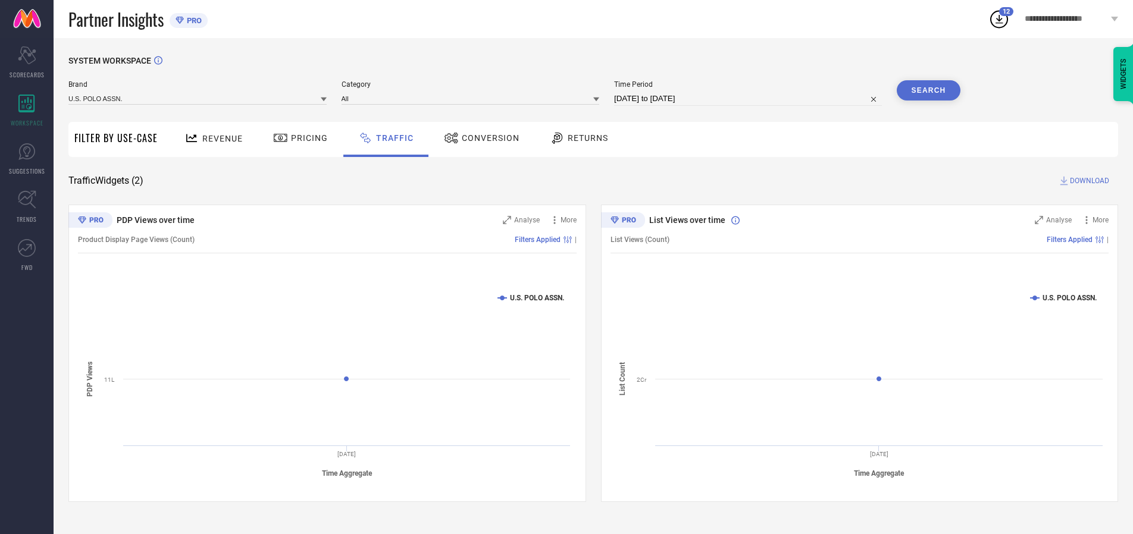
click at [928, 90] on button "Search" at bounding box center [929, 90] width 64 height 20
click at [1088, 181] on span "DOWNLOAD" at bounding box center [1089, 181] width 39 height 12
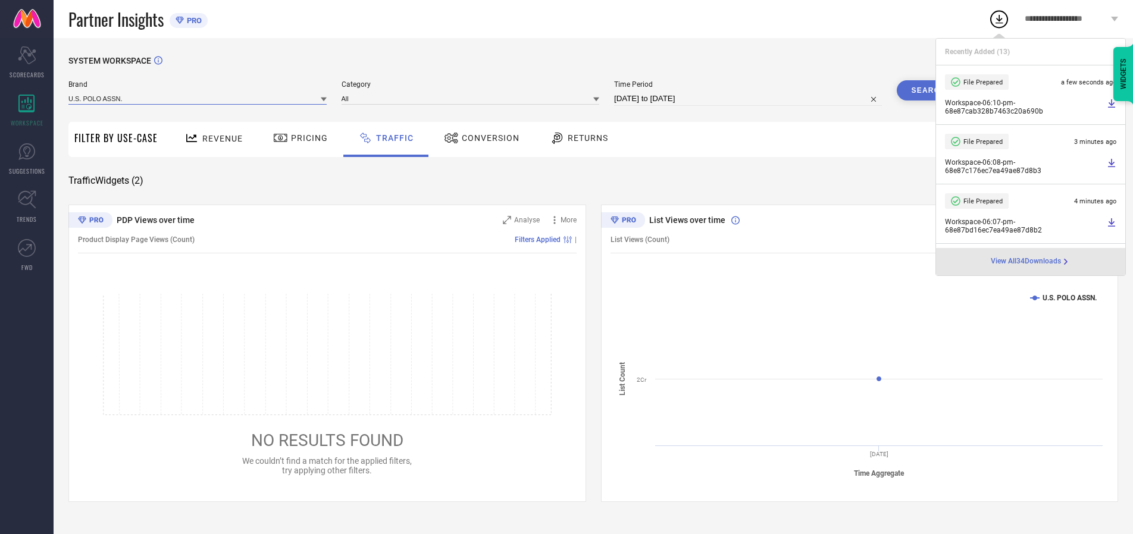
click at [198, 98] on input at bounding box center [197, 98] width 258 height 12
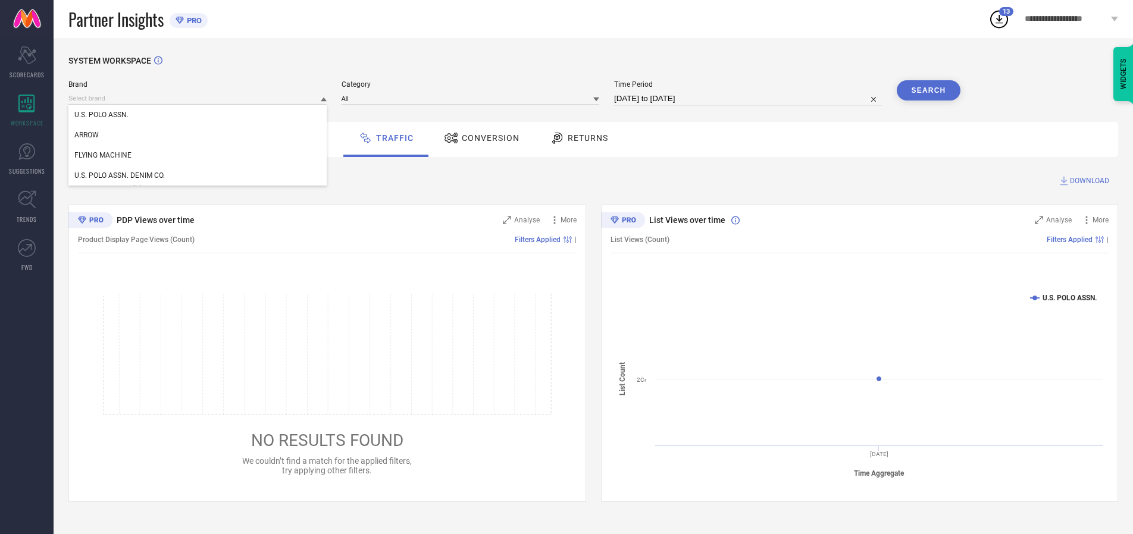
click at [198, 176] on div "U.S. POLO ASSN. DENIM CO." at bounding box center [197, 175] width 258 height 20
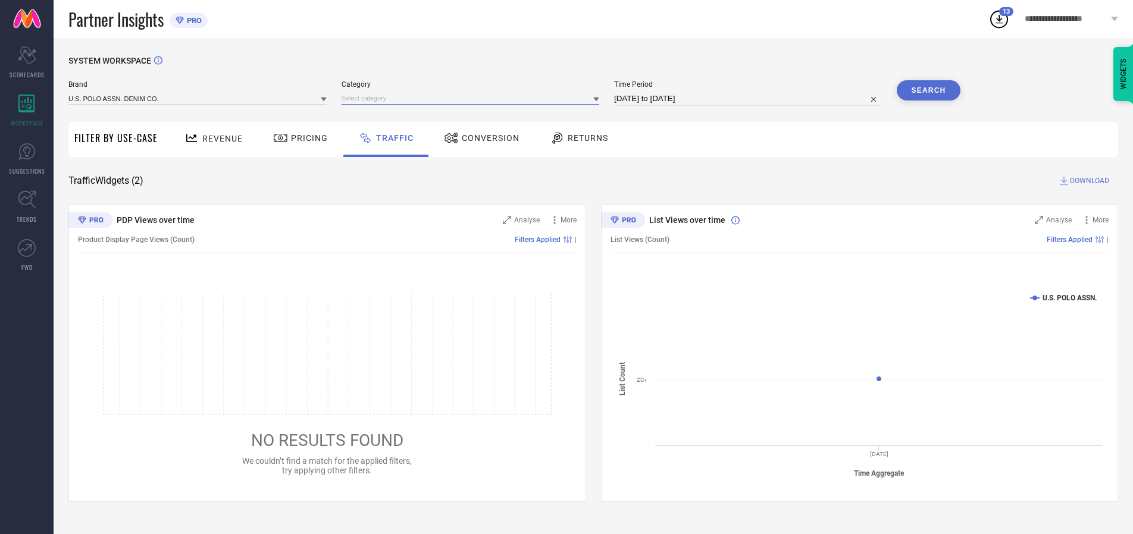
click at [473, 98] on input at bounding box center [471, 98] width 258 height 12
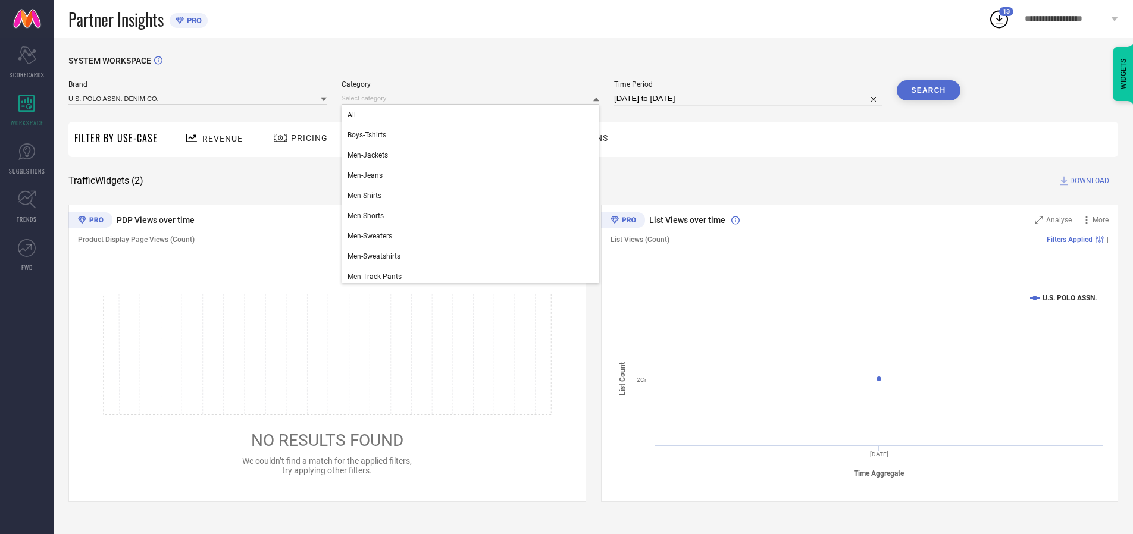
click at [473, 115] on div "All" at bounding box center [471, 115] width 258 height 20
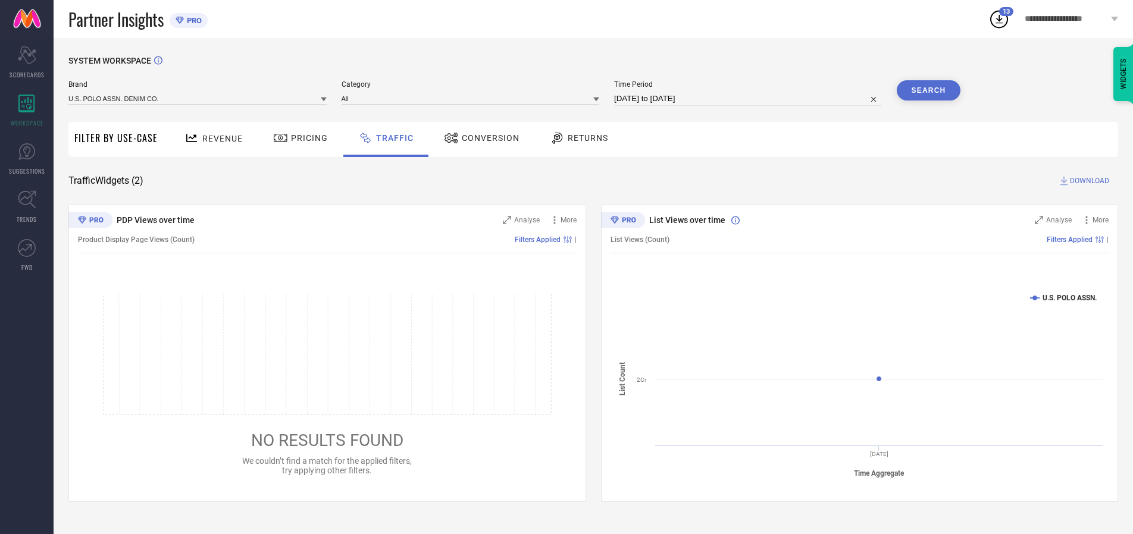
click at [928, 90] on button "Search" at bounding box center [929, 90] width 64 height 20
click at [1088, 181] on span "DOWNLOAD" at bounding box center [1089, 181] width 39 height 12
click at [750, 99] on input at bounding box center [748, 99] width 268 height 14
select select "9"
select select "2025"
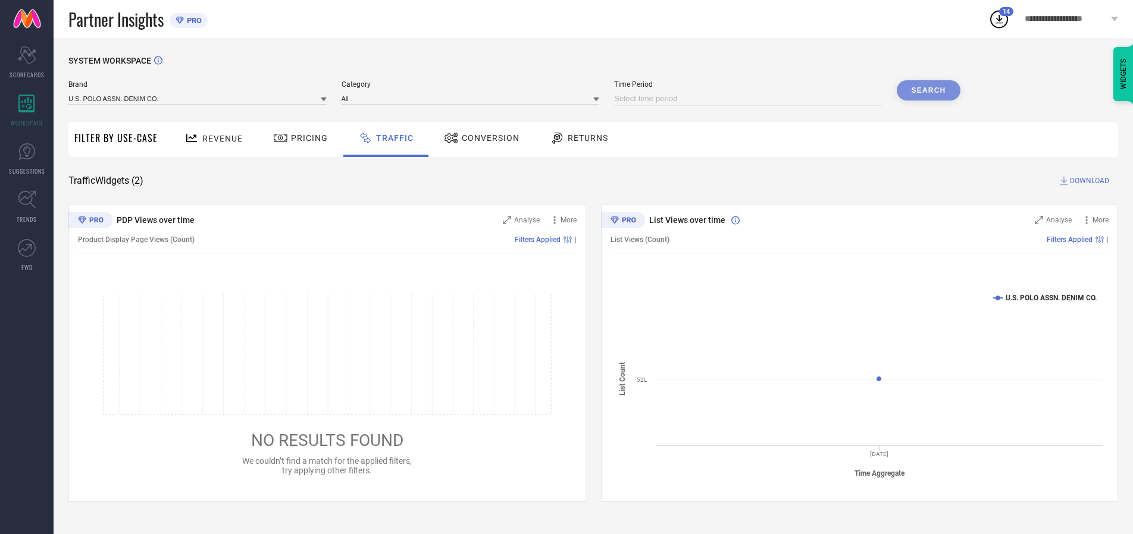
select select "10"
select select "2025"
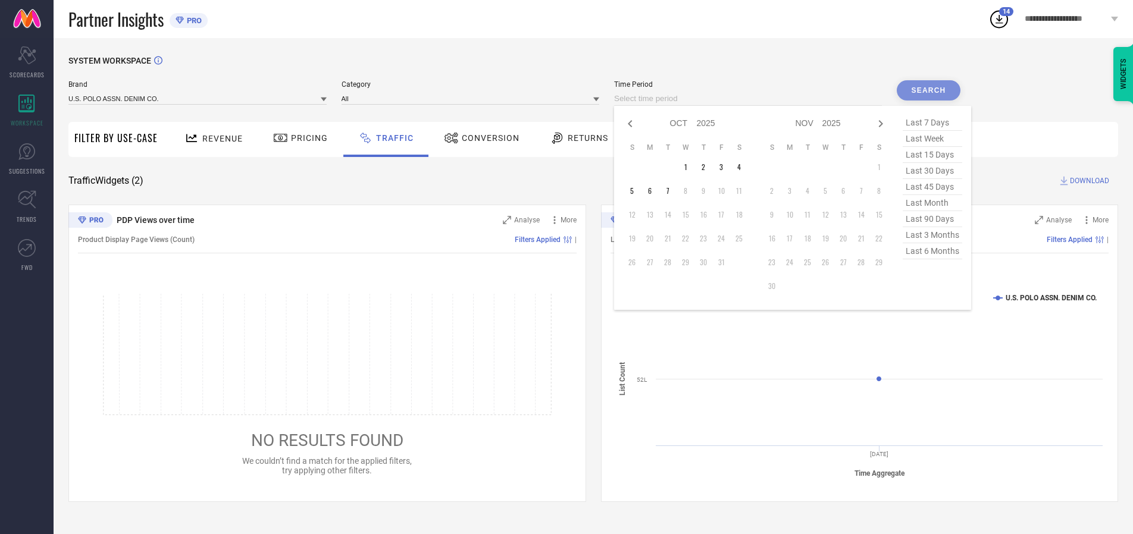
click at [743, 167] on td "4" at bounding box center [739, 167] width 18 height 18
type input "[DATE] to [DATE]"
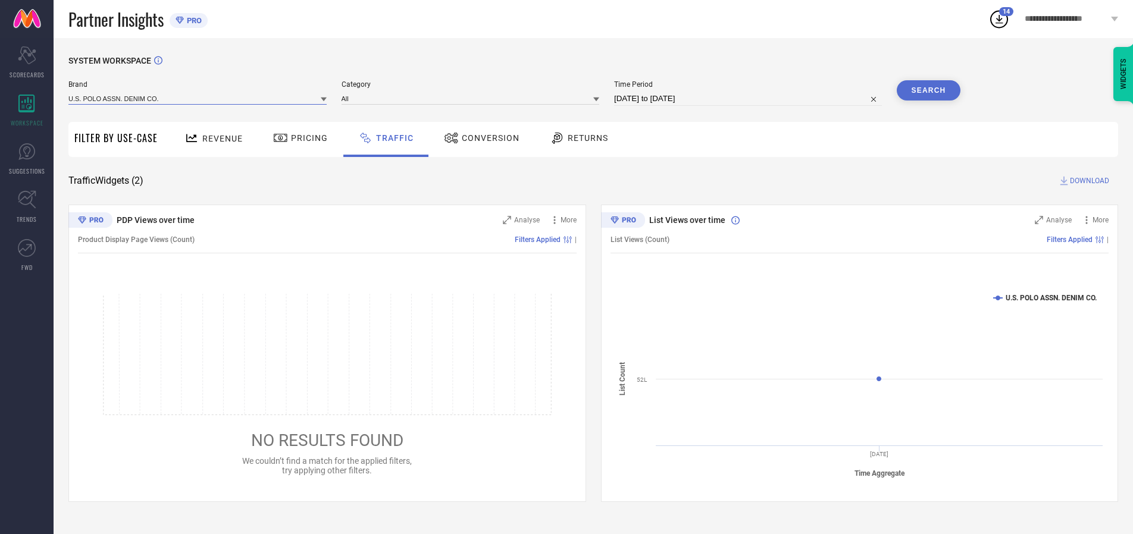
click at [198, 98] on input at bounding box center [197, 98] width 258 height 12
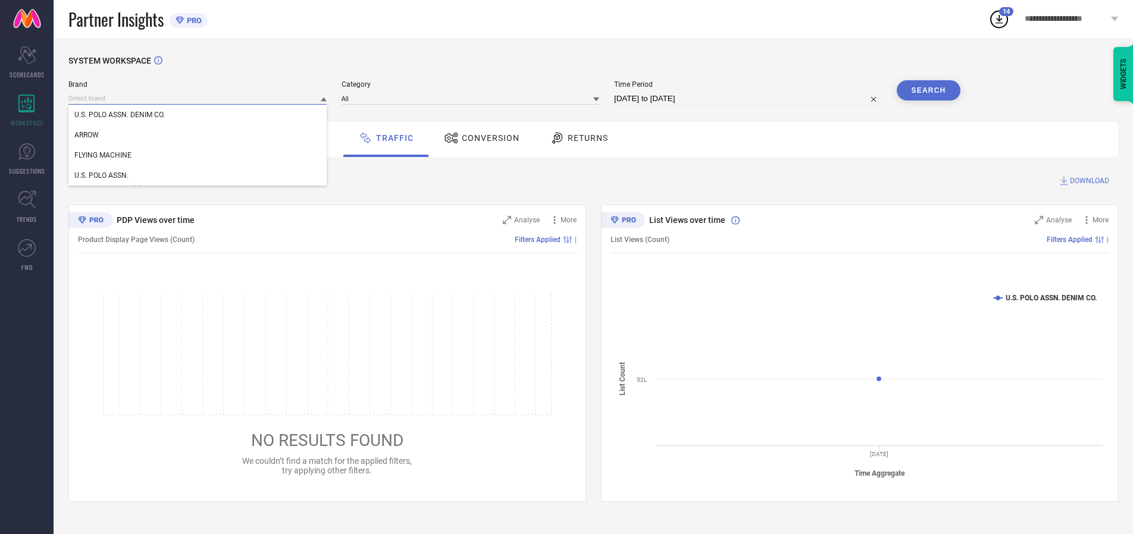
click at [198, 98] on input at bounding box center [197, 98] width 258 height 12
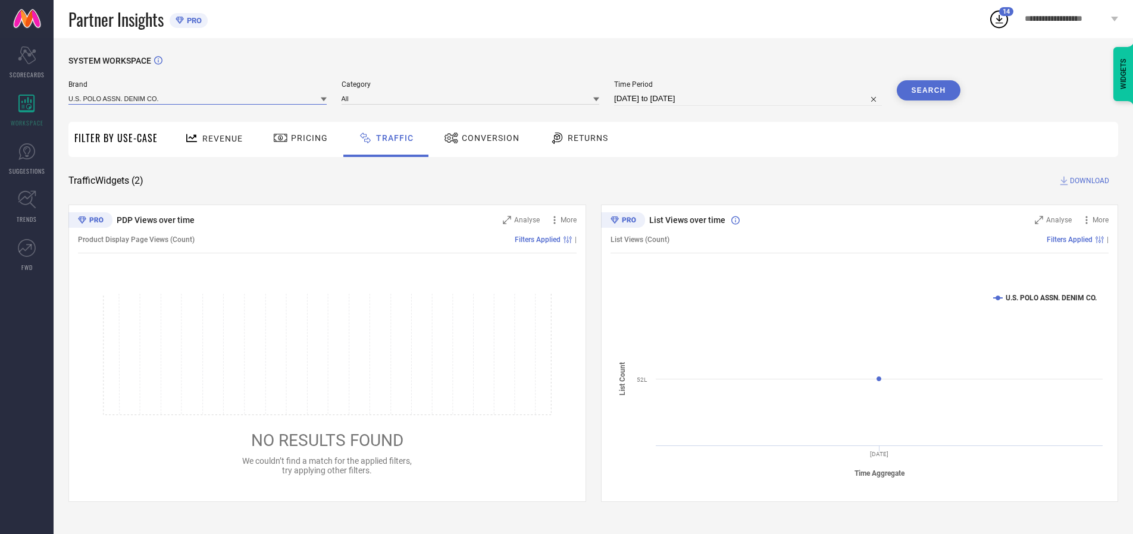
click at [198, 98] on input at bounding box center [197, 98] width 258 height 12
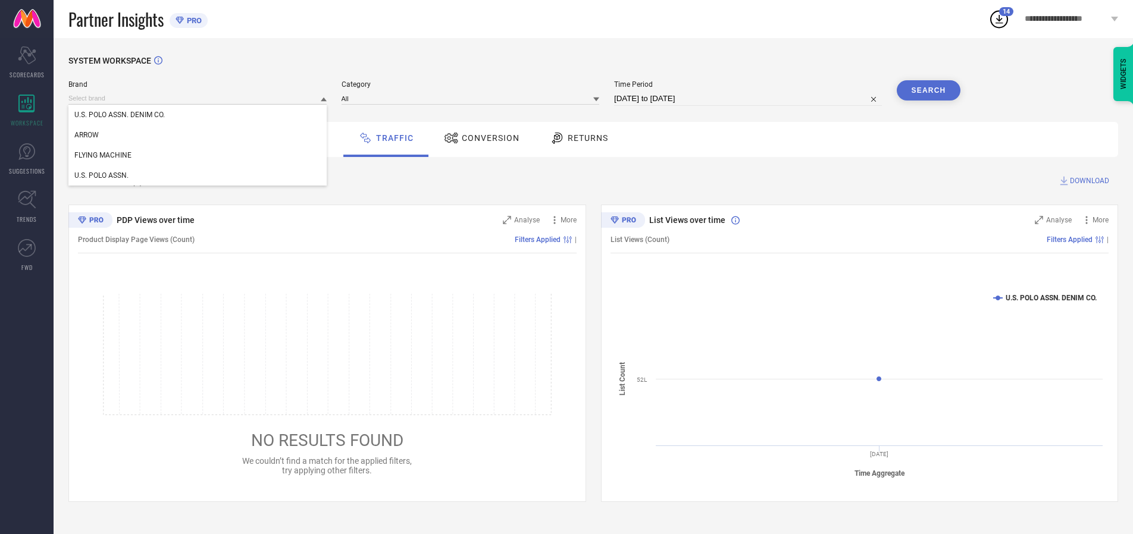
click at [198, 115] on div "U.S. POLO ASSN. DENIM CO." at bounding box center [197, 115] width 258 height 20
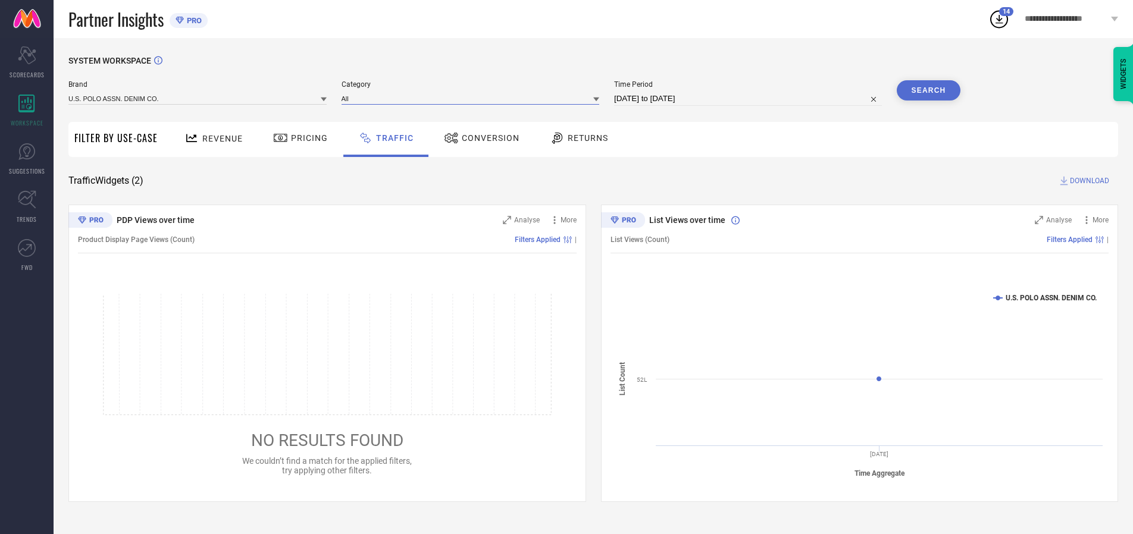
click at [473, 98] on input at bounding box center [471, 98] width 258 height 12
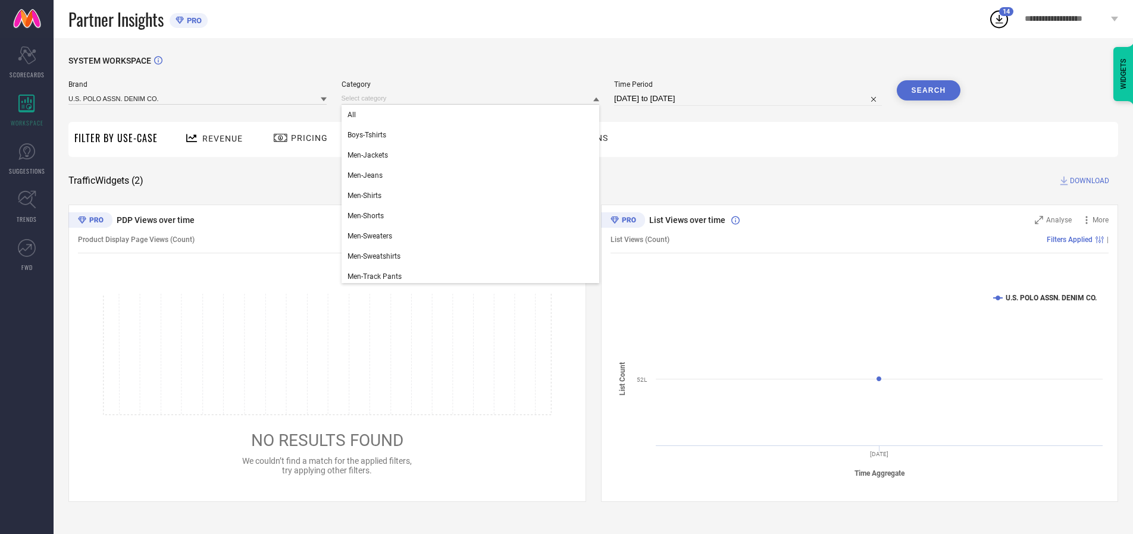
click at [473, 115] on div "All" at bounding box center [471, 115] width 258 height 20
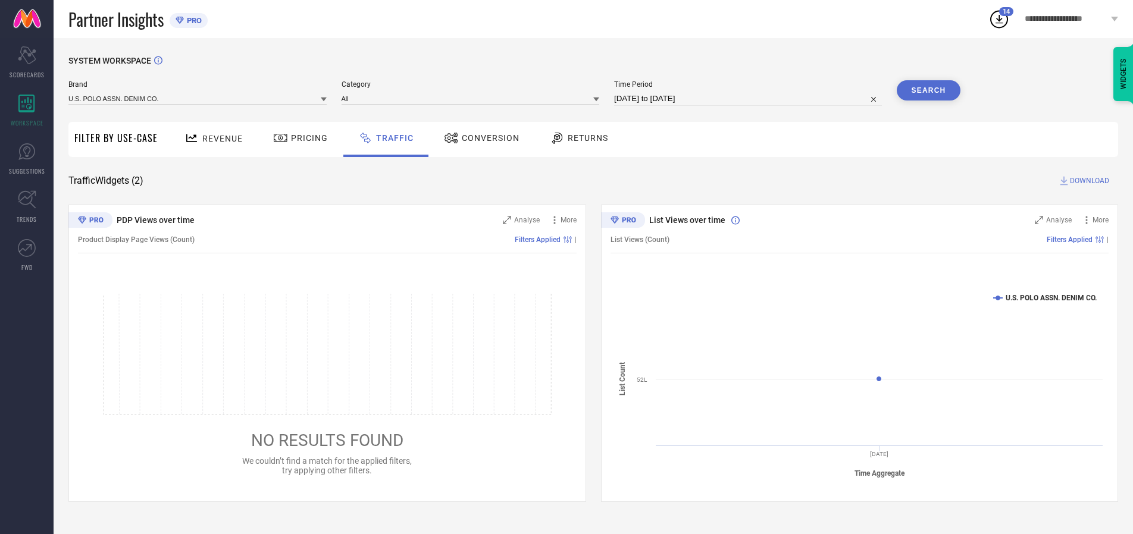
click at [928, 90] on button "Search" at bounding box center [929, 90] width 64 height 20
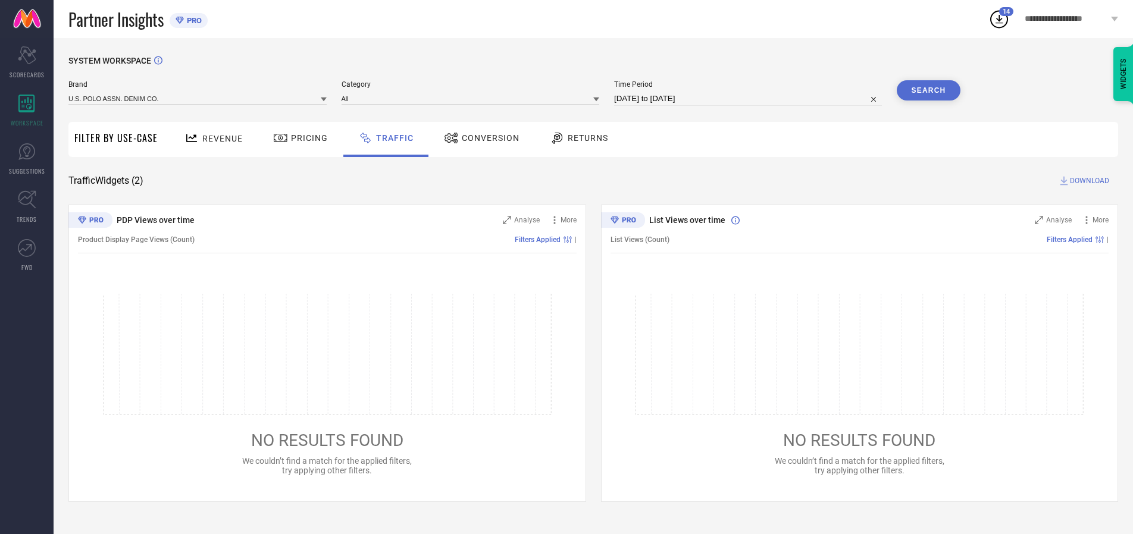
click at [1088, 181] on span "DOWNLOAD" at bounding box center [1089, 181] width 39 height 12
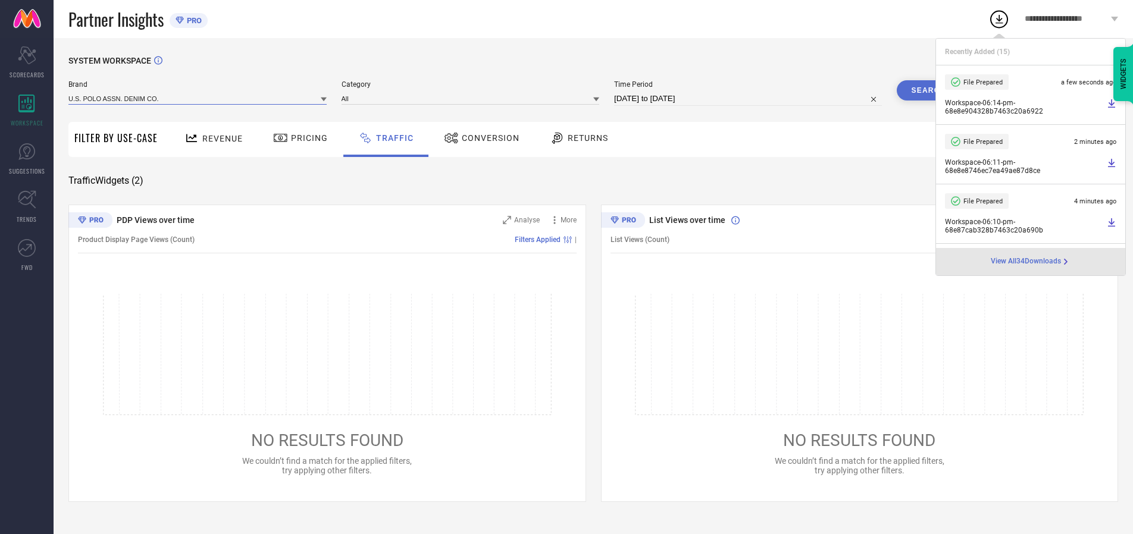
click at [198, 98] on input at bounding box center [197, 98] width 258 height 12
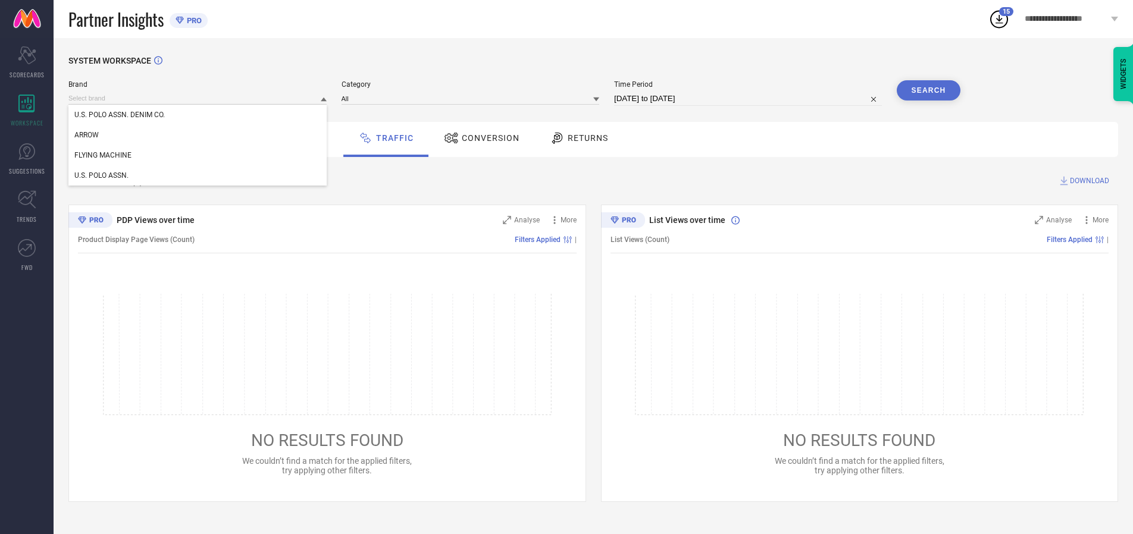
click at [198, 176] on div "U.S. POLO ASSN." at bounding box center [197, 175] width 258 height 20
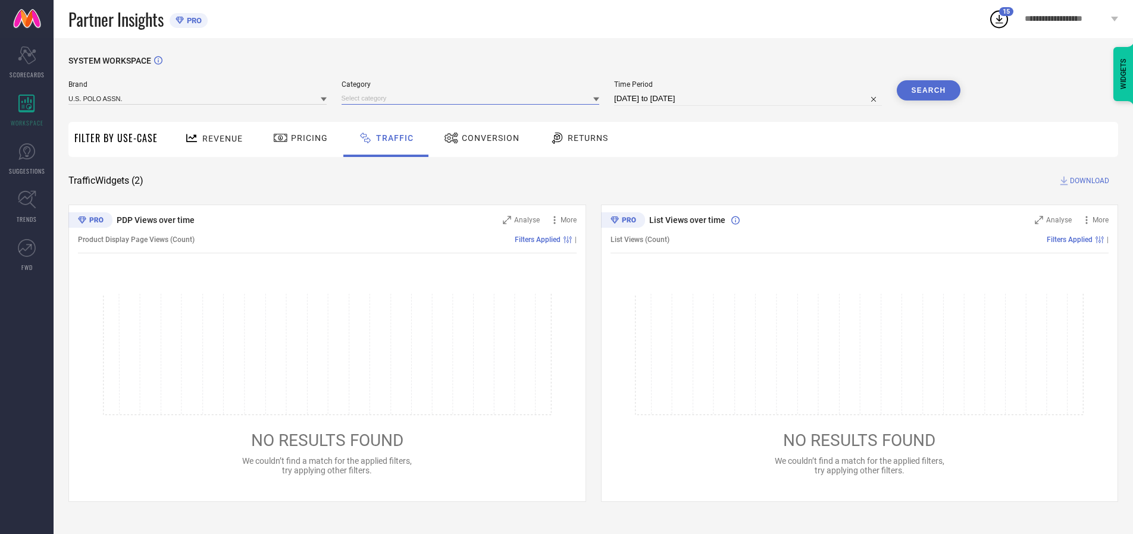
click at [473, 98] on input at bounding box center [471, 98] width 258 height 12
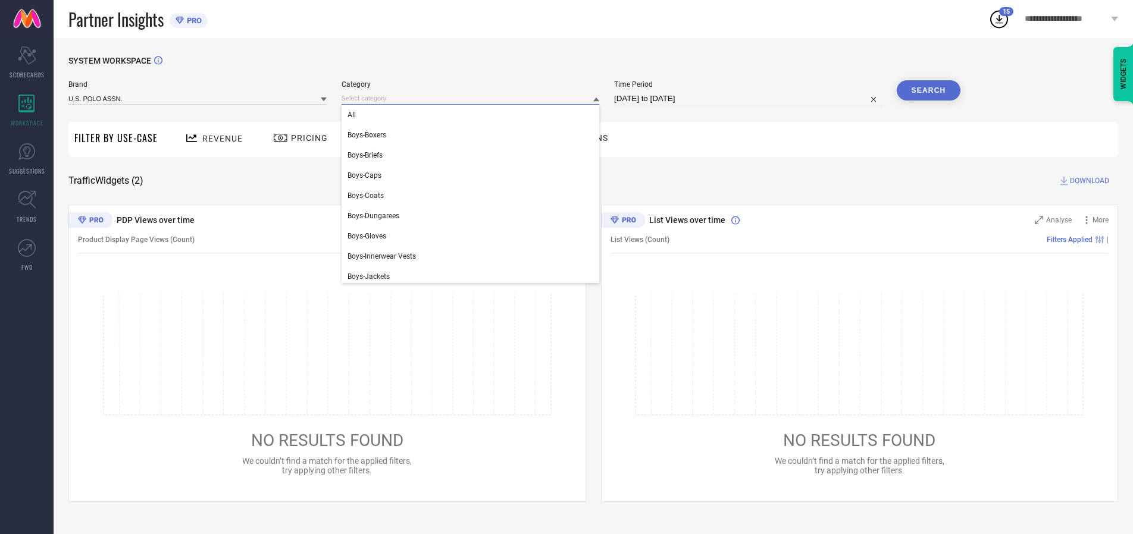
click at [473, 115] on div "All" at bounding box center [471, 115] width 258 height 20
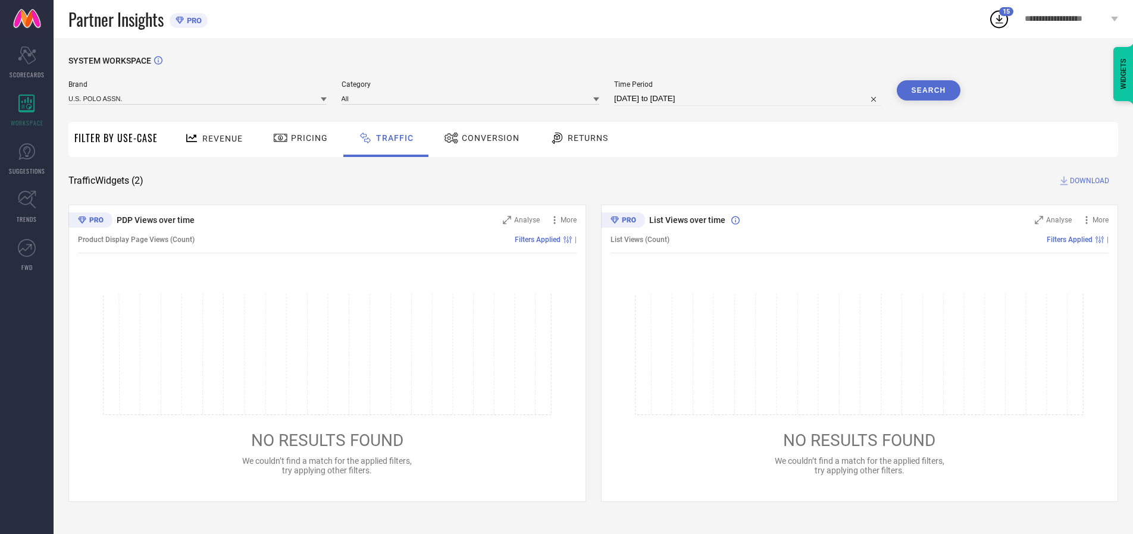
click at [928, 90] on button "Search" at bounding box center [929, 90] width 64 height 20
click at [1088, 181] on span "DOWNLOAD" at bounding box center [1089, 181] width 39 height 12
click at [750, 99] on input at bounding box center [748, 99] width 268 height 14
select select "9"
select select "2025"
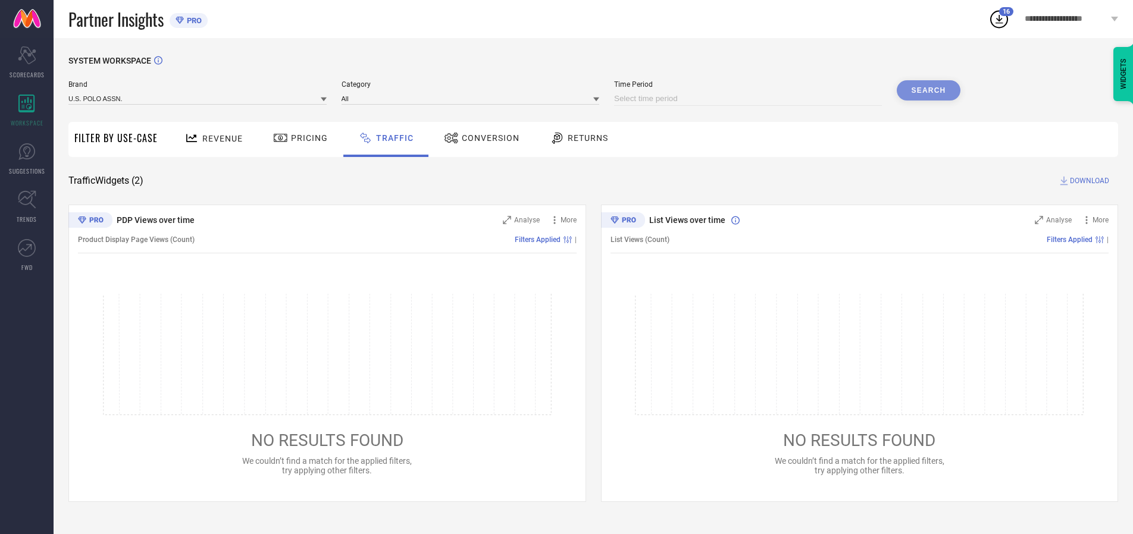
select select "10"
select select "2025"
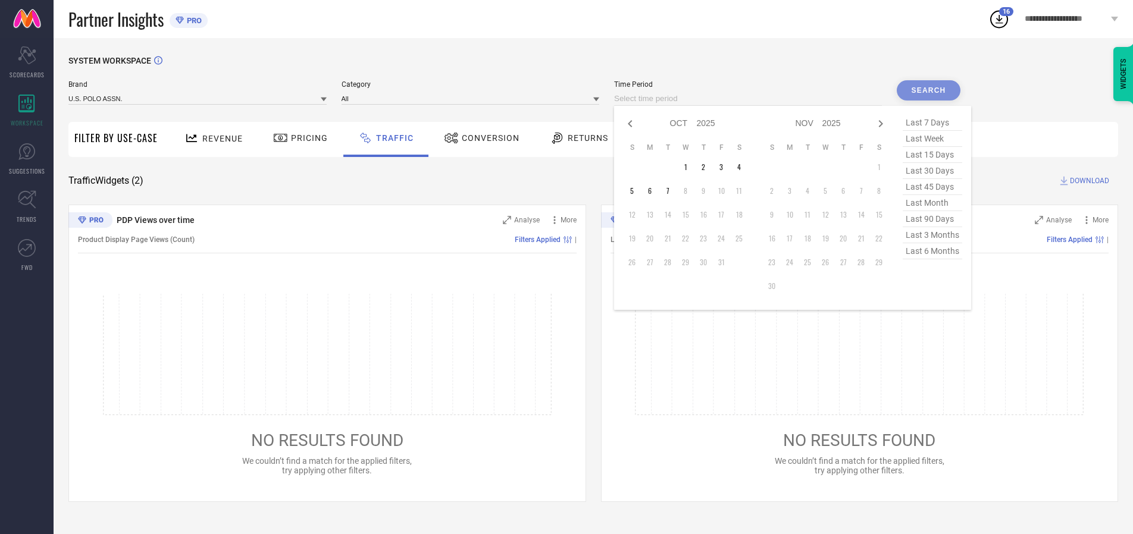
click at [636, 191] on td "5" at bounding box center [632, 191] width 18 height 18
type input "[DATE] to [DATE]"
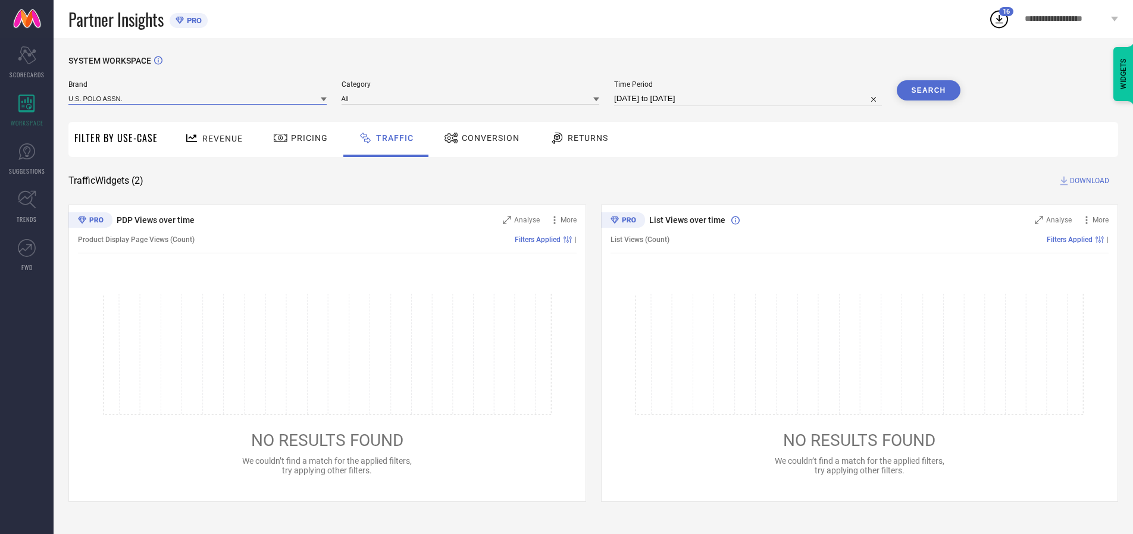
click at [198, 98] on input at bounding box center [197, 98] width 258 height 12
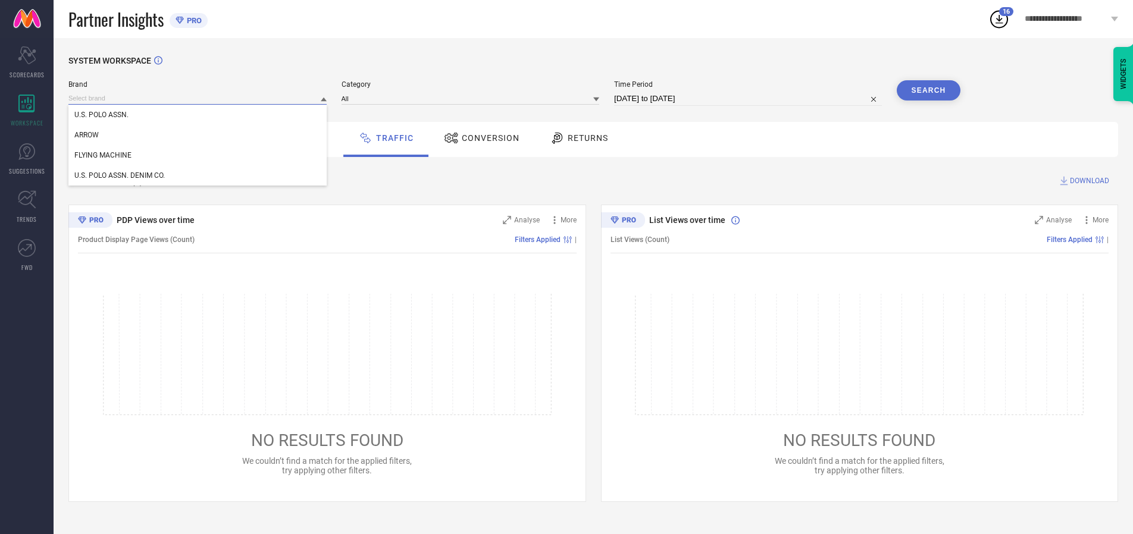
click at [198, 98] on input at bounding box center [197, 98] width 258 height 12
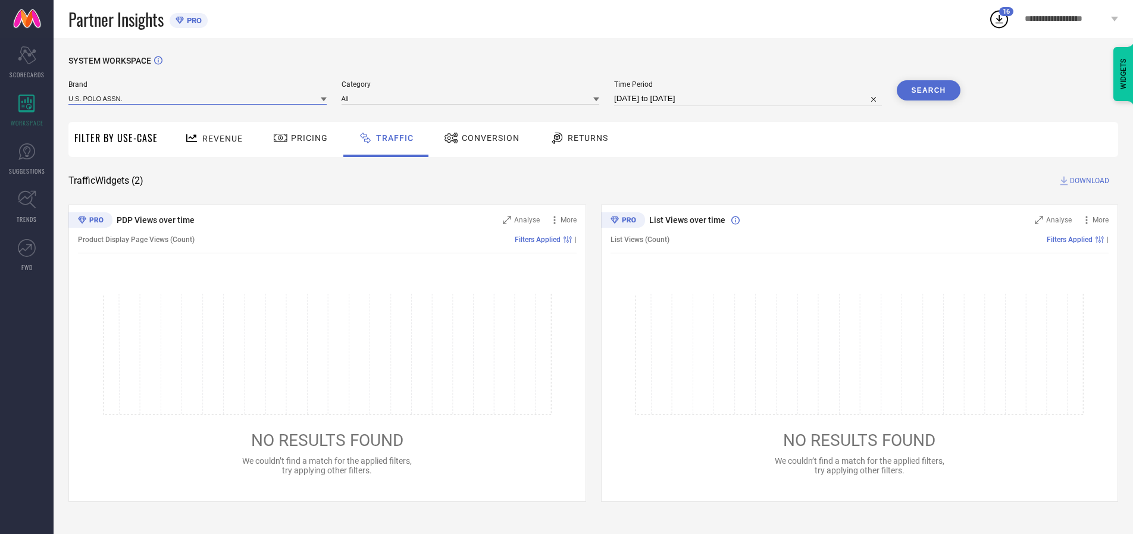
click at [198, 98] on input at bounding box center [197, 98] width 258 height 12
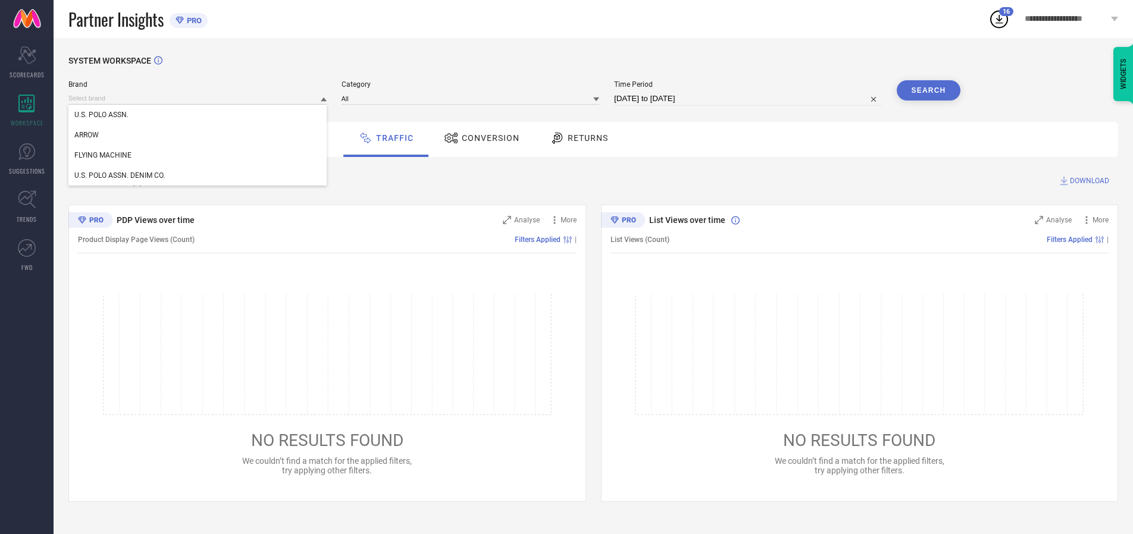
click at [198, 115] on div "U.S. POLO ASSN." at bounding box center [197, 115] width 258 height 20
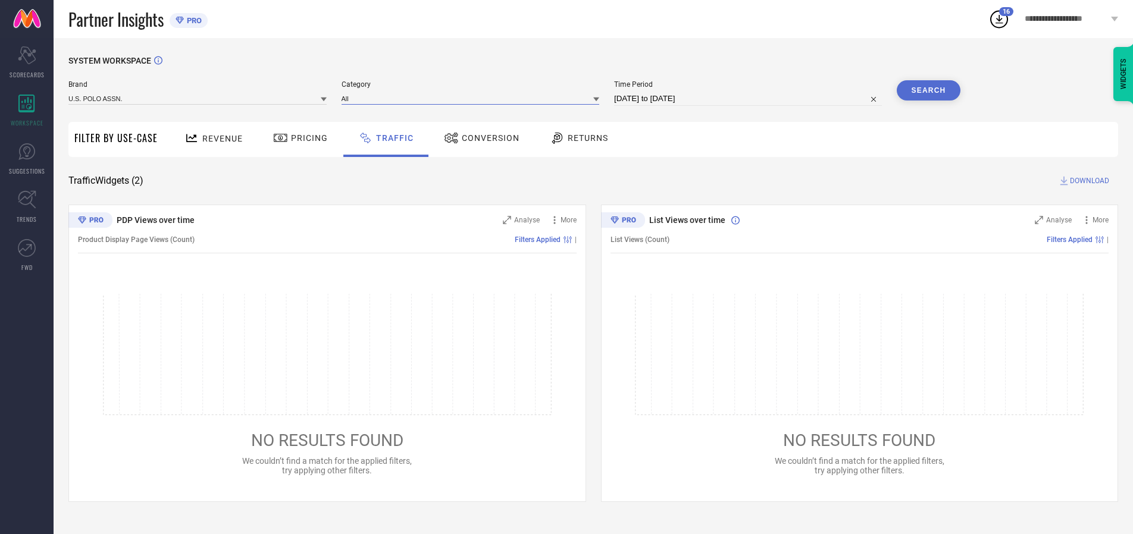
click at [473, 98] on input at bounding box center [471, 98] width 258 height 12
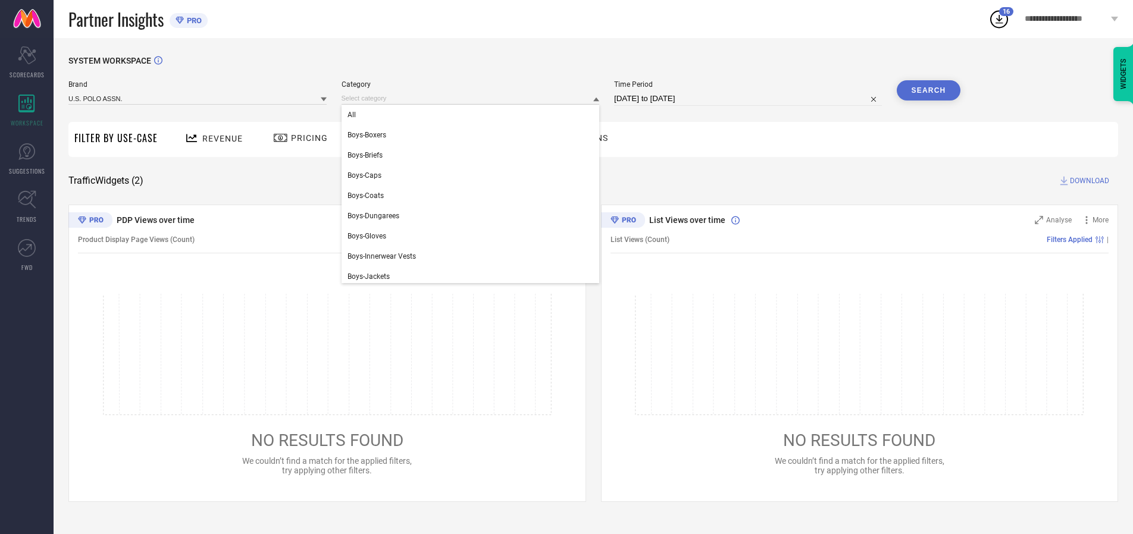
click at [473, 115] on div "All" at bounding box center [471, 115] width 258 height 20
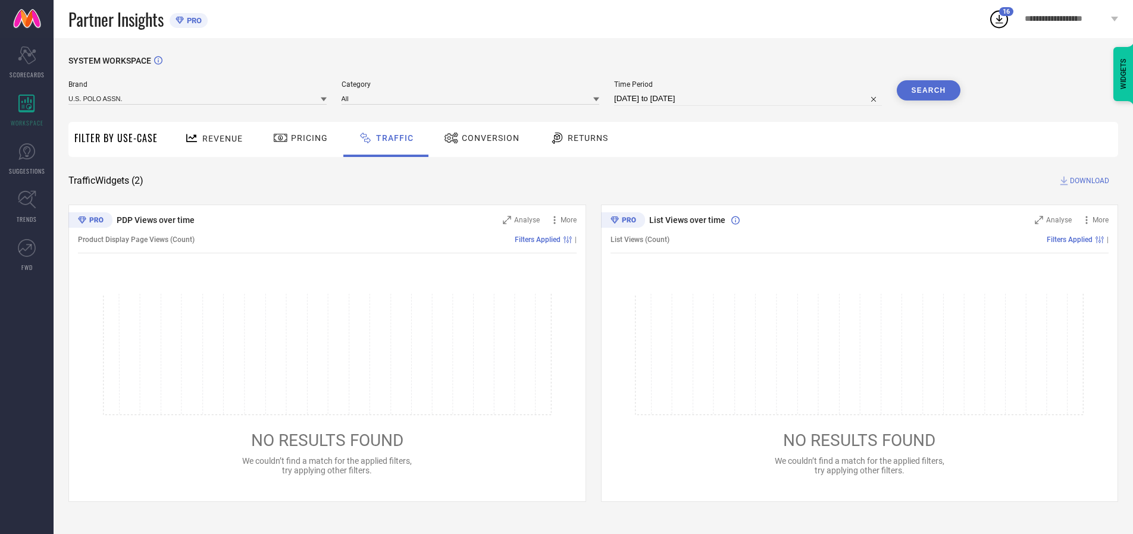
click at [928, 90] on button "Search" at bounding box center [929, 90] width 64 height 20
click at [1088, 181] on span "DOWNLOAD" at bounding box center [1089, 181] width 39 height 12
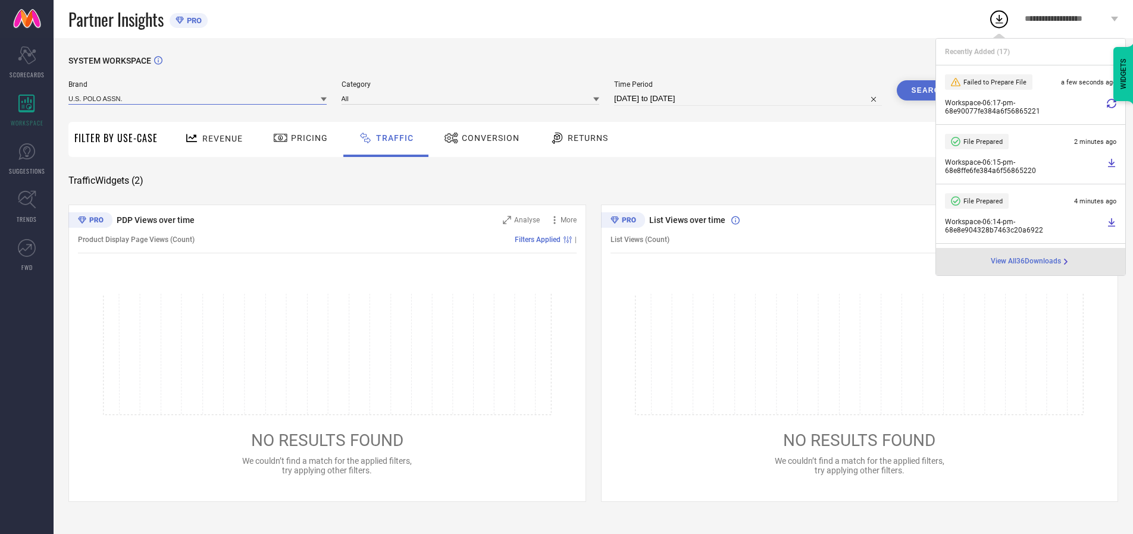
click at [198, 98] on input at bounding box center [197, 98] width 258 height 12
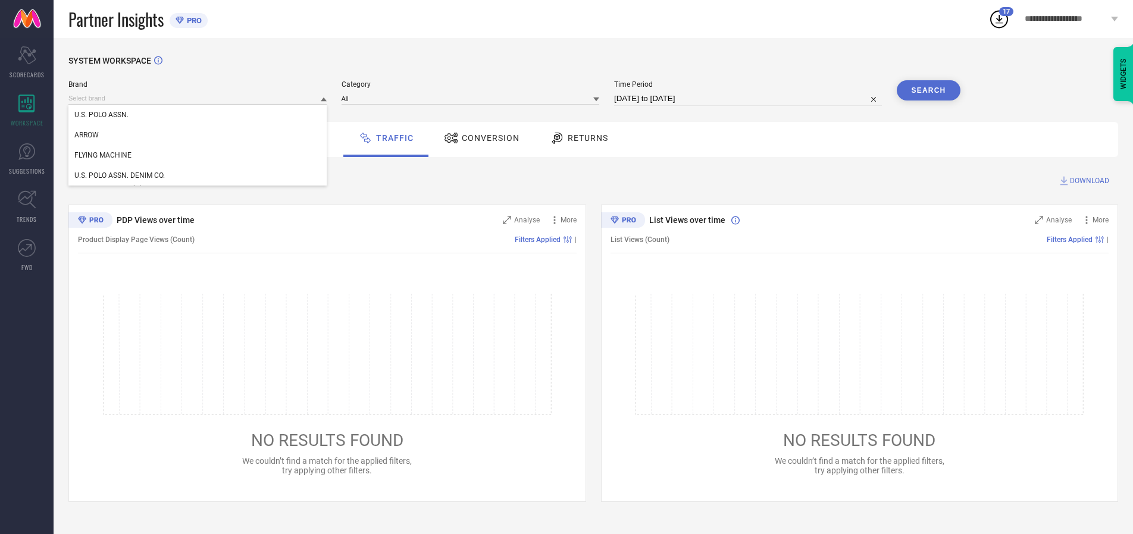
click at [198, 176] on div "U.S. POLO ASSN. DENIM CO." at bounding box center [197, 175] width 258 height 20
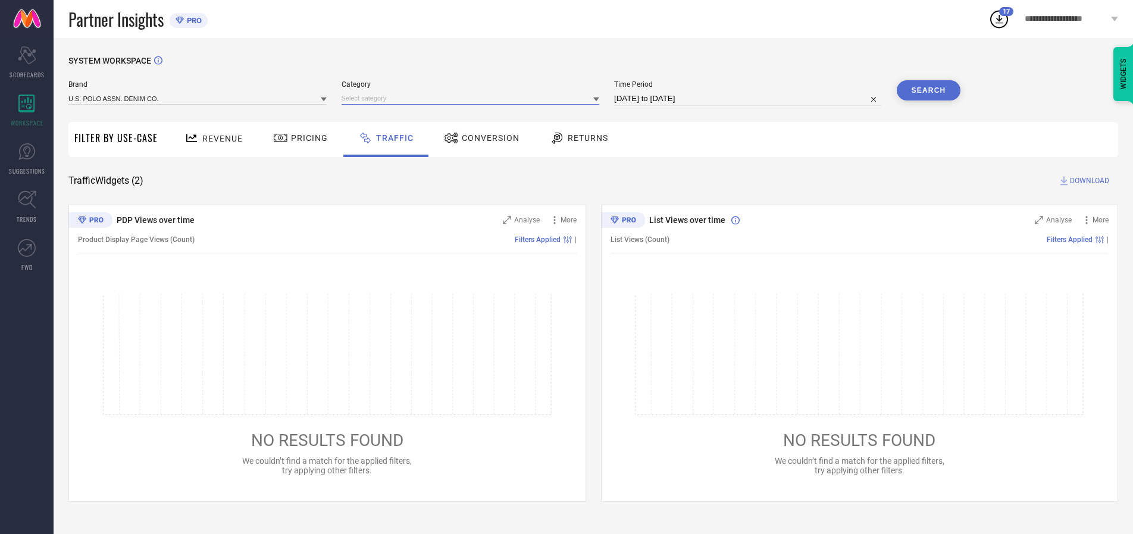
click at [473, 98] on input at bounding box center [471, 98] width 258 height 12
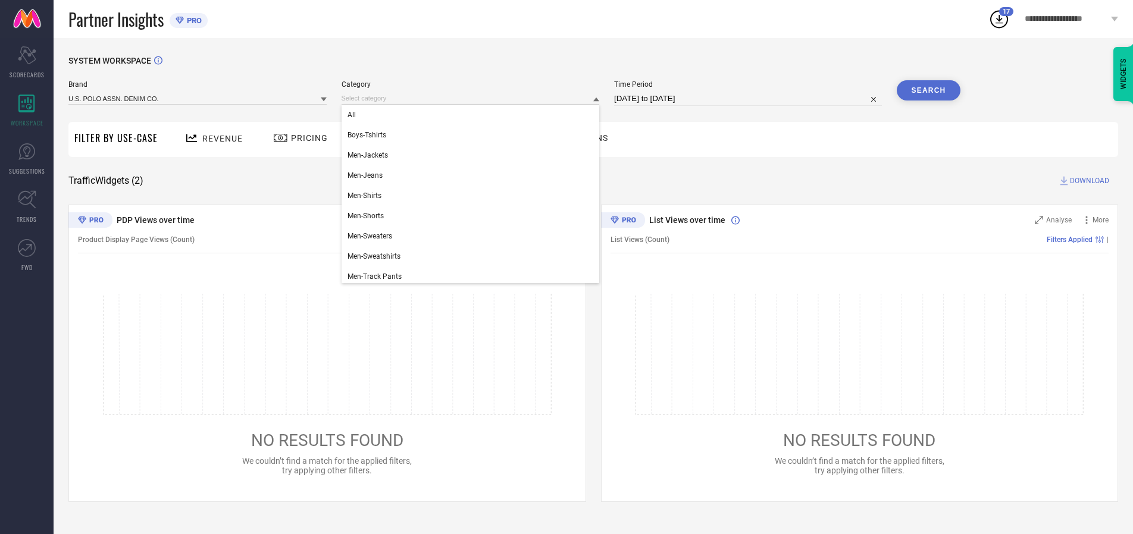
click at [473, 115] on div "All" at bounding box center [471, 115] width 258 height 20
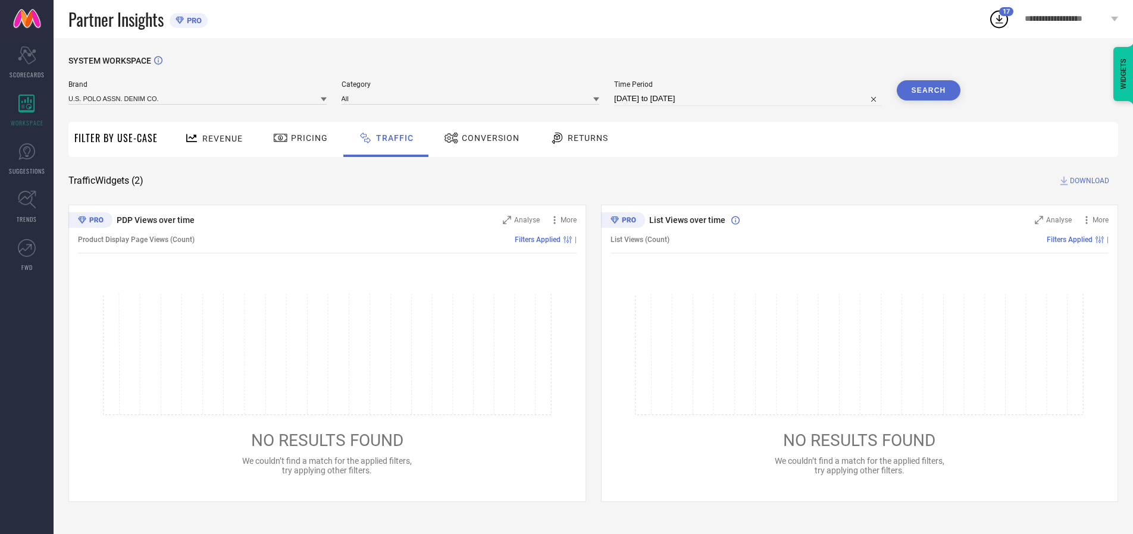
click at [928, 90] on button "Search" at bounding box center [929, 90] width 64 height 20
click at [1088, 181] on span "DOWNLOAD" at bounding box center [1089, 181] width 39 height 12
click at [750, 99] on input at bounding box center [748, 99] width 268 height 14
select select "9"
select select "2025"
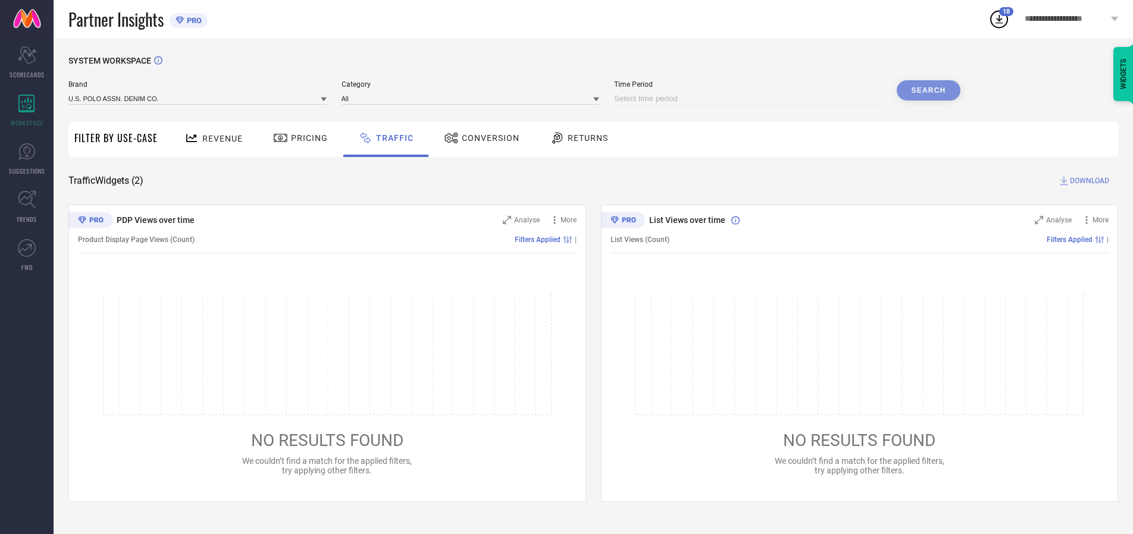
select select "10"
select select "2025"
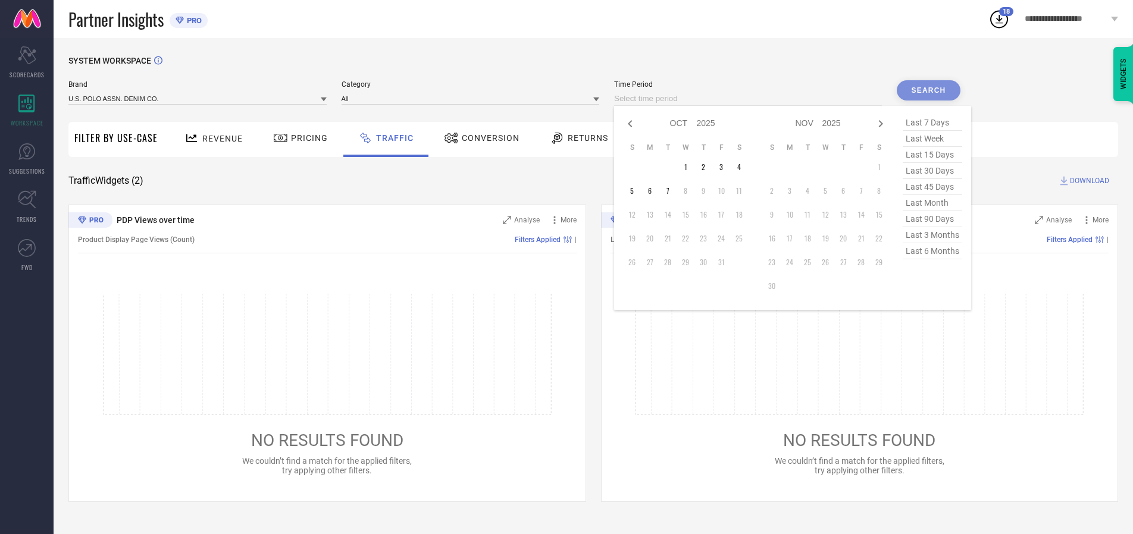
click at [653, 191] on td "6" at bounding box center [650, 191] width 18 height 18
type input "[DATE] to [DATE]"
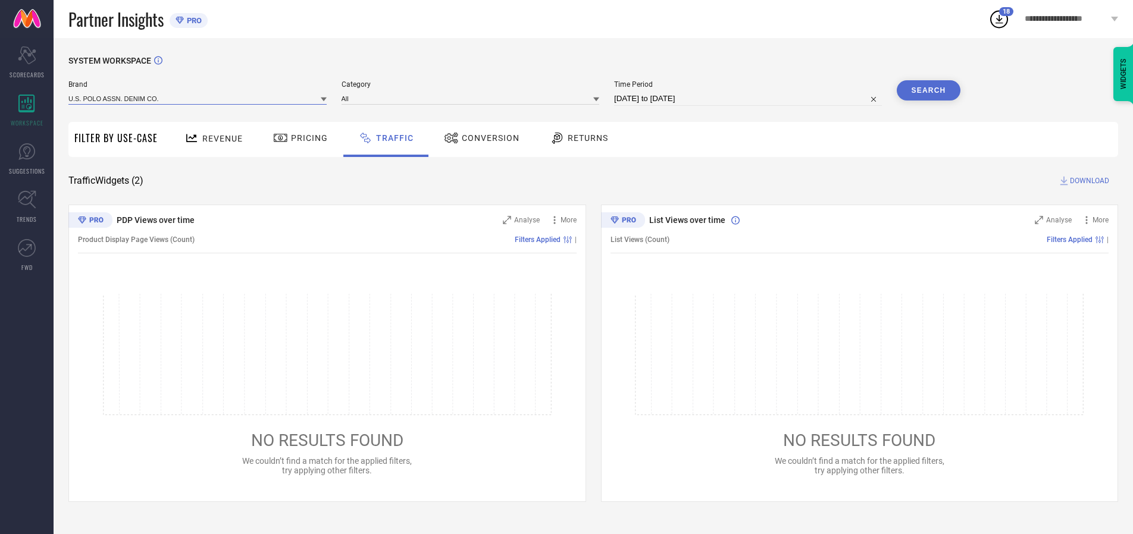
click at [198, 98] on input at bounding box center [197, 98] width 258 height 12
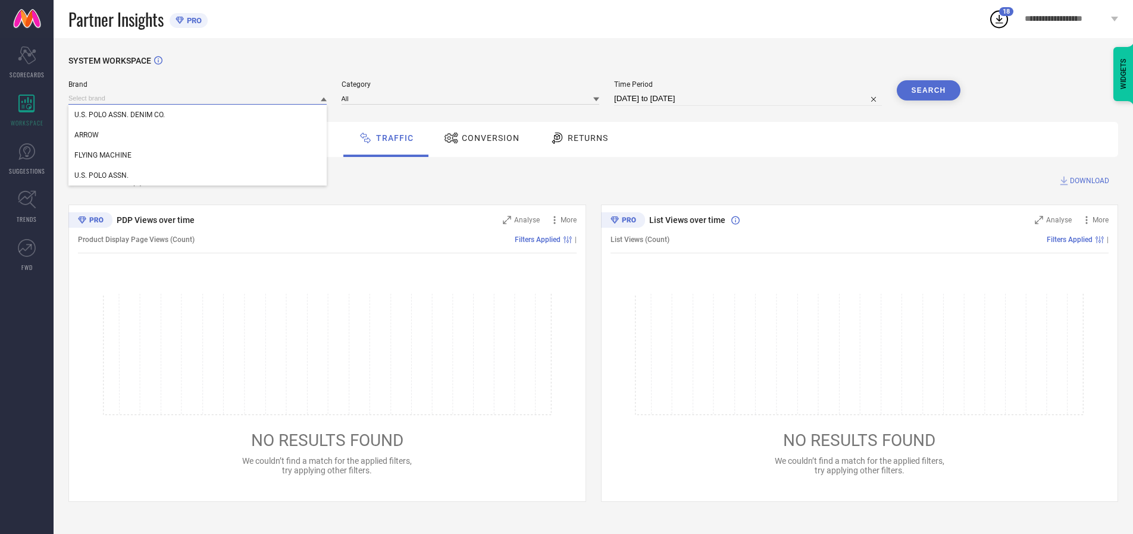
click at [198, 98] on input at bounding box center [197, 98] width 258 height 12
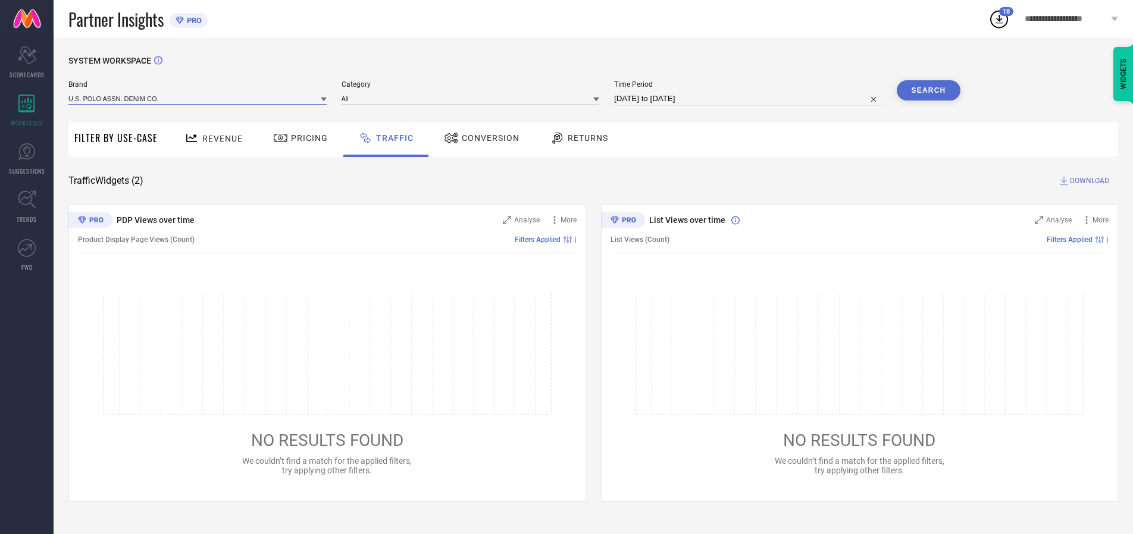
click at [198, 98] on input at bounding box center [197, 98] width 258 height 12
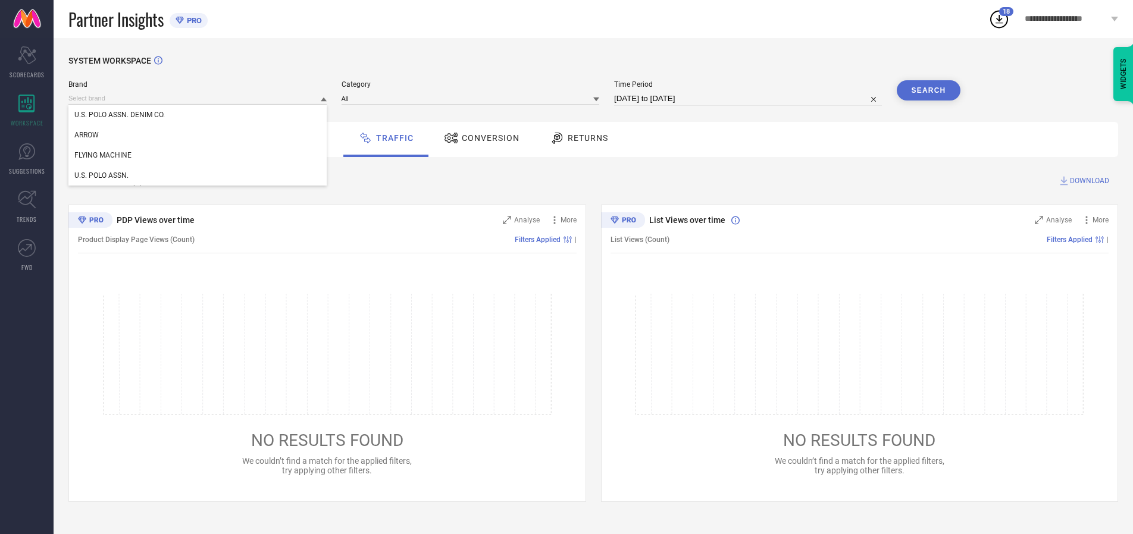
click at [198, 115] on div "U.S. POLO ASSN. DENIM CO." at bounding box center [197, 115] width 258 height 20
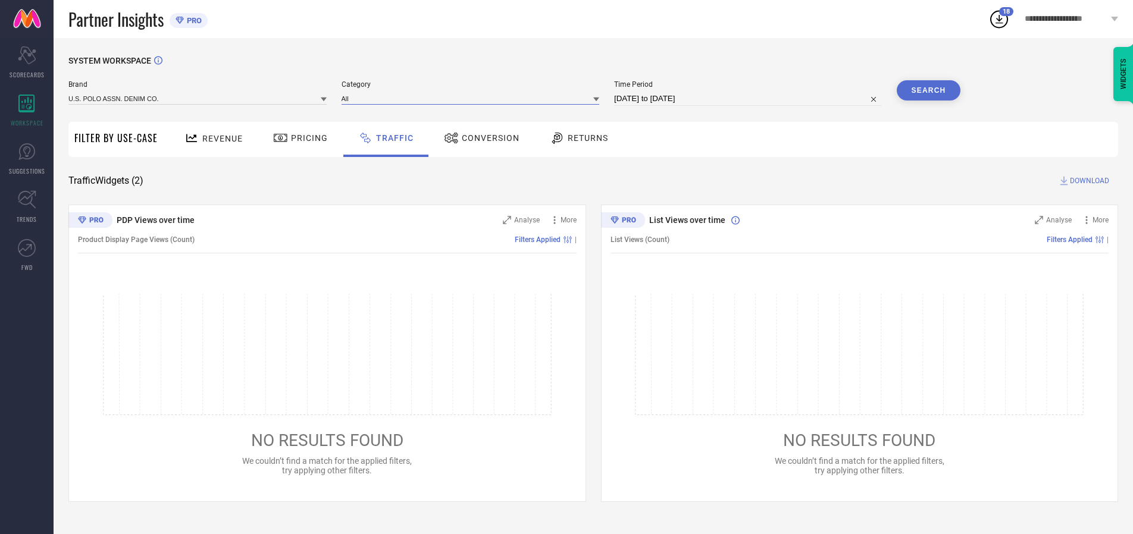
click at [473, 98] on input at bounding box center [471, 98] width 258 height 12
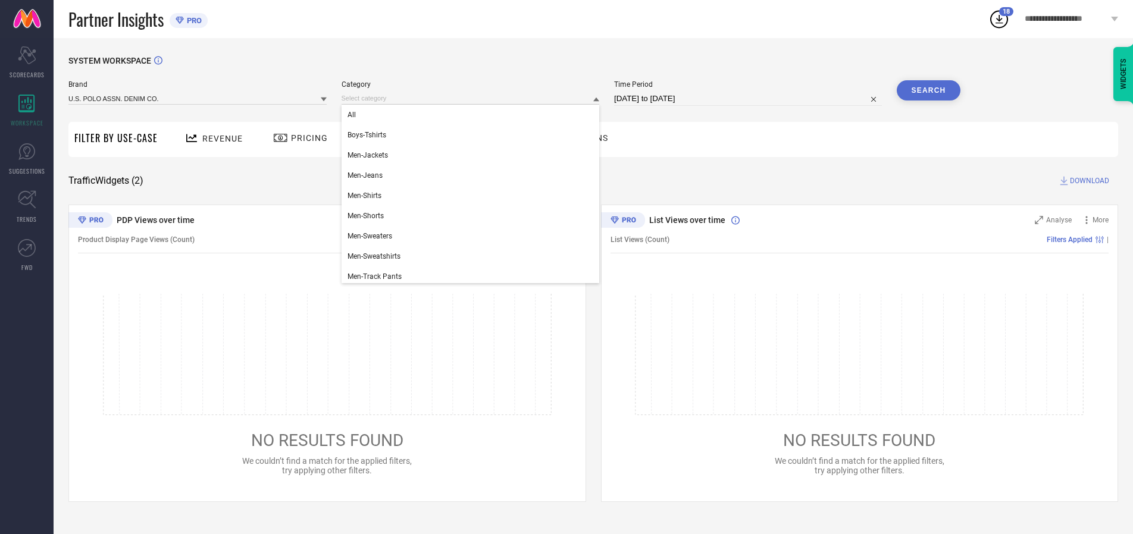
click at [473, 115] on div "All" at bounding box center [471, 115] width 258 height 20
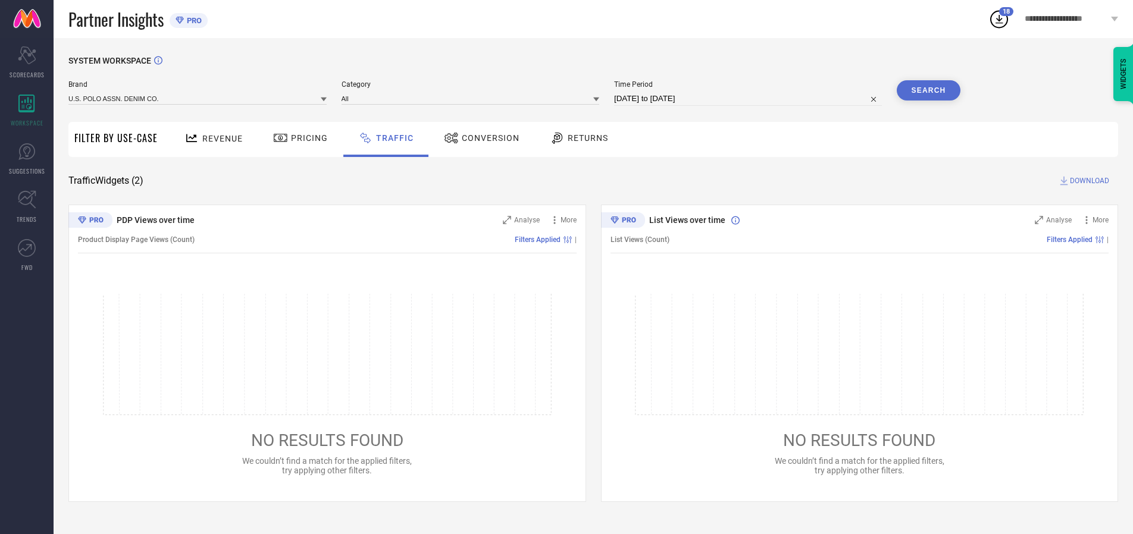
click at [928, 90] on button "Search" at bounding box center [929, 90] width 64 height 20
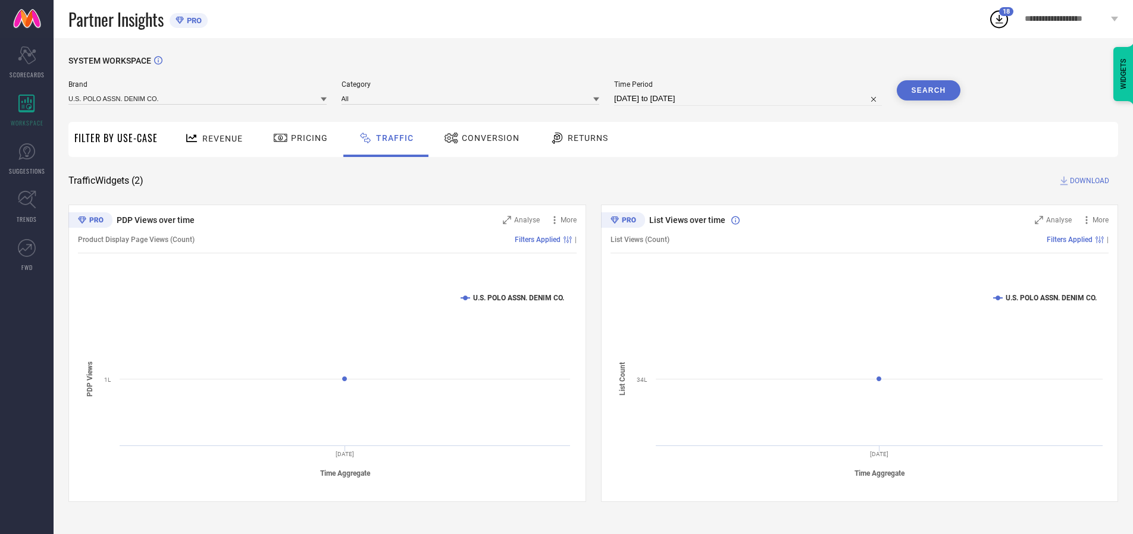
click at [1088, 181] on span "DOWNLOAD" at bounding box center [1089, 181] width 39 height 12
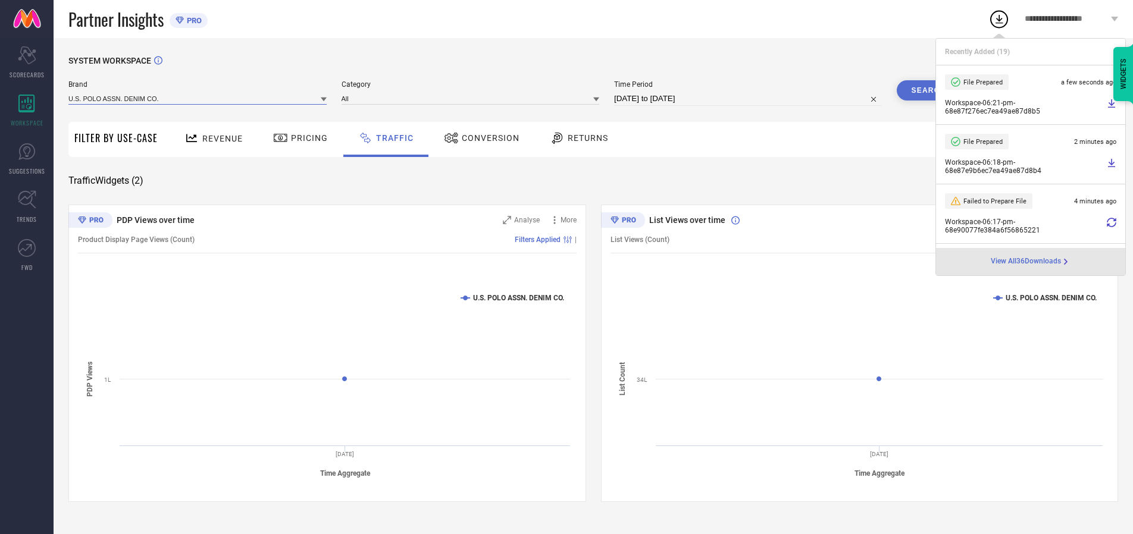
click at [198, 98] on input at bounding box center [197, 98] width 258 height 12
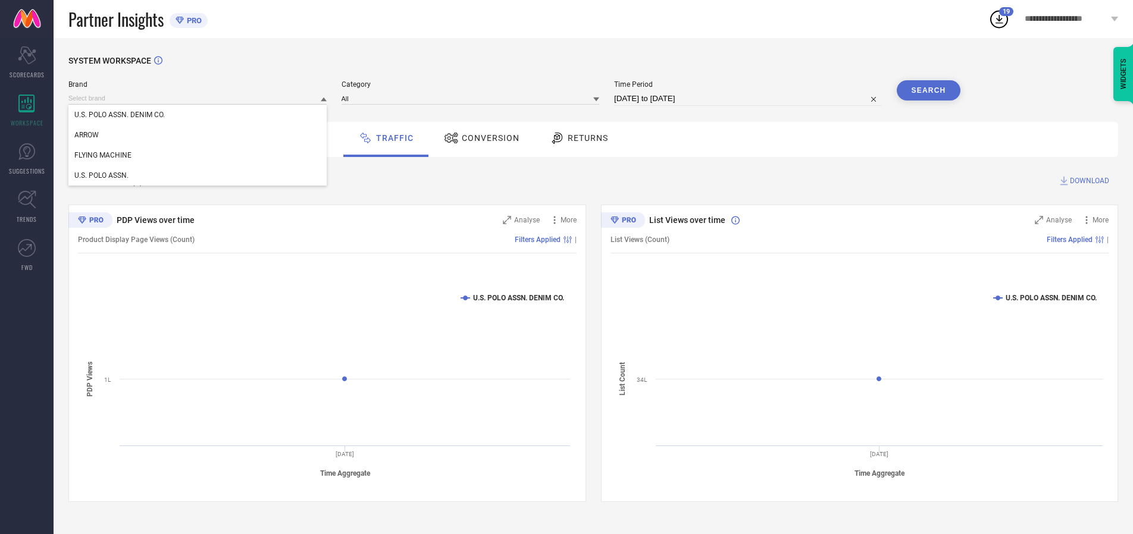
click at [198, 176] on div "U.S. POLO ASSN." at bounding box center [197, 175] width 258 height 20
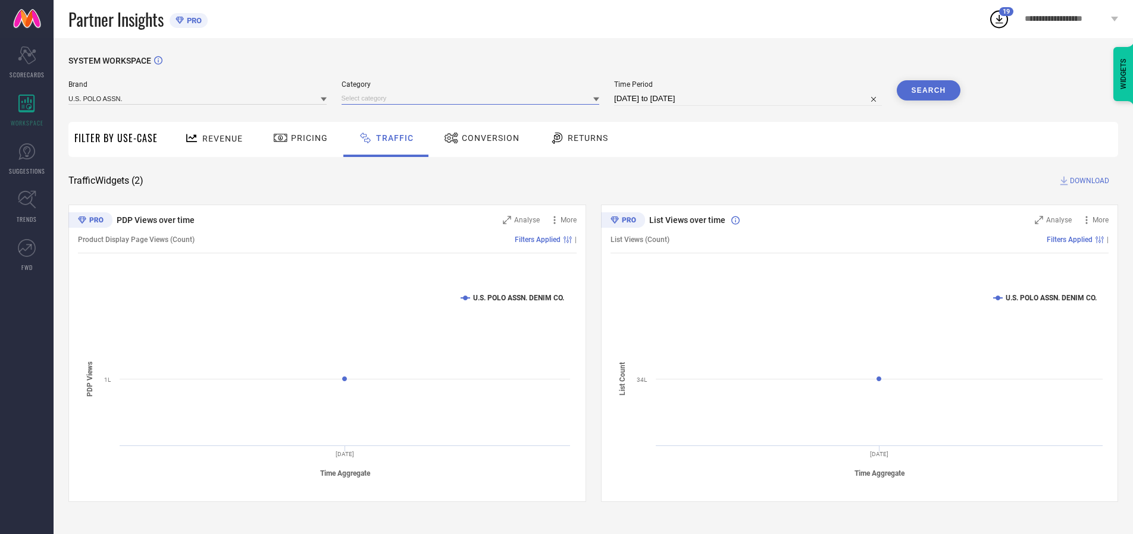
click at [473, 98] on input at bounding box center [471, 98] width 258 height 12
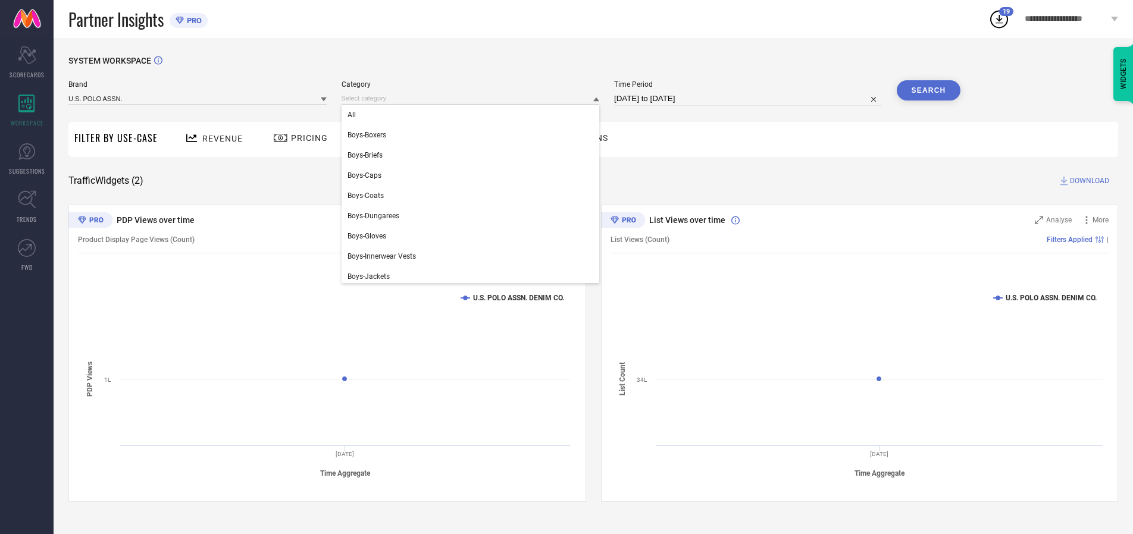
click at [473, 115] on div "All" at bounding box center [471, 115] width 258 height 20
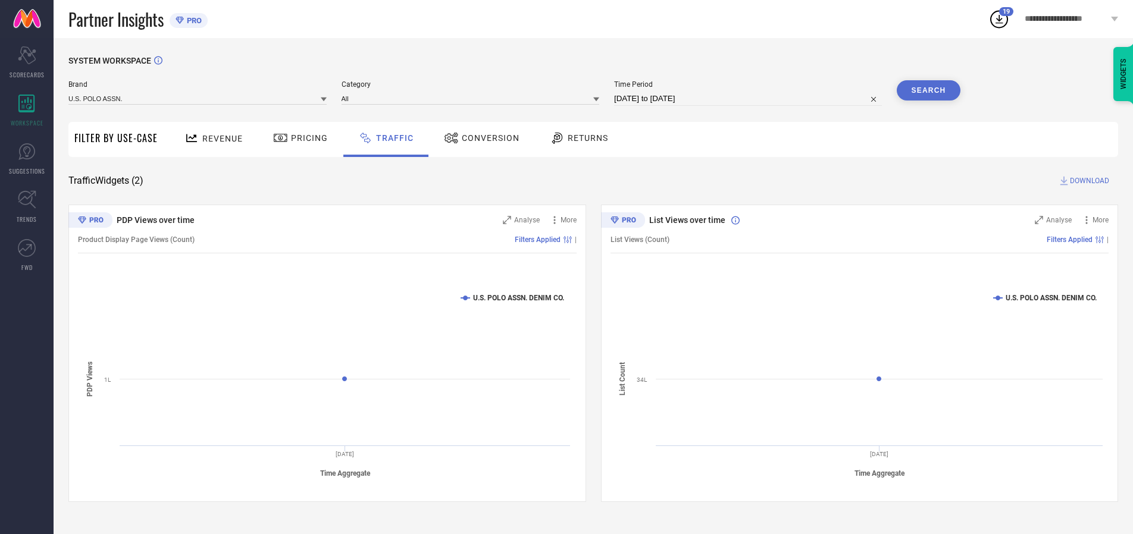
click at [928, 90] on button "Search" at bounding box center [929, 90] width 64 height 20
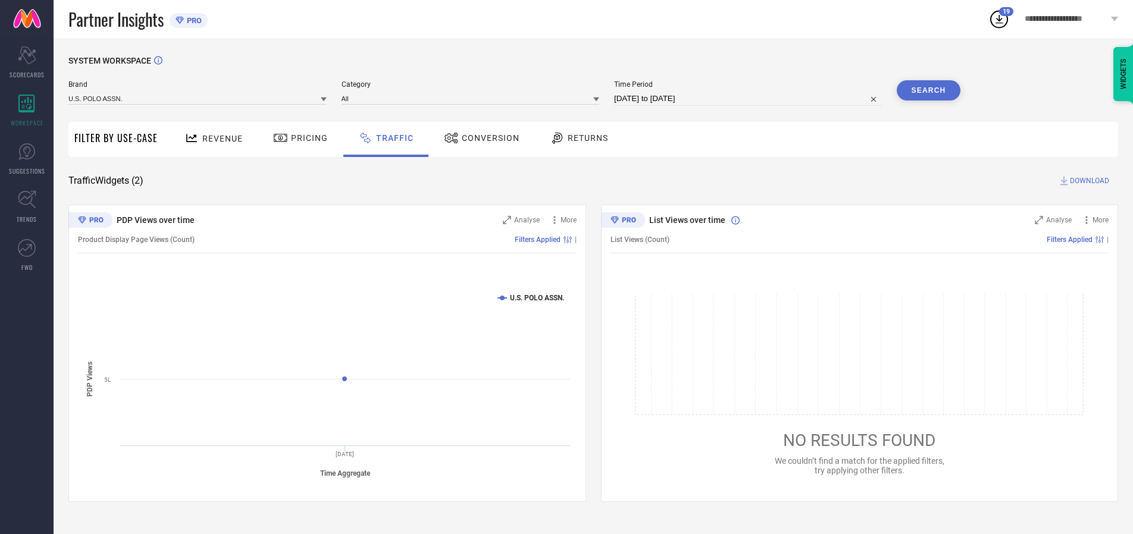
click at [1088, 181] on span "DOWNLOAD" at bounding box center [1089, 181] width 39 height 12
click at [750, 99] on input at bounding box center [748, 99] width 268 height 14
select select "9"
select select "2025"
select select "10"
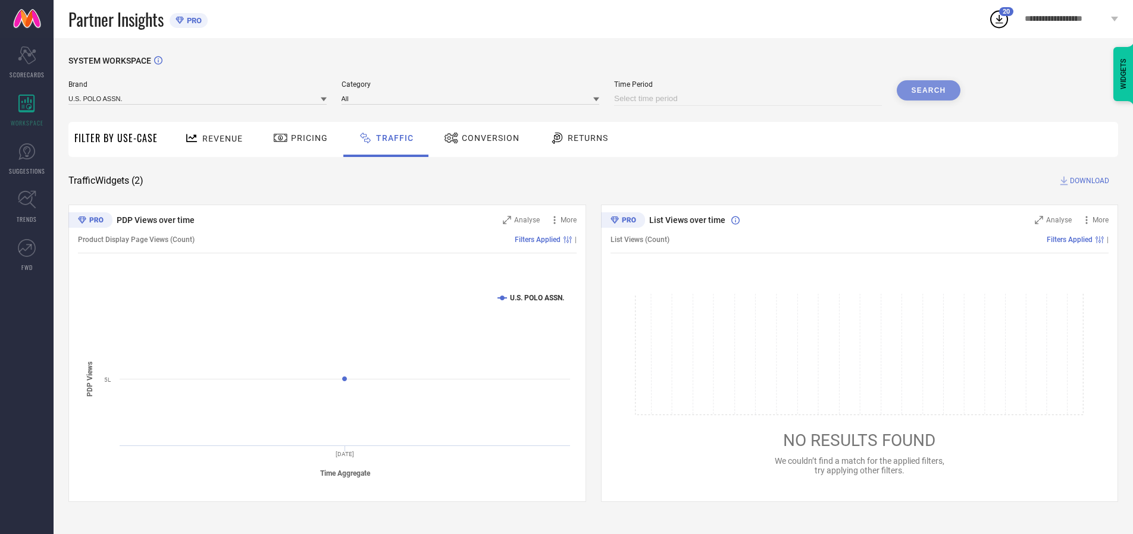
select select "2025"
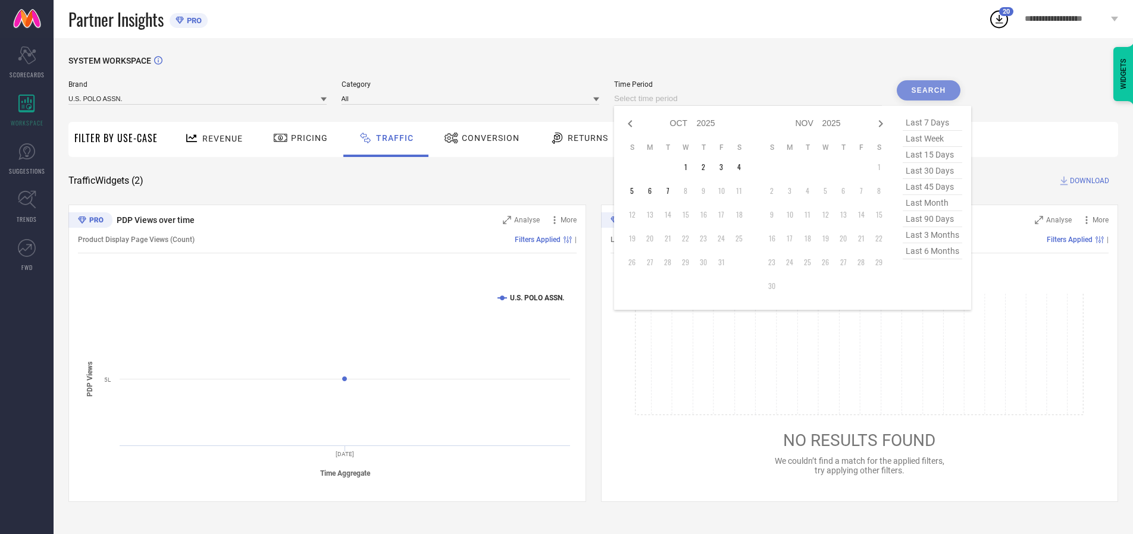
click at [671, 191] on td "7" at bounding box center [668, 191] width 18 height 18
type input "[DATE] to [DATE]"
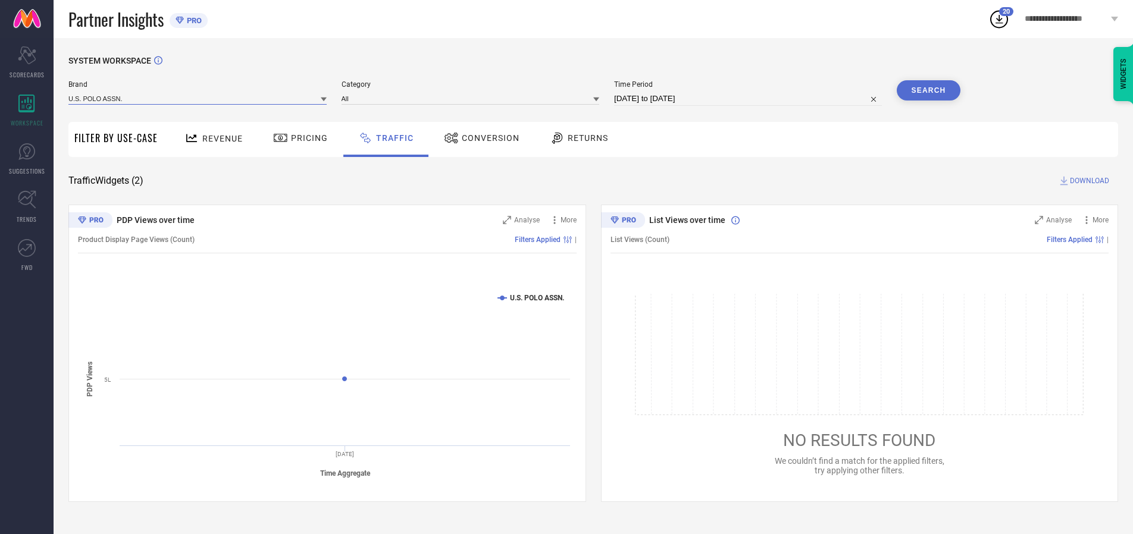
click at [198, 98] on input at bounding box center [197, 98] width 258 height 12
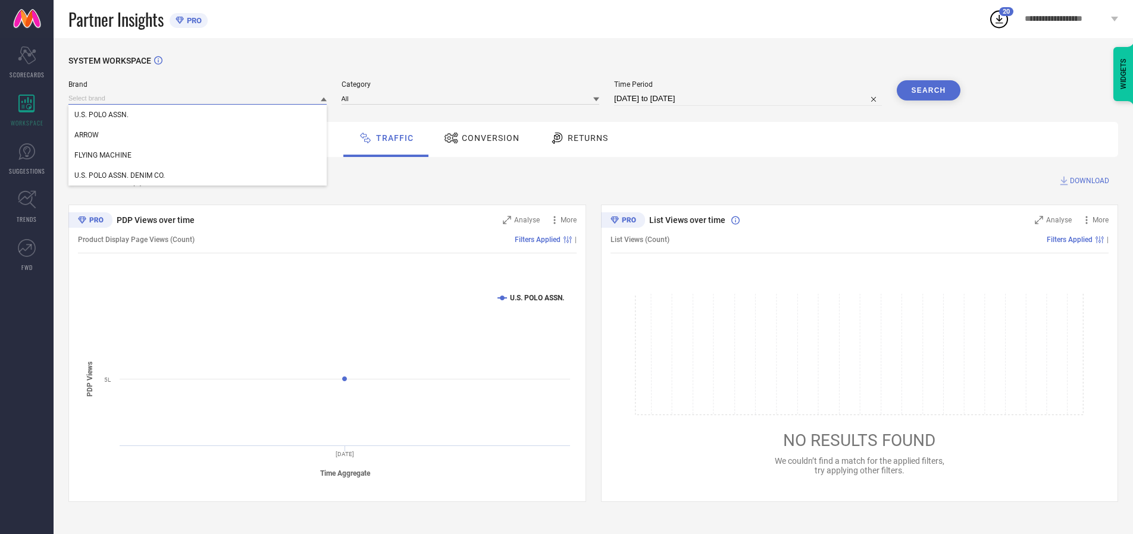
click at [198, 98] on input at bounding box center [197, 98] width 258 height 12
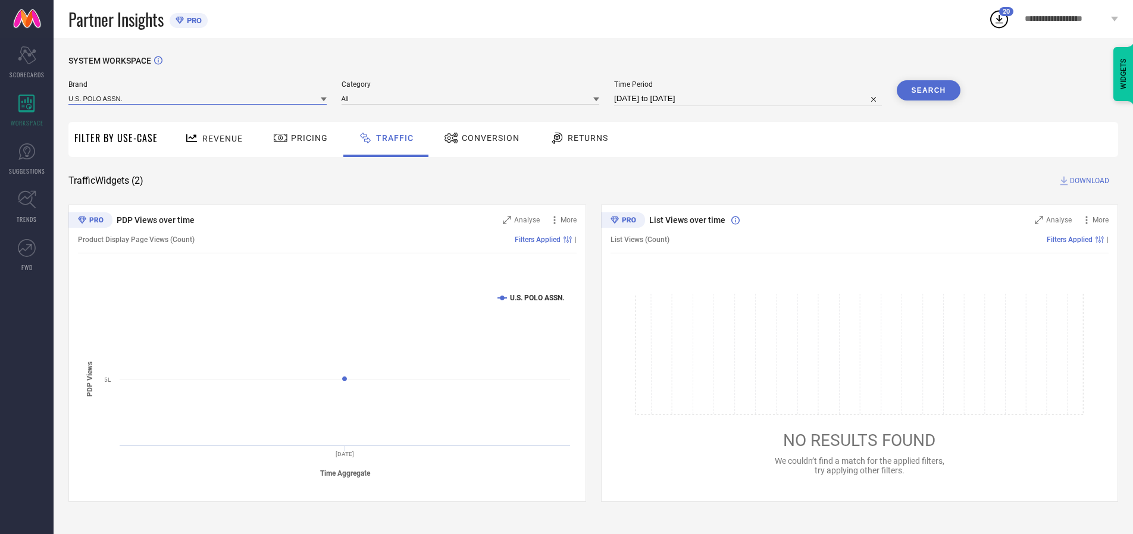
click at [198, 98] on input at bounding box center [197, 98] width 258 height 12
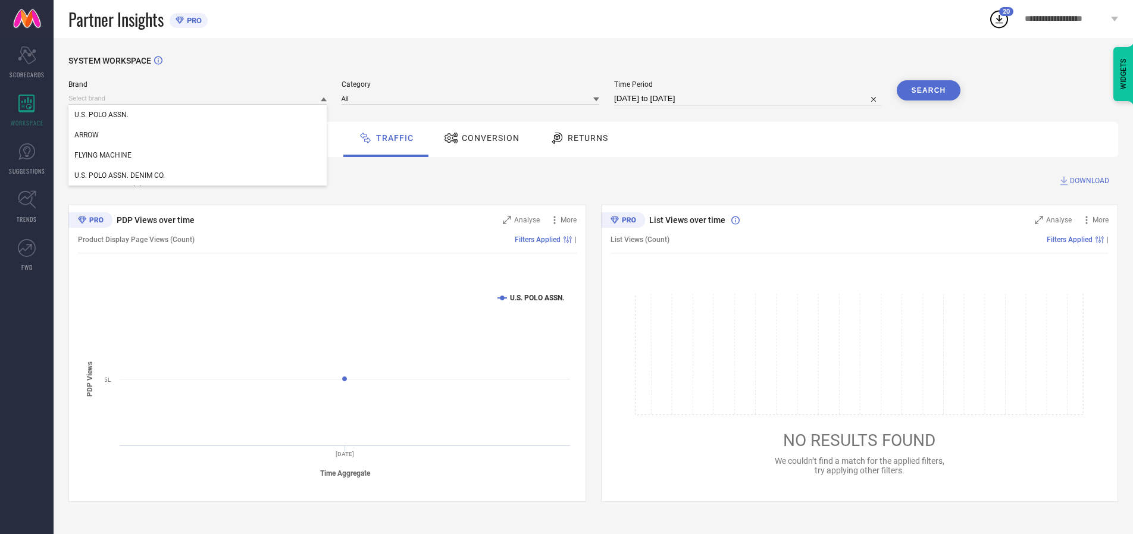
click at [198, 115] on div "U.S. POLO ASSN." at bounding box center [197, 115] width 258 height 20
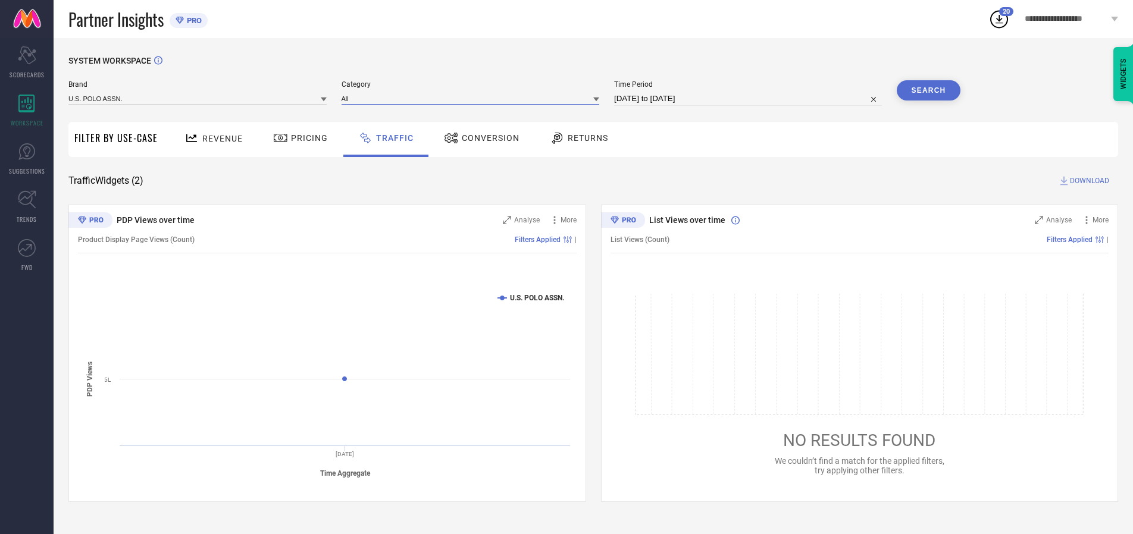
click at [473, 98] on input at bounding box center [471, 98] width 258 height 12
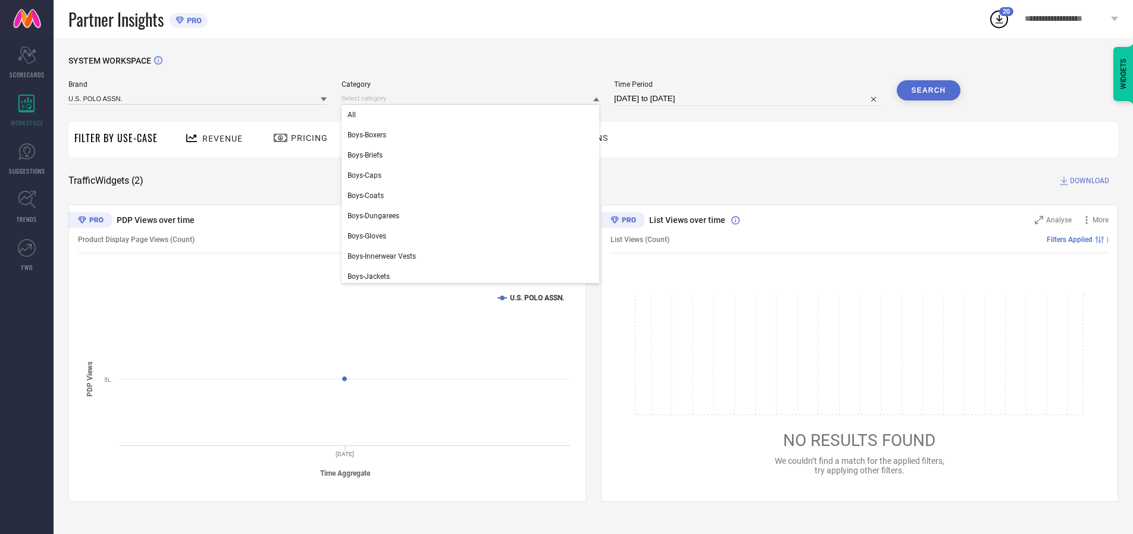
click at [473, 115] on div "All" at bounding box center [471, 115] width 258 height 20
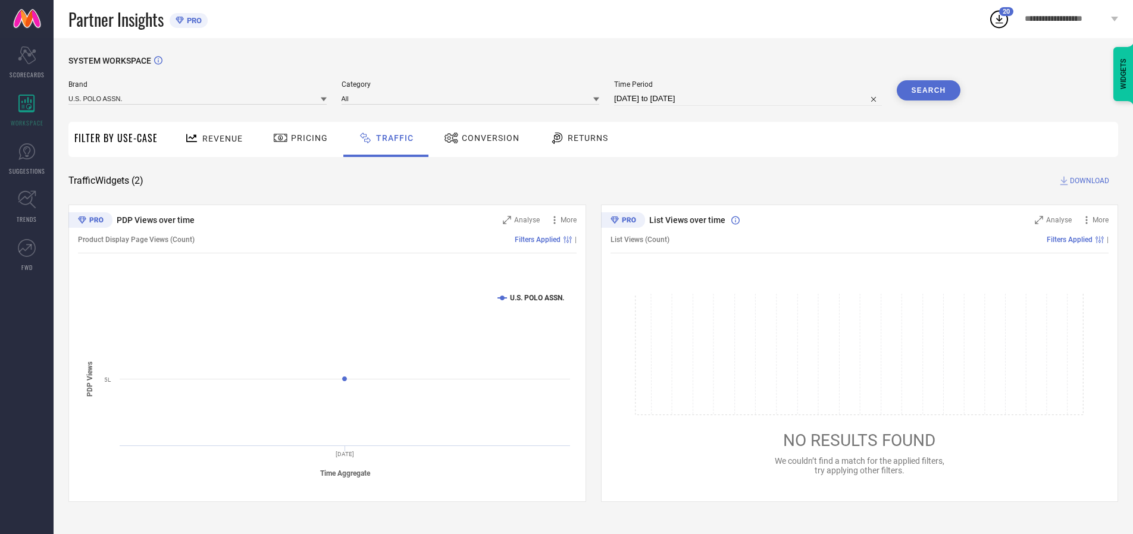
click at [928, 90] on button "Search" at bounding box center [929, 90] width 64 height 20
click at [1088, 181] on span "DOWNLOAD" at bounding box center [1089, 181] width 39 height 12
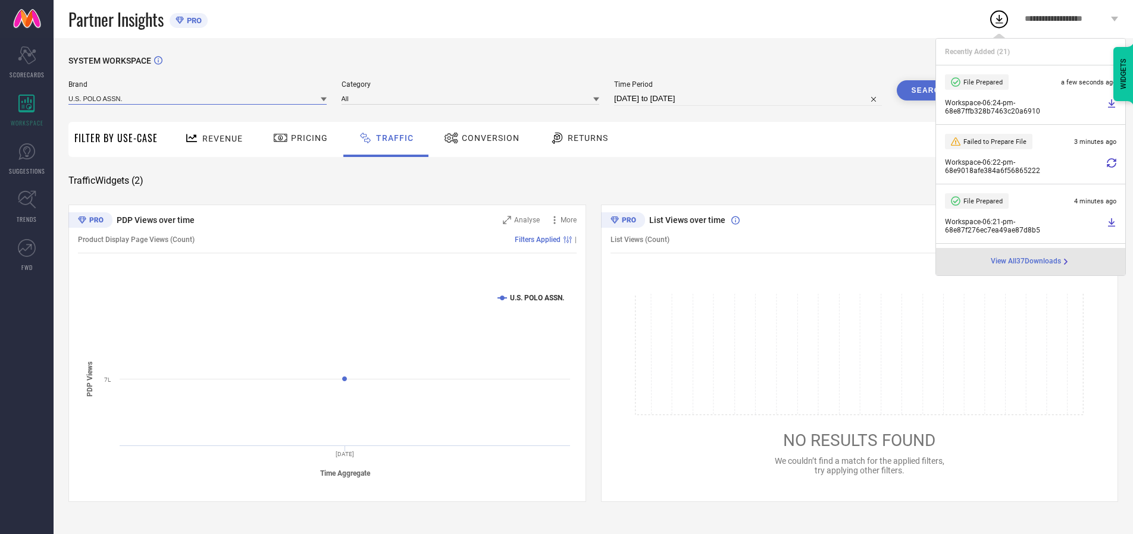
click at [198, 98] on input at bounding box center [197, 98] width 258 height 12
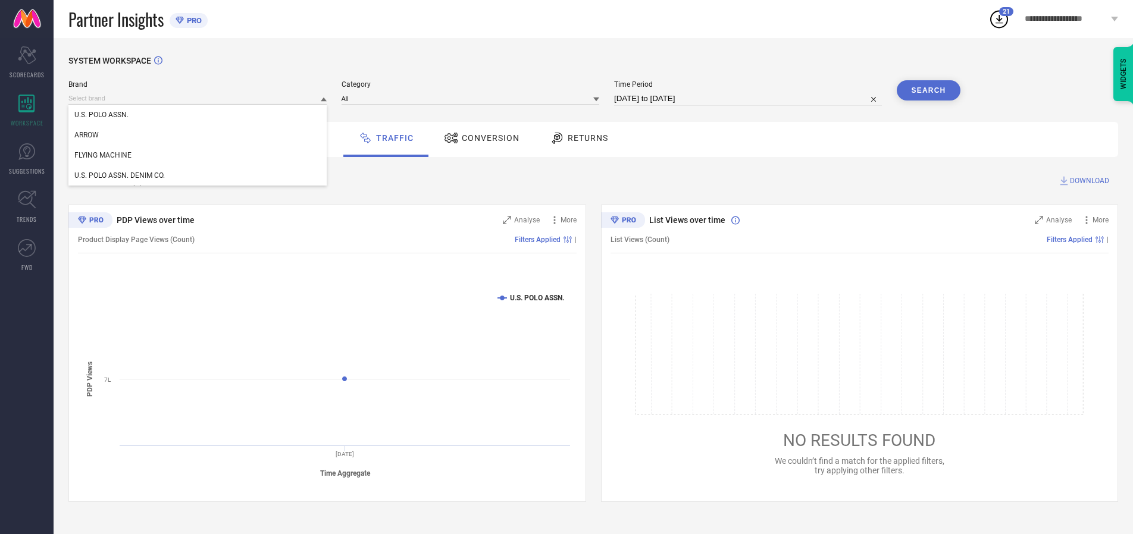
click at [198, 176] on div "U.S. POLO ASSN. DENIM CO." at bounding box center [197, 175] width 258 height 20
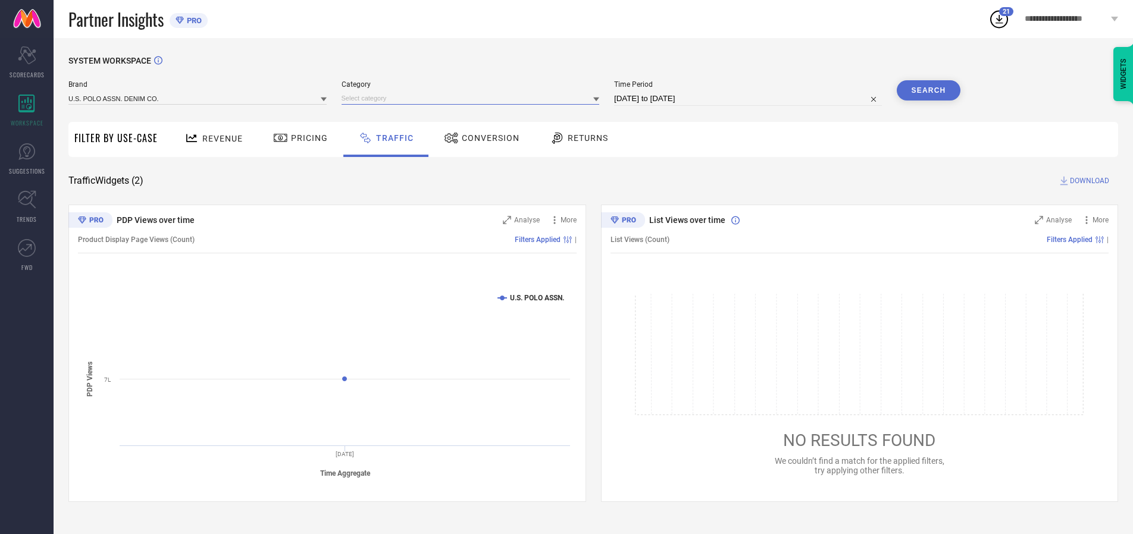
click at [473, 98] on input at bounding box center [471, 98] width 258 height 12
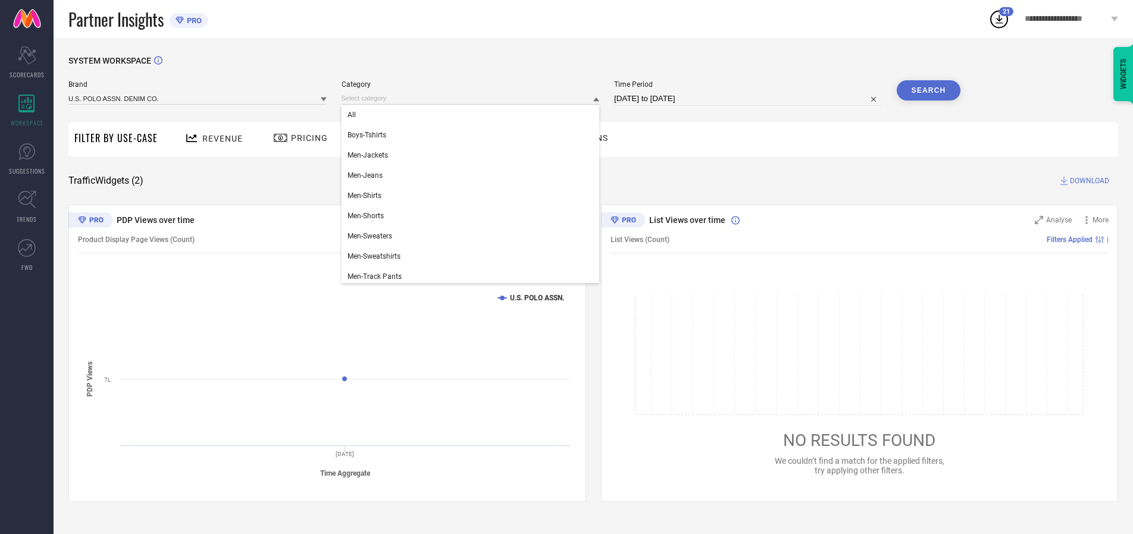
click at [473, 115] on div "All" at bounding box center [471, 115] width 258 height 20
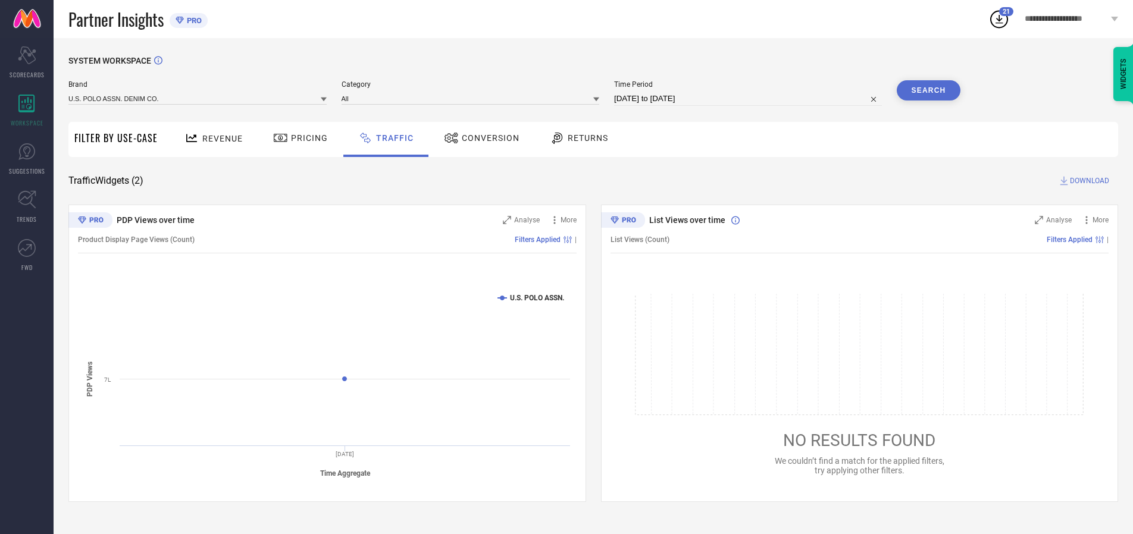
click at [928, 90] on button "Search" at bounding box center [929, 90] width 64 height 20
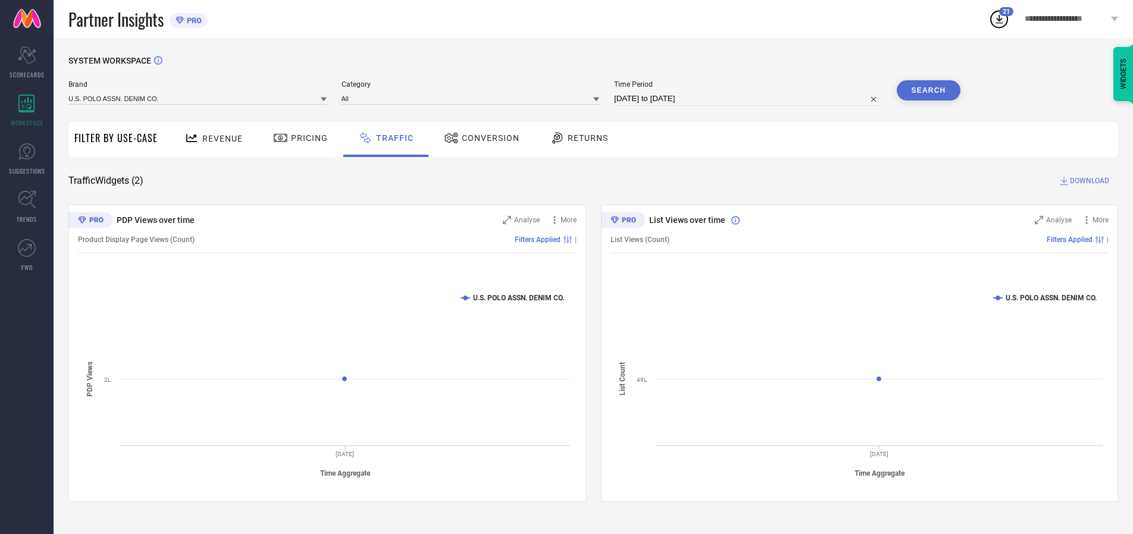
click at [1088, 181] on span "DOWNLOAD" at bounding box center [1089, 181] width 39 height 12
